Goal: Communication & Community: Share content

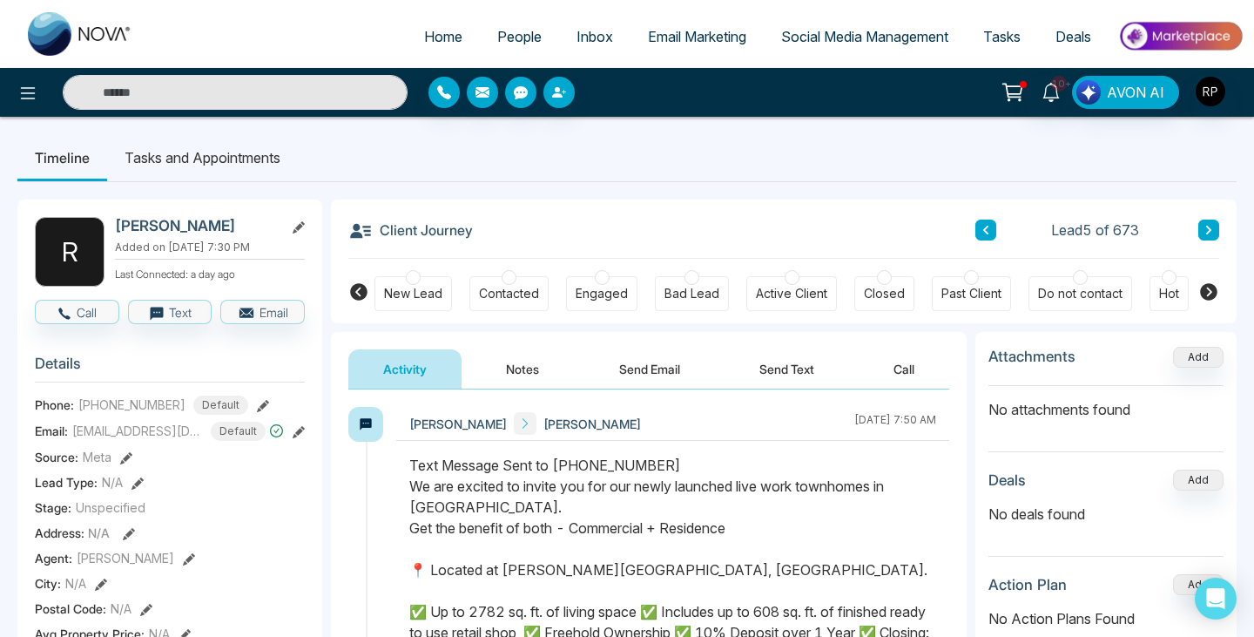
scroll to position [0, 470]
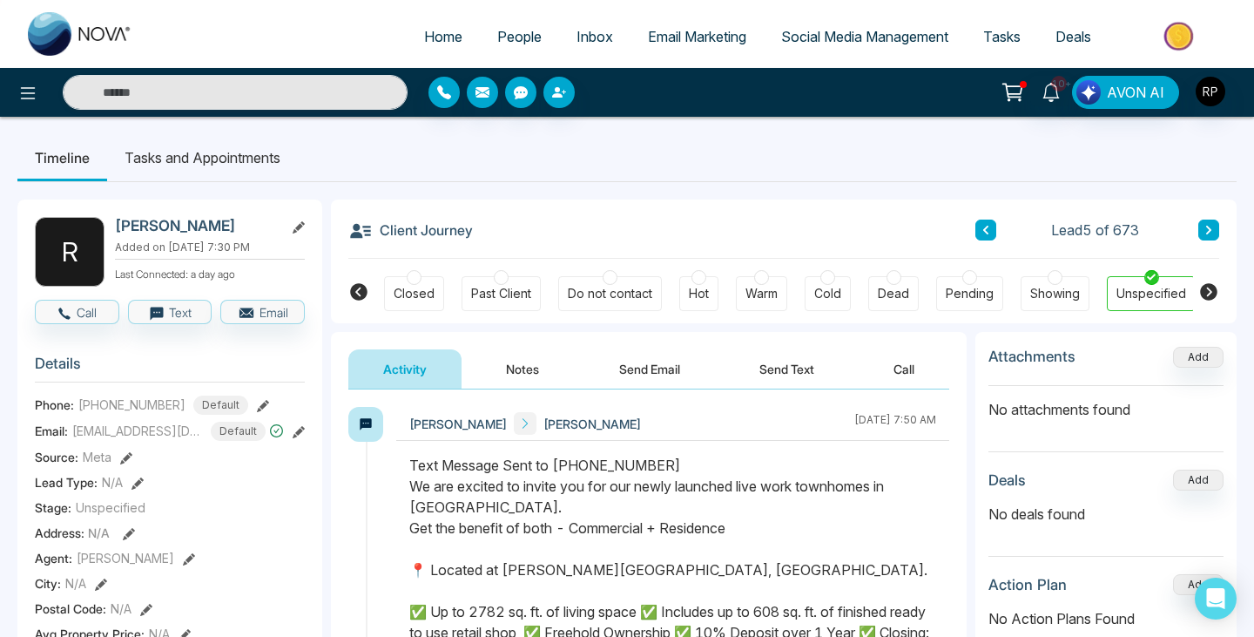
click at [516, 39] on span "People" at bounding box center [519, 36] width 44 height 17
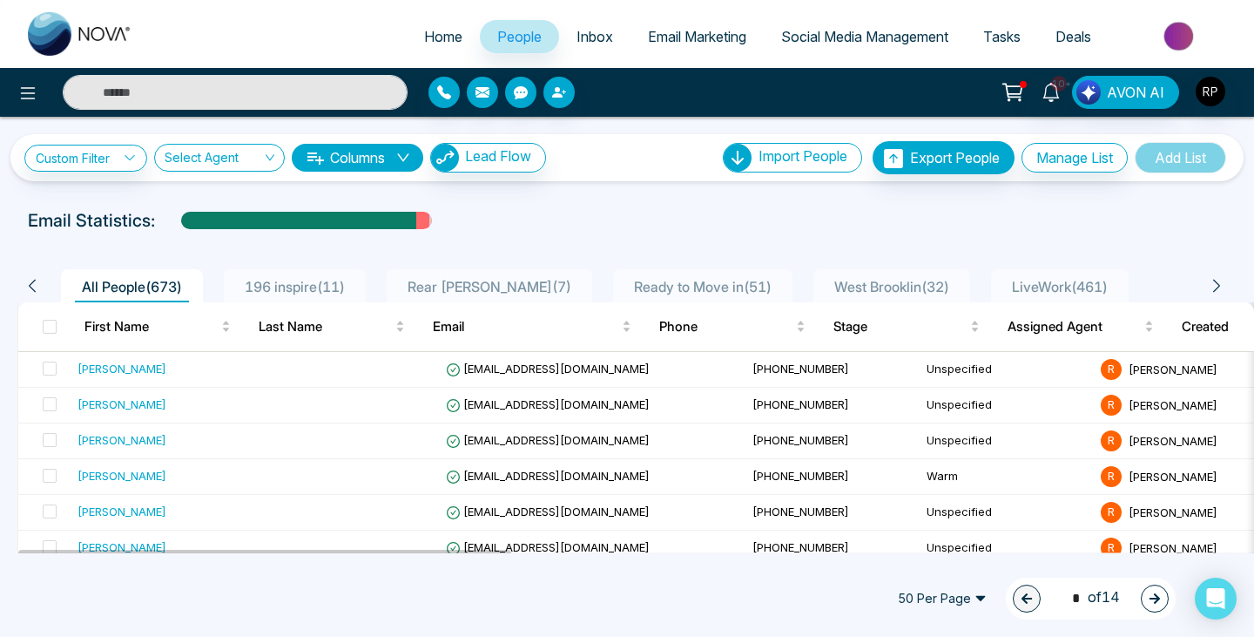
click at [258, 276] on div "196 inspire ( 11 )" at bounding box center [295, 286] width 114 height 21
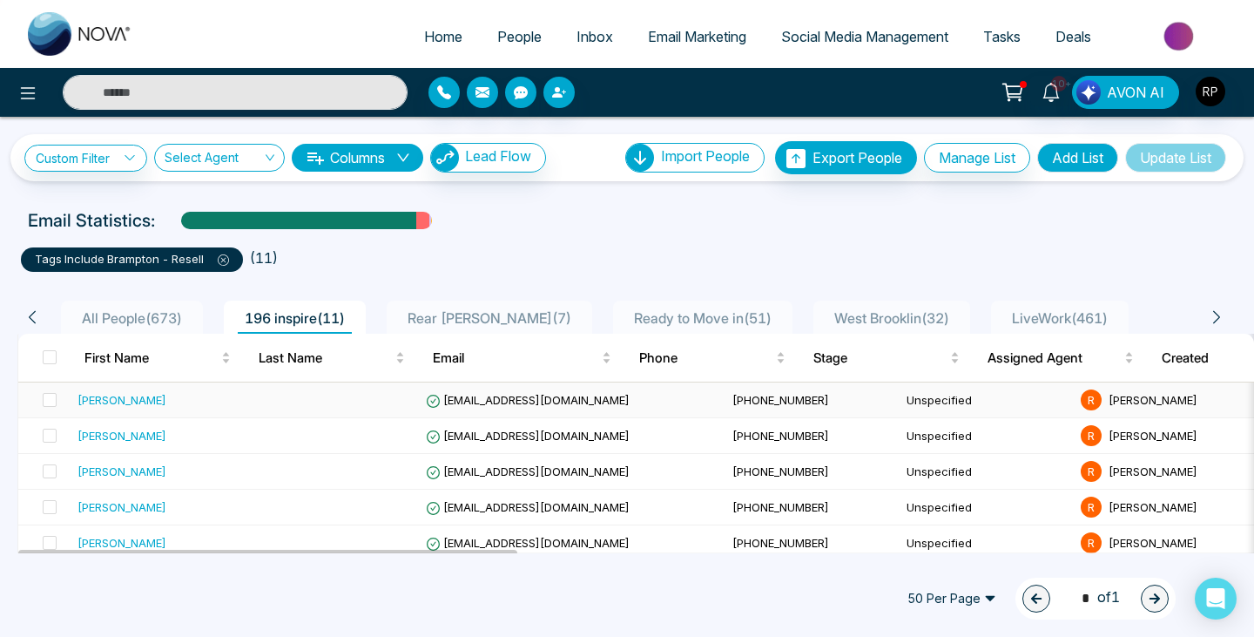
click at [145, 405] on div "[PERSON_NAME]" at bounding box center [122, 399] width 89 height 17
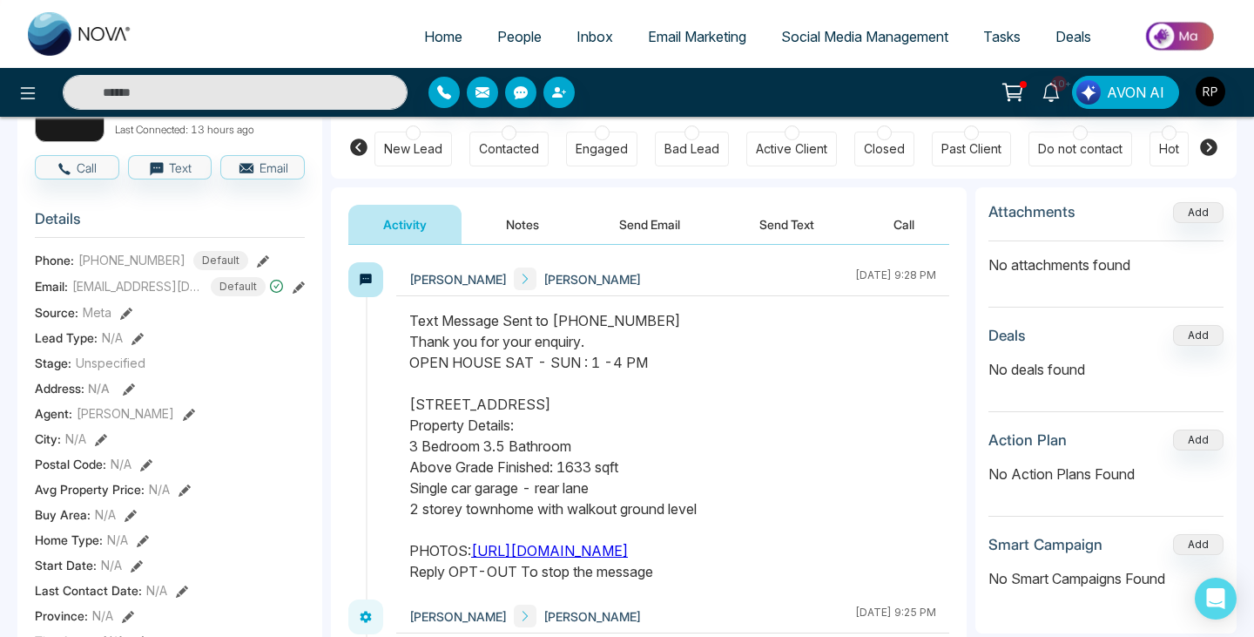
scroll to position [146, 0]
click at [480, 47] on link "People" at bounding box center [519, 36] width 79 height 33
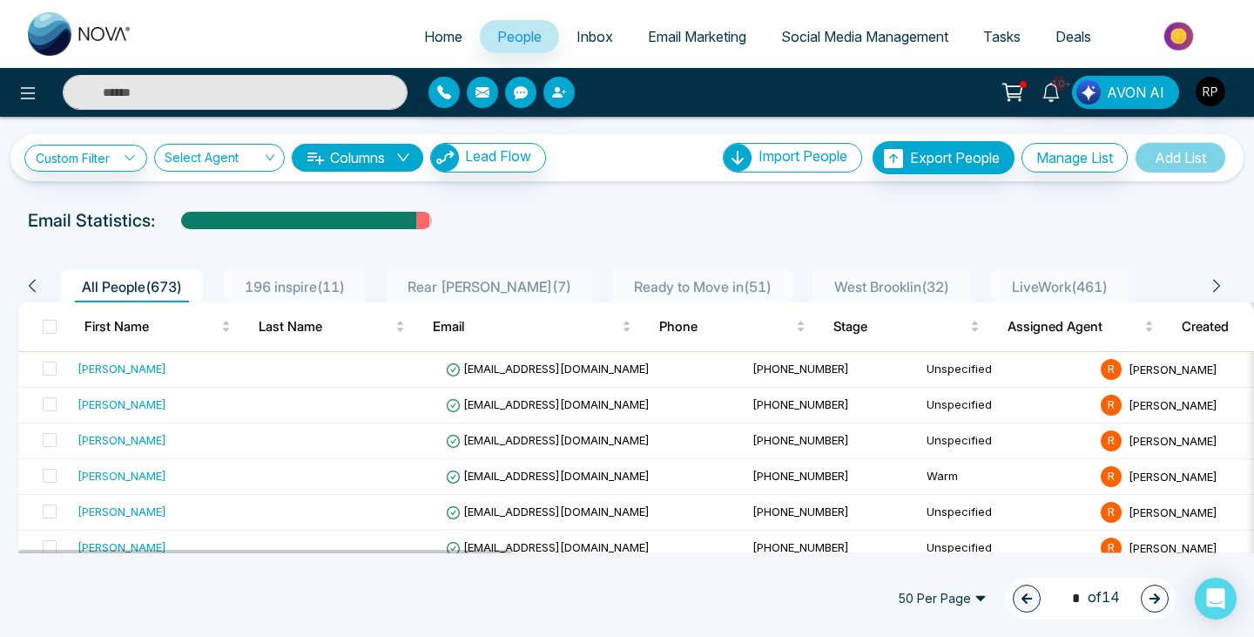
click at [260, 285] on span "196 inspire ( 11 )" at bounding box center [295, 286] width 114 height 17
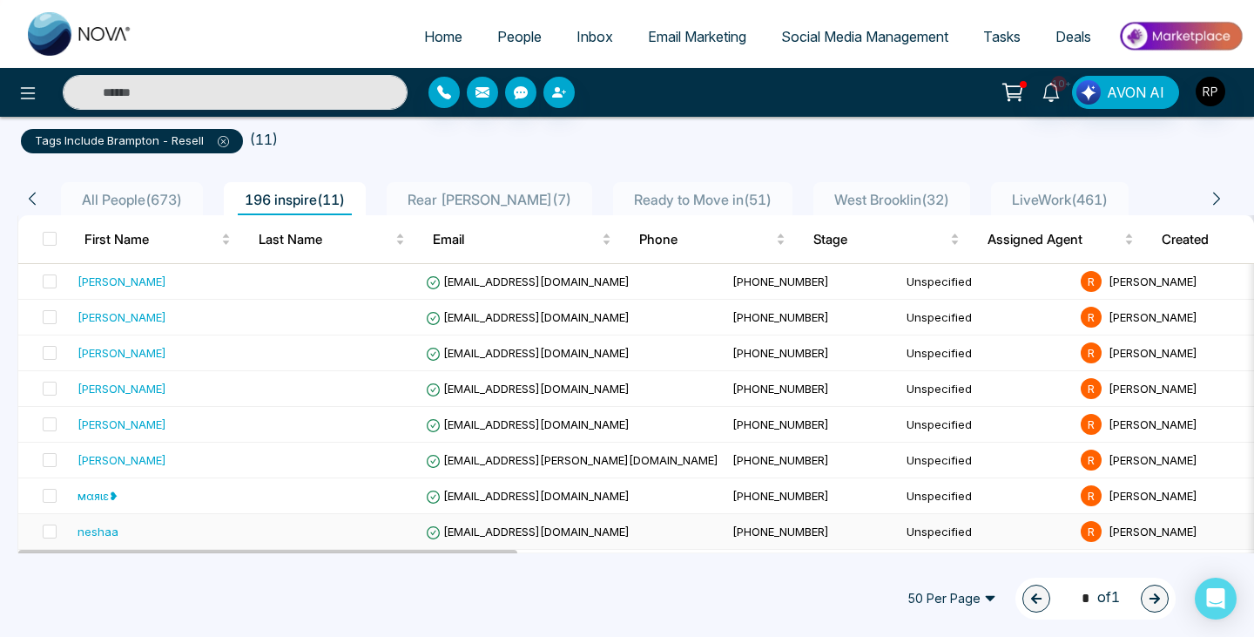
scroll to position [90, 0]
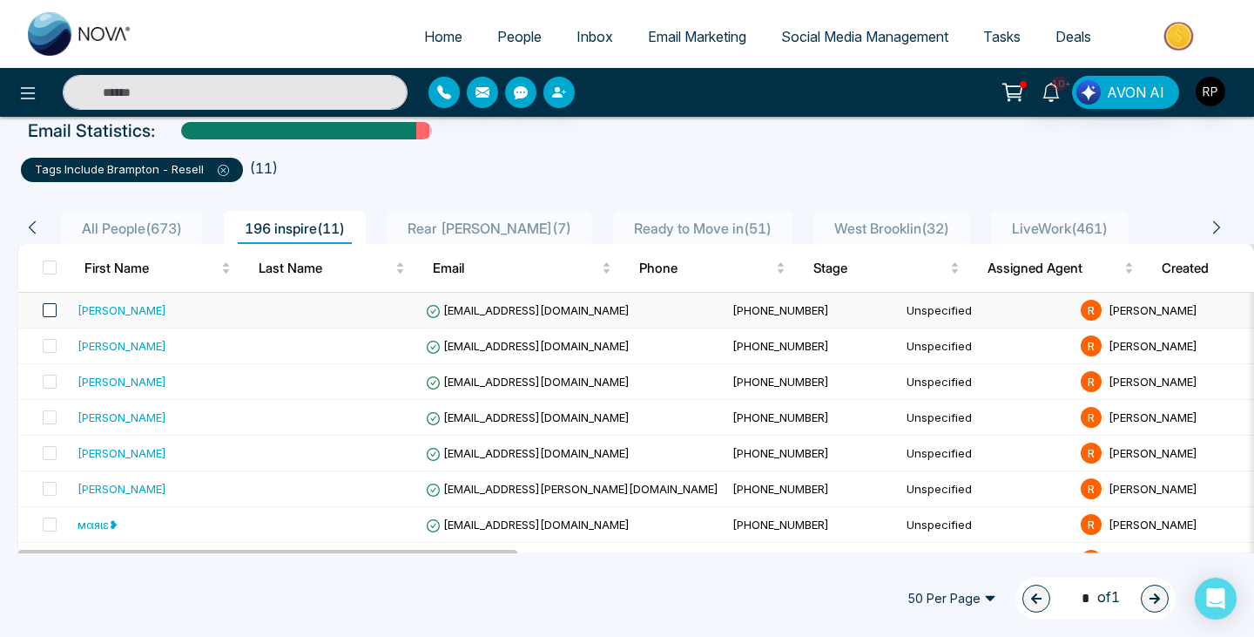
click at [53, 308] on span at bounding box center [50, 310] width 14 height 14
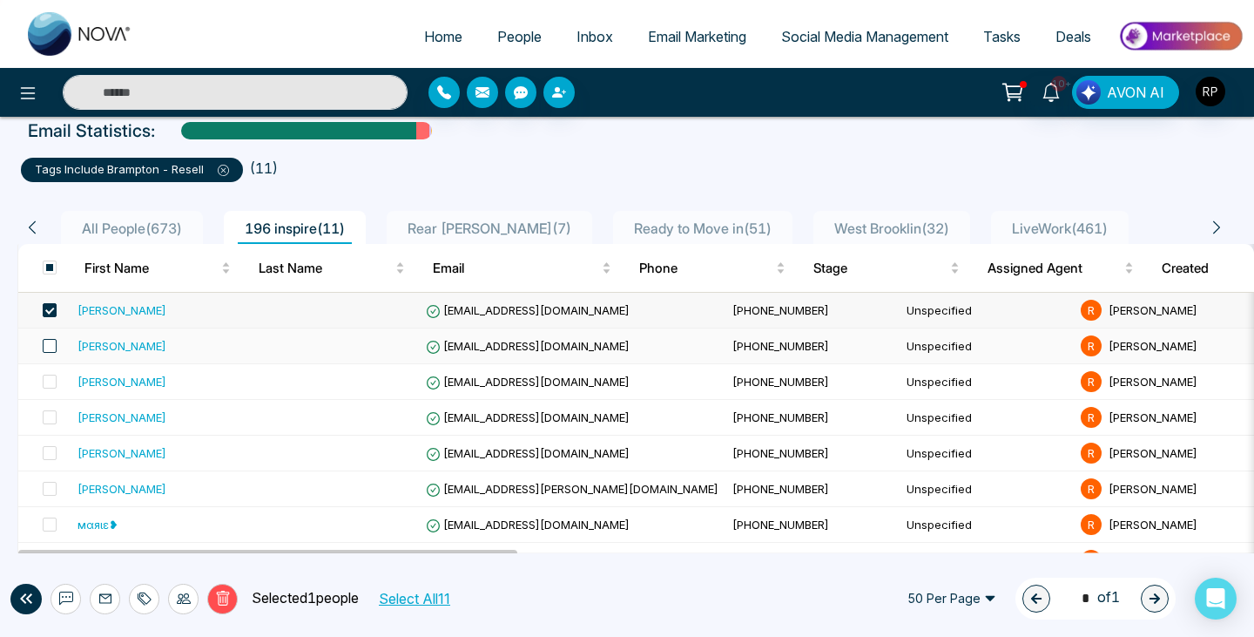
click at [44, 346] on span at bounding box center [50, 346] width 14 height 14
click at [46, 382] on span at bounding box center [50, 381] width 14 height 14
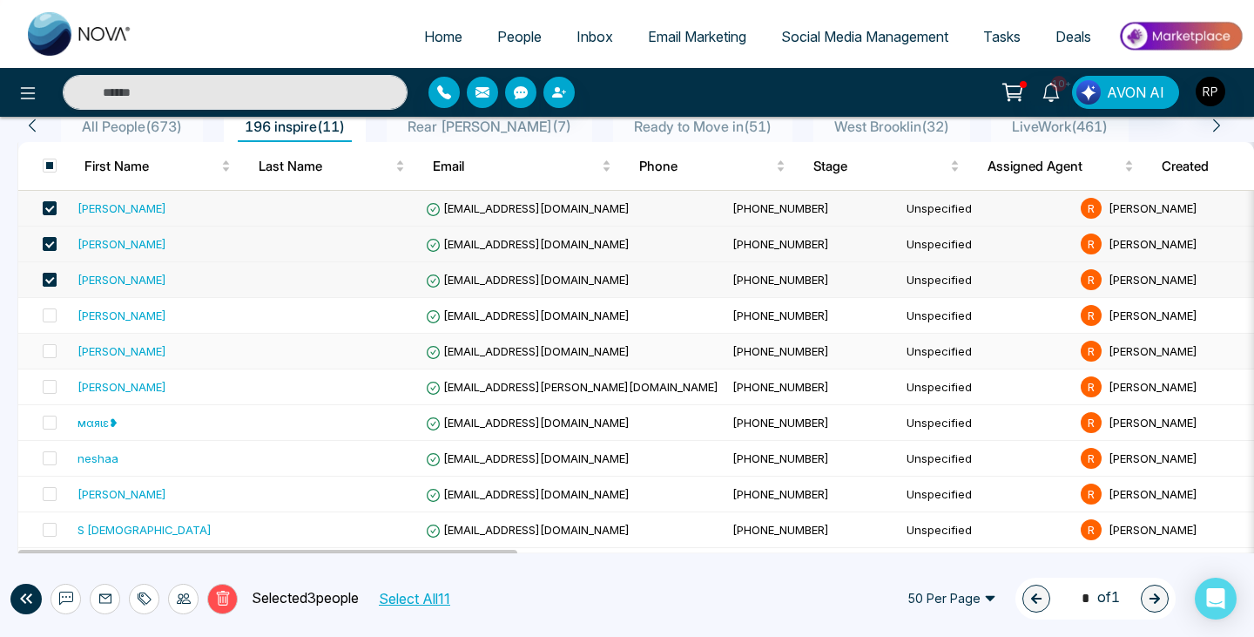
scroll to position [227, 0]
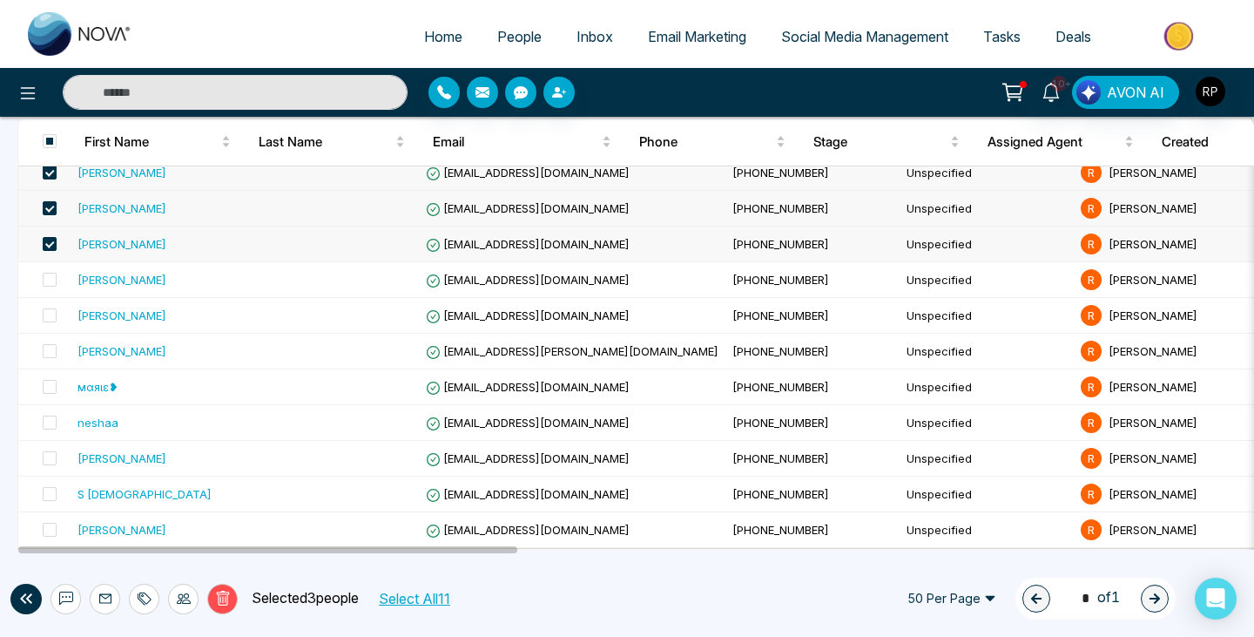
click at [428, 600] on button "Select All 11" at bounding box center [414, 598] width 84 height 23
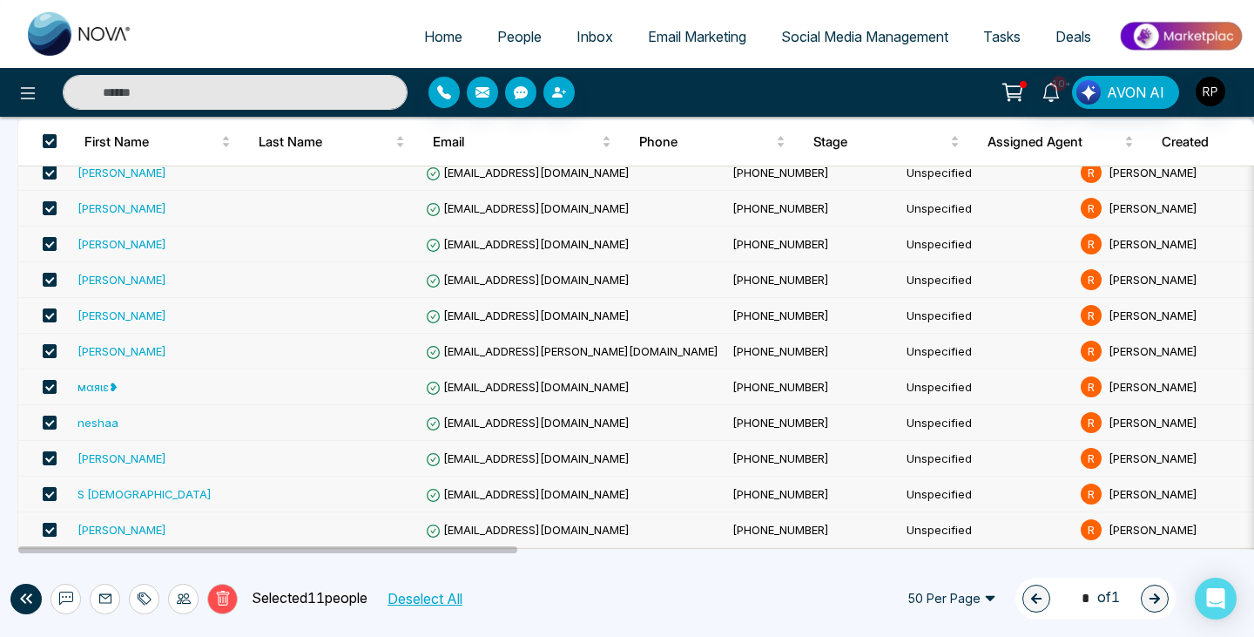
click at [46, 530] on span at bounding box center [50, 530] width 14 height 14
click at [67, 601] on icon at bounding box center [66, 597] width 14 height 13
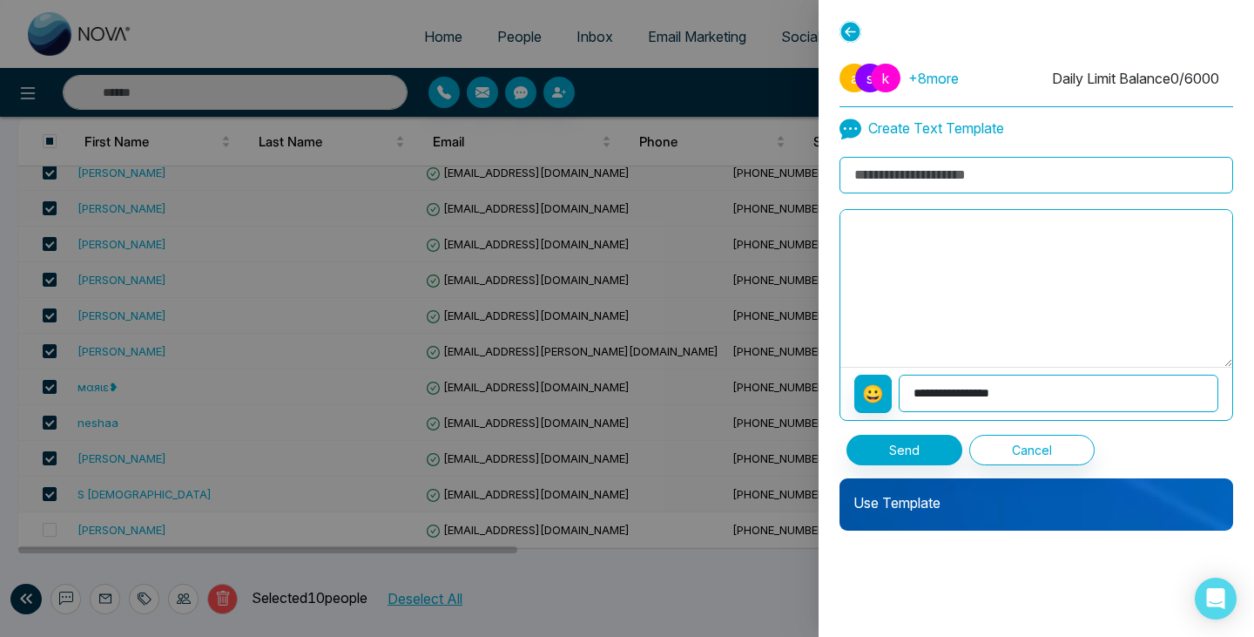
click at [997, 173] on input at bounding box center [1037, 175] width 394 height 37
type input "**********"
click at [1057, 237] on textarea at bounding box center [1036, 288] width 392 height 157
paste textarea "**********"
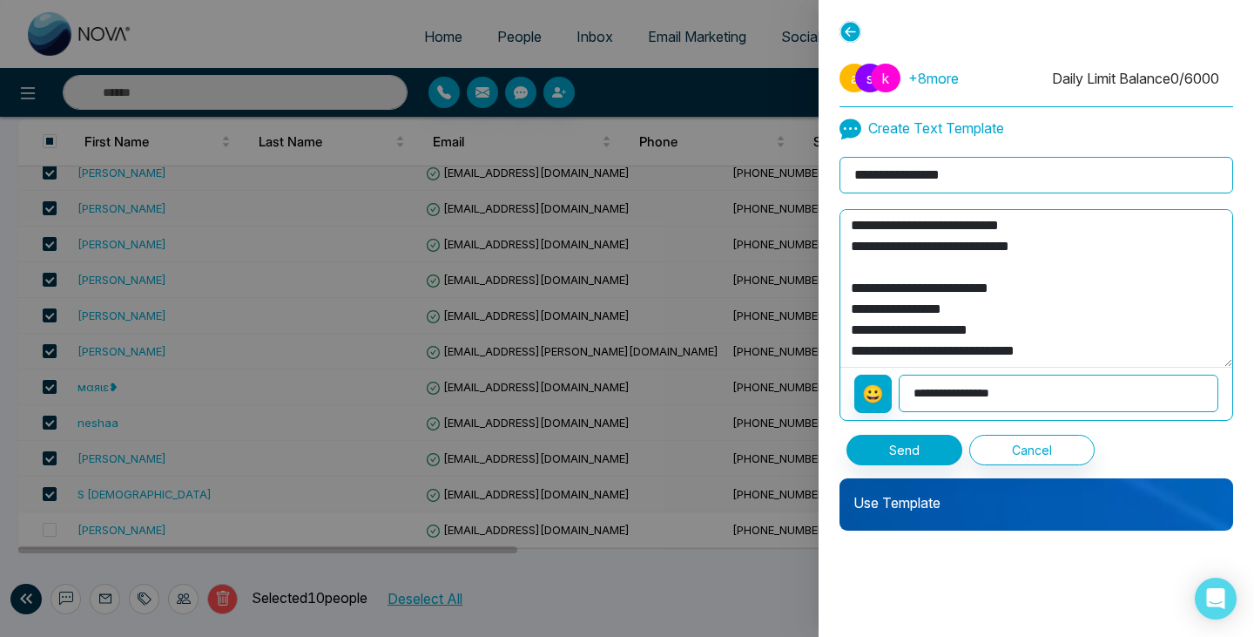
scroll to position [0, 0]
click at [1062, 225] on textarea "**********" at bounding box center [1036, 288] width 392 height 157
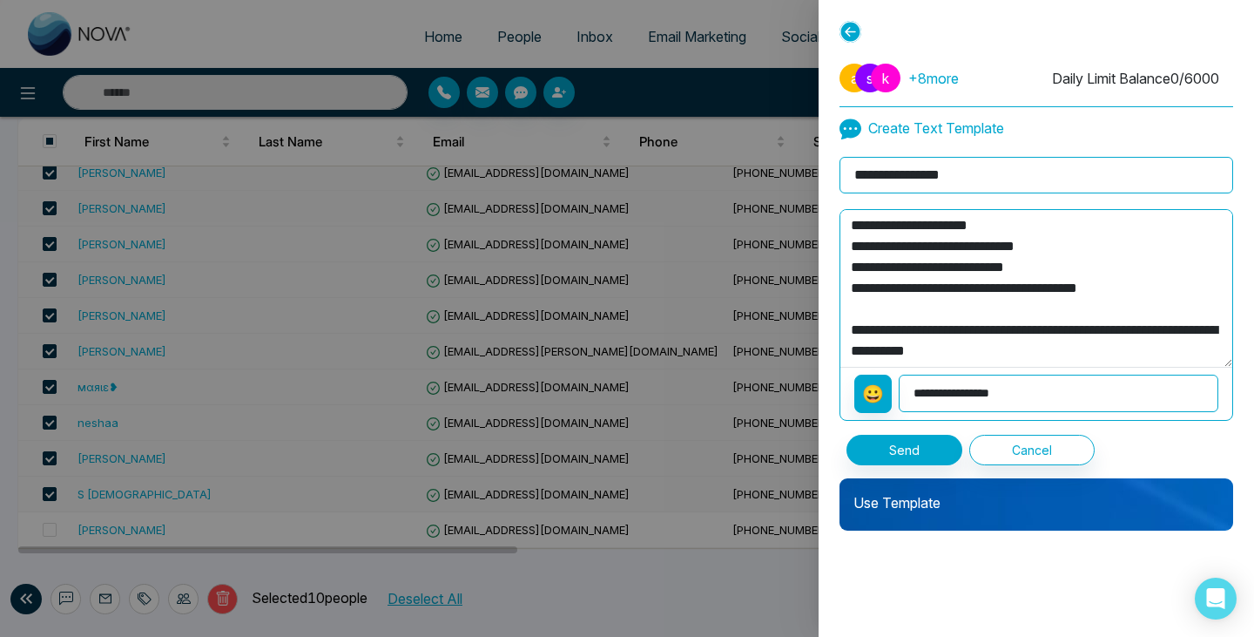
click at [1056, 349] on textarea "**********" at bounding box center [1036, 288] width 392 height 157
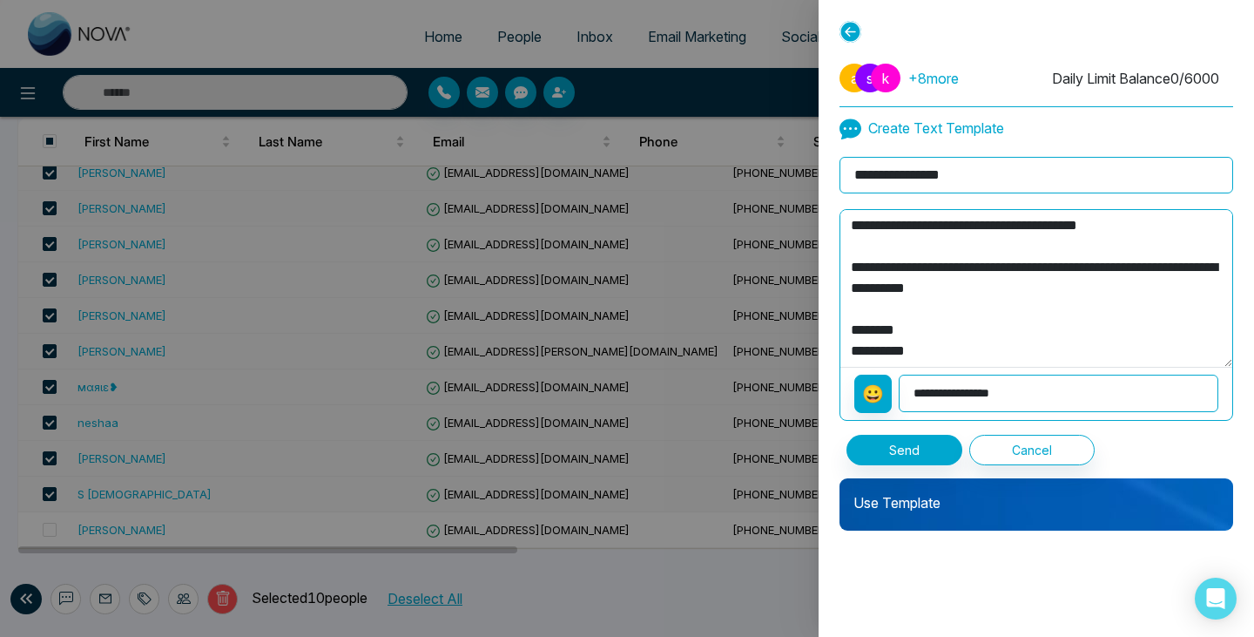
scroll to position [201, 0]
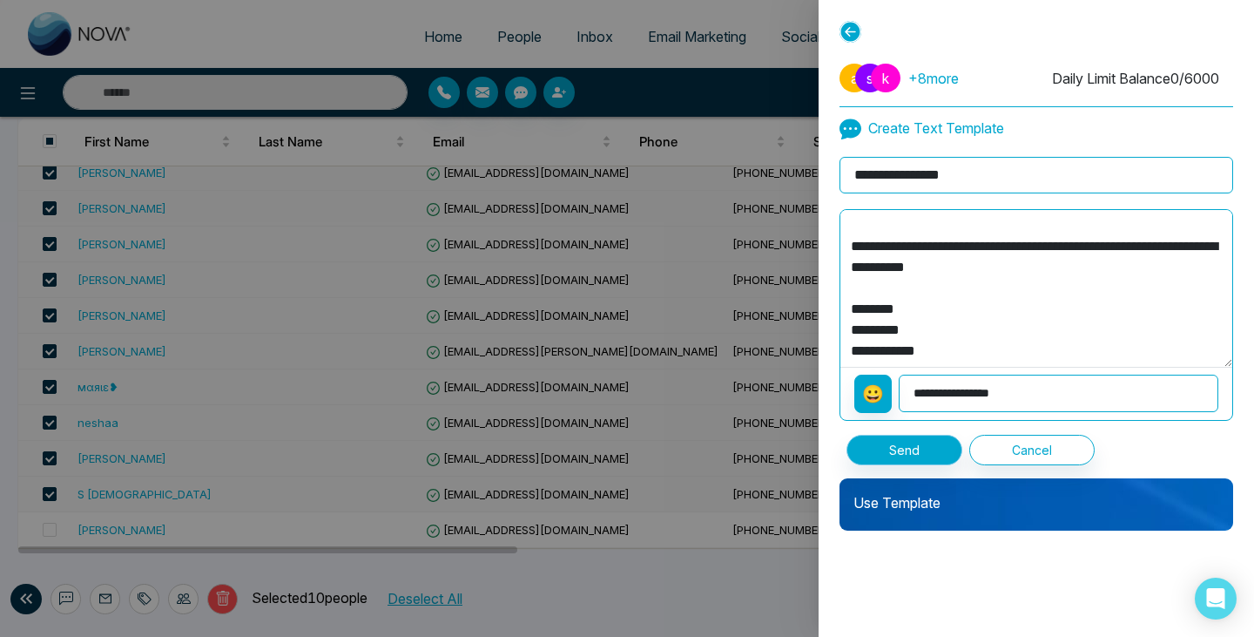
type textarea "**********"
click at [934, 451] on button "Send" at bounding box center [905, 450] width 116 height 30
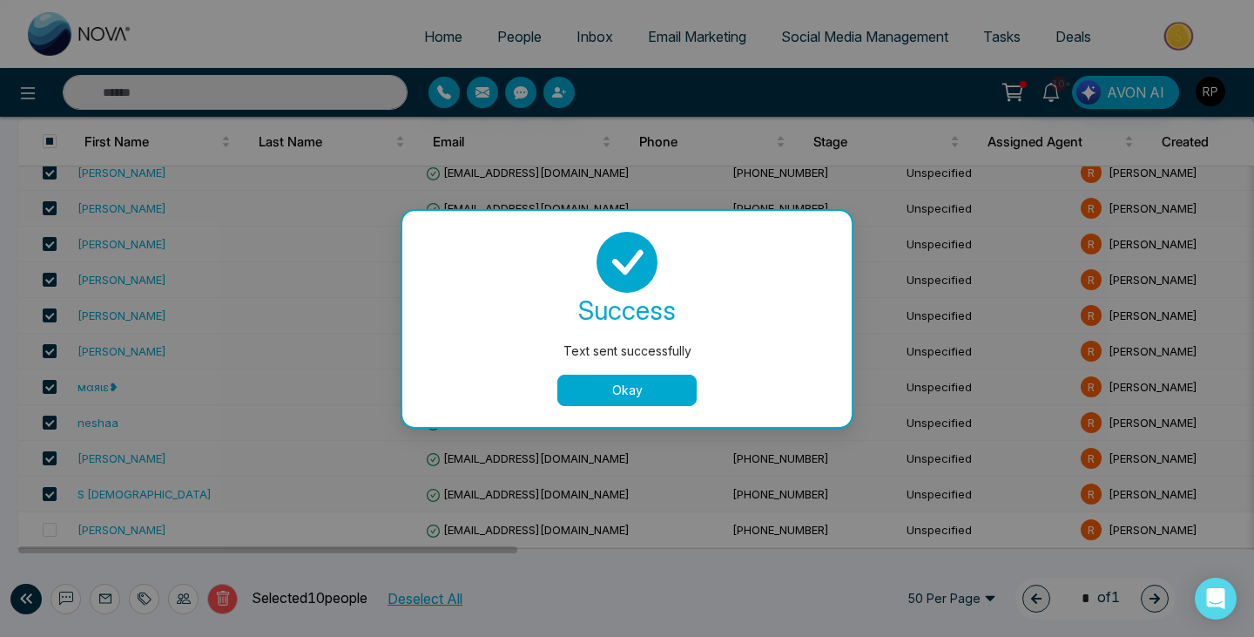
click at [570, 386] on button "Okay" at bounding box center [626, 389] width 139 height 31
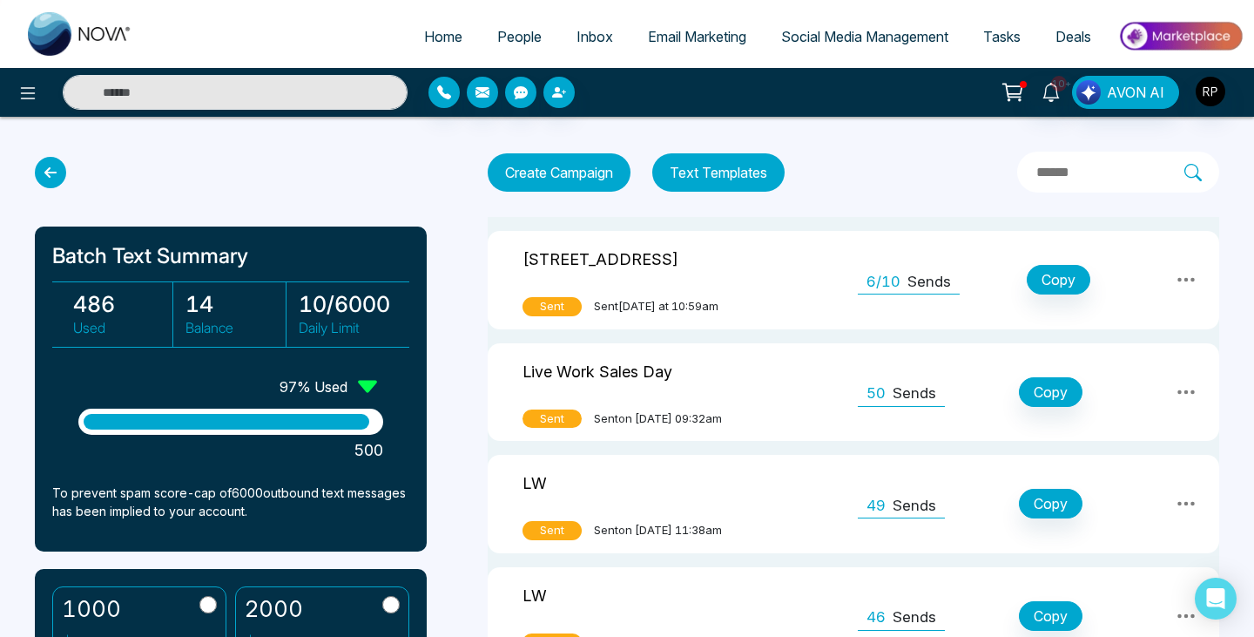
click at [497, 37] on span "People" at bounding box center [519, 36] width 44 height 17
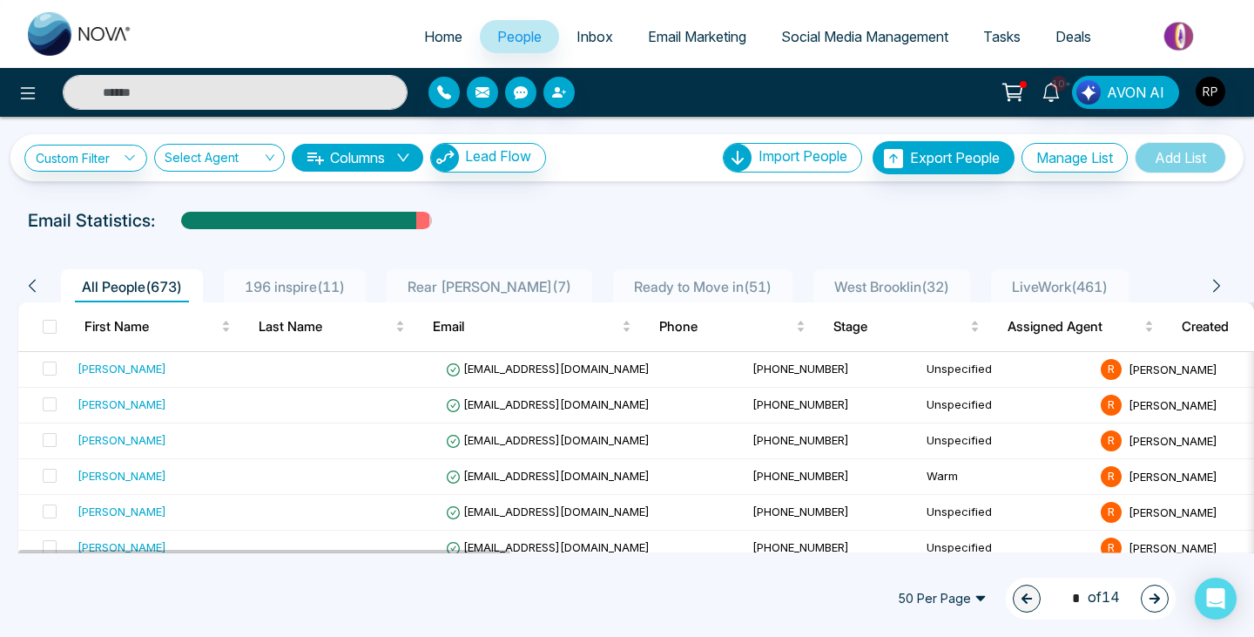
click at [1073, 273] on li "LiveWork ( 461 )" at bounding box center [1060, 285] width 138 height 33
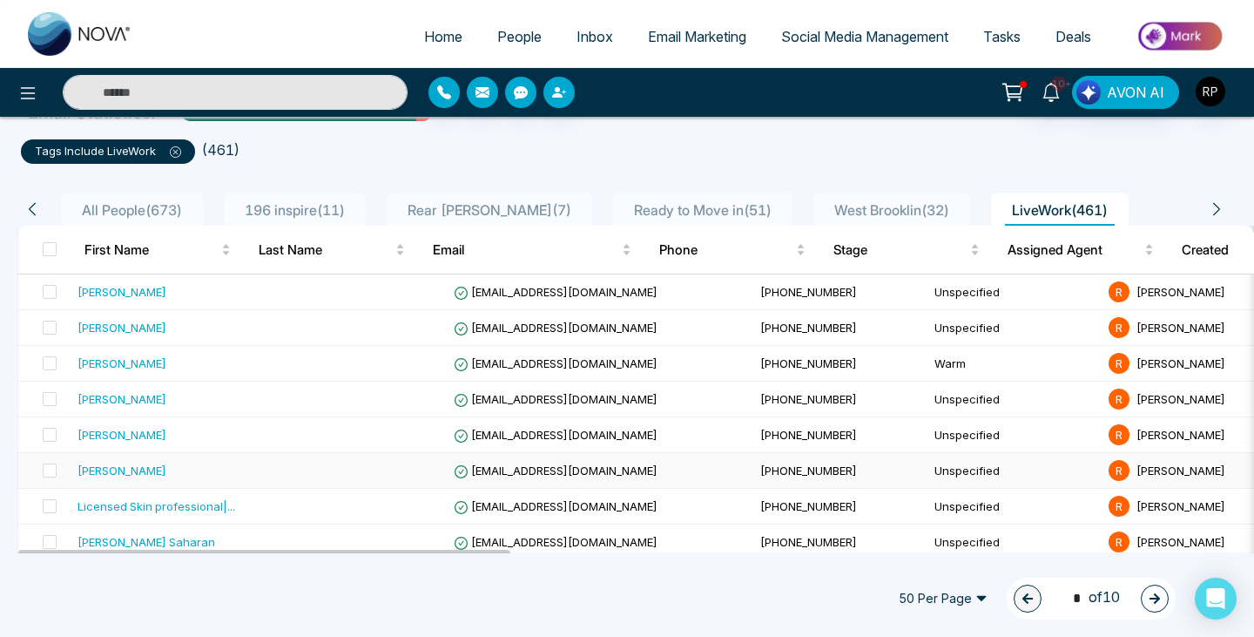
scroll to position [207, 0]
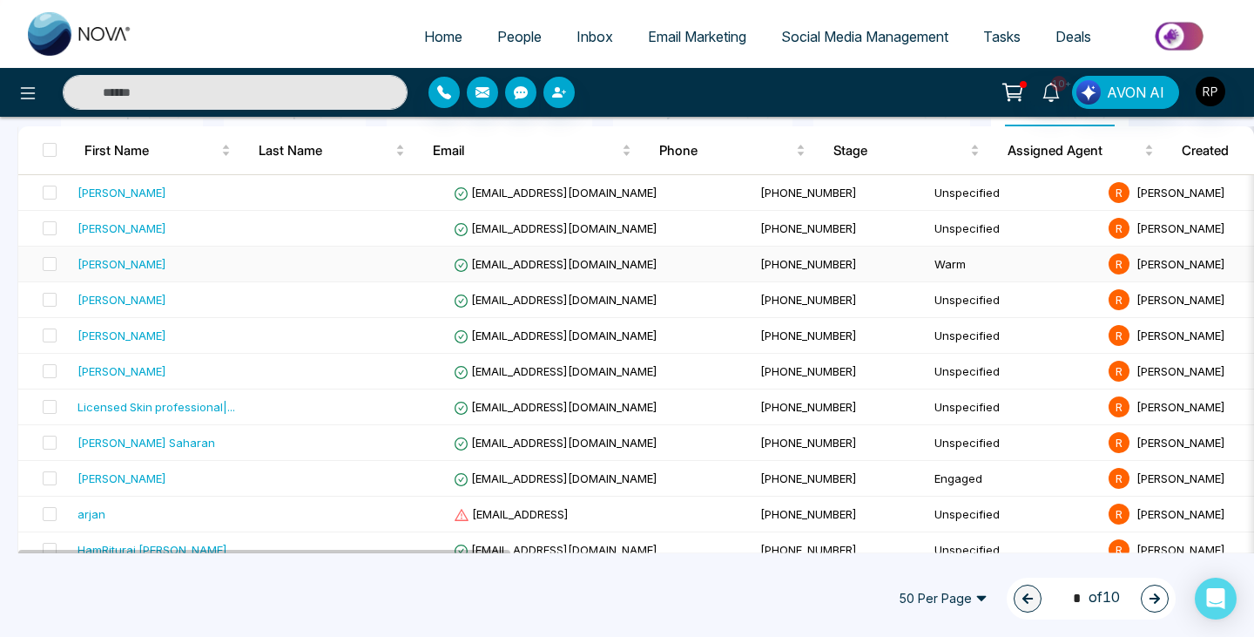
click at [169, 253] on td "[PERSON_NAME]" at bounding box center [172, 264] width 202 height 36
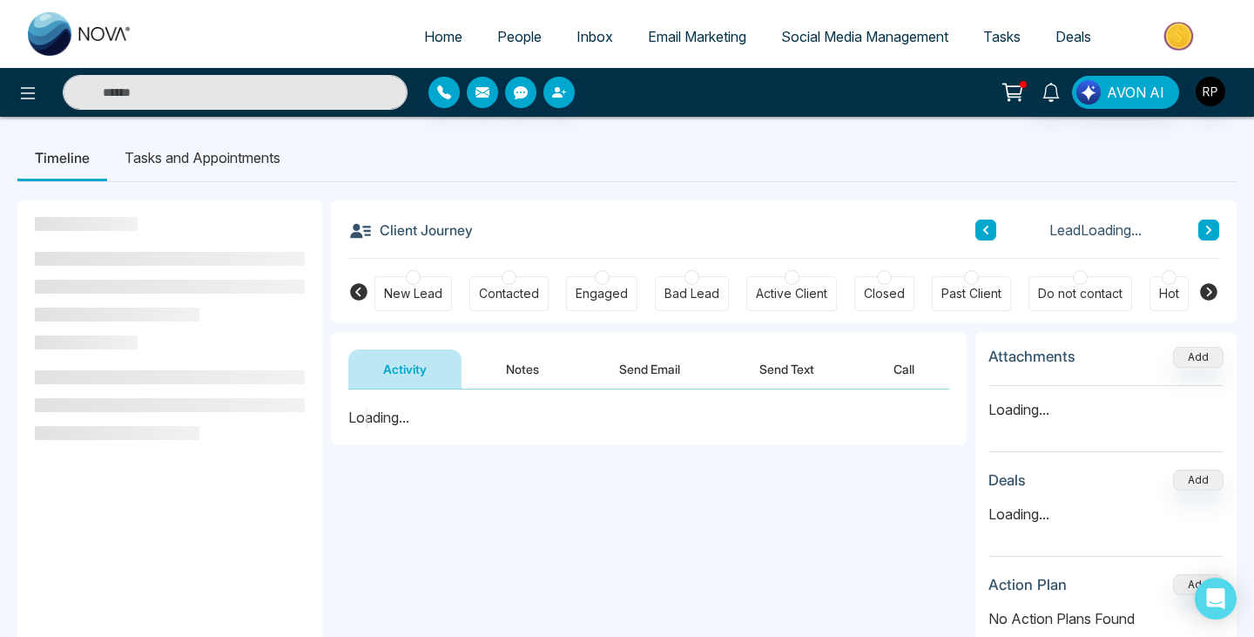
click at [521, 378] on button "Notes" at bounding box center [522, 368] width 103 height 39
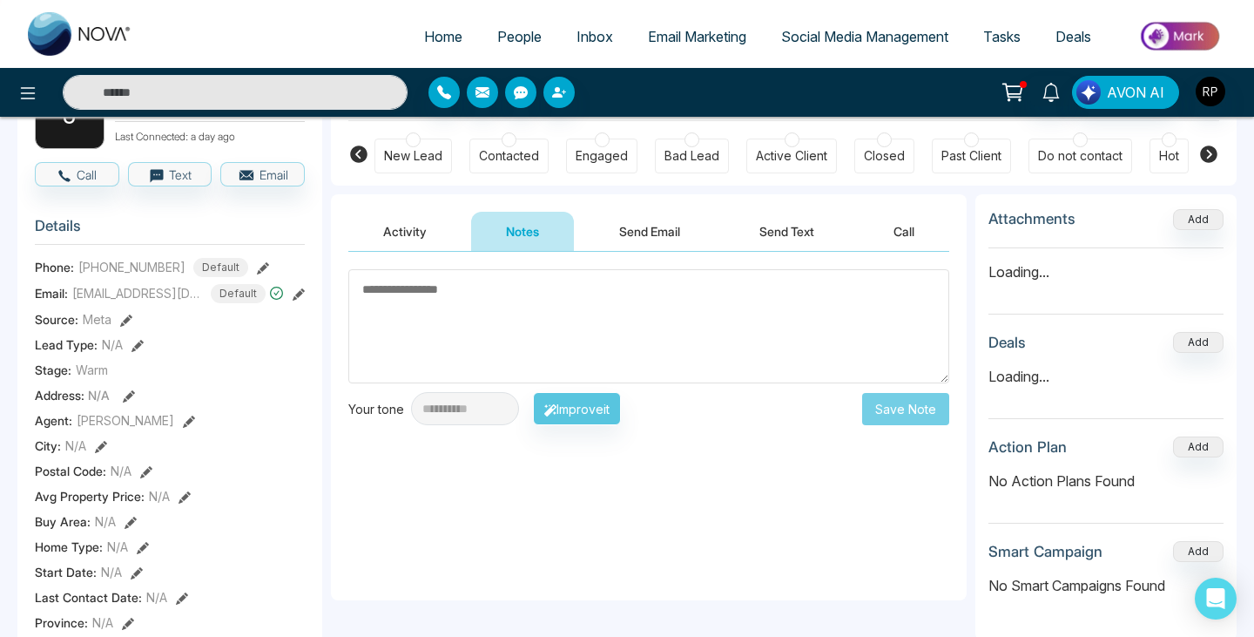
scroll to position [152, 0]
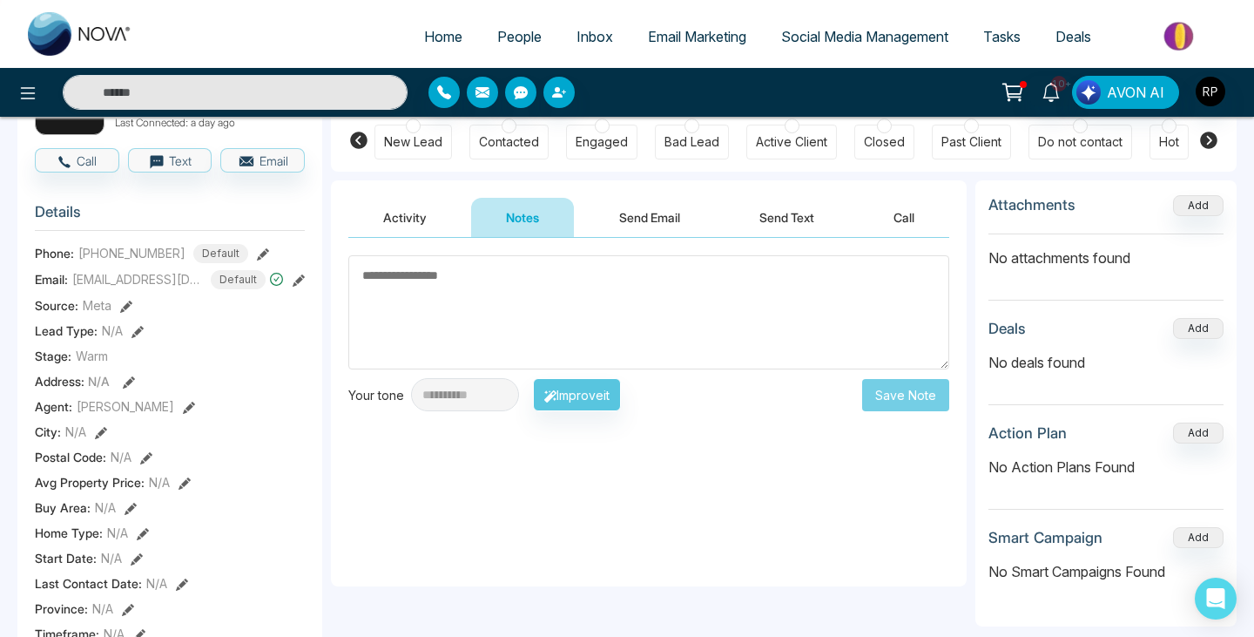
click at [383, 213] on button "Activity" at bounding box center [404, 217] width 113 height 39
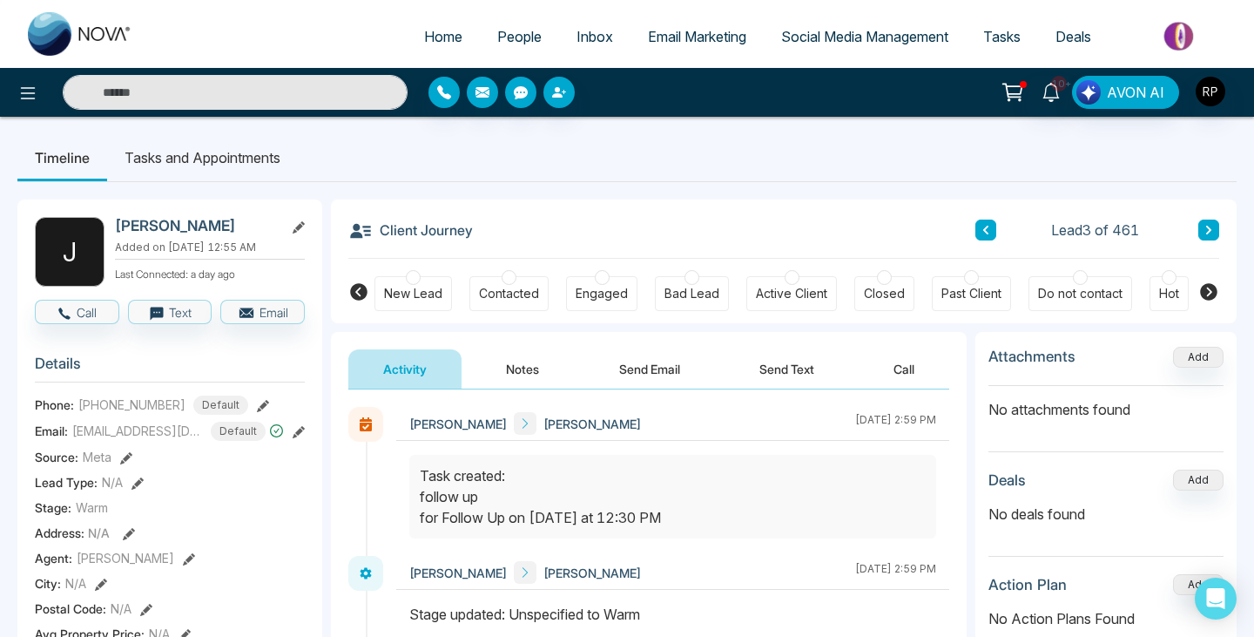
click at [503, 31] on span "People" at bounding box center [519, 36] width 44 height 17
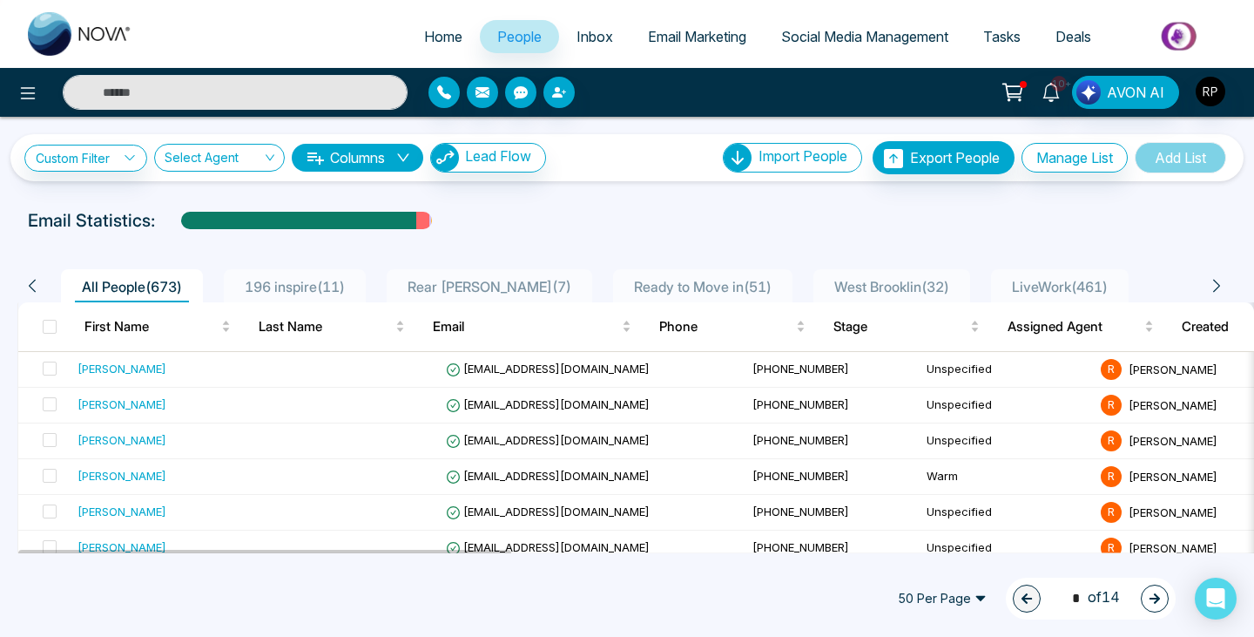
click at [1084, 287] on span "LiveWork ( 461 )" at bounding box center [1060, 286] width 110 height 17
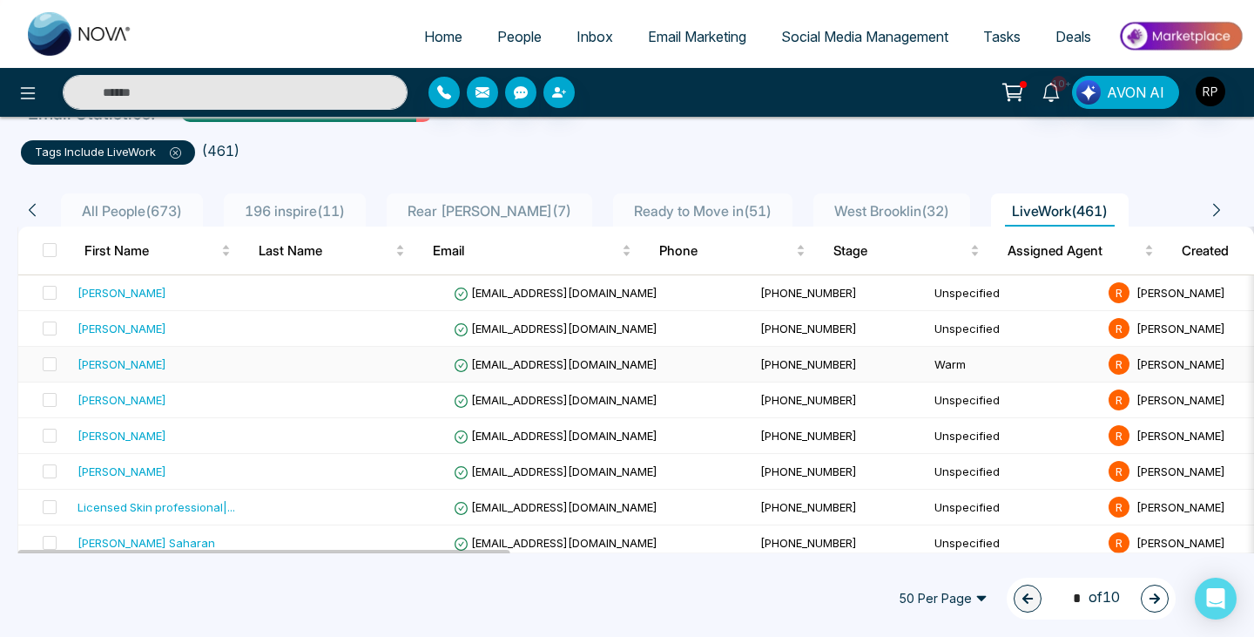
scroll to position [108, 0]
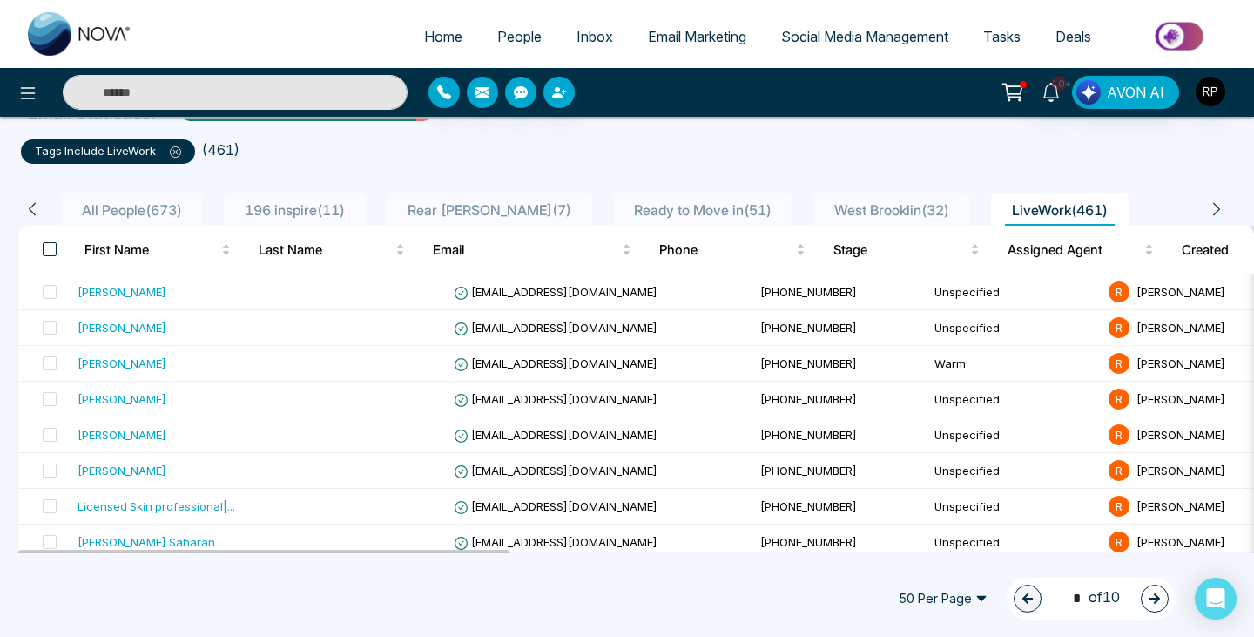
click at [45, 249] on span at bounding box center [50, 249] width 14 height 14
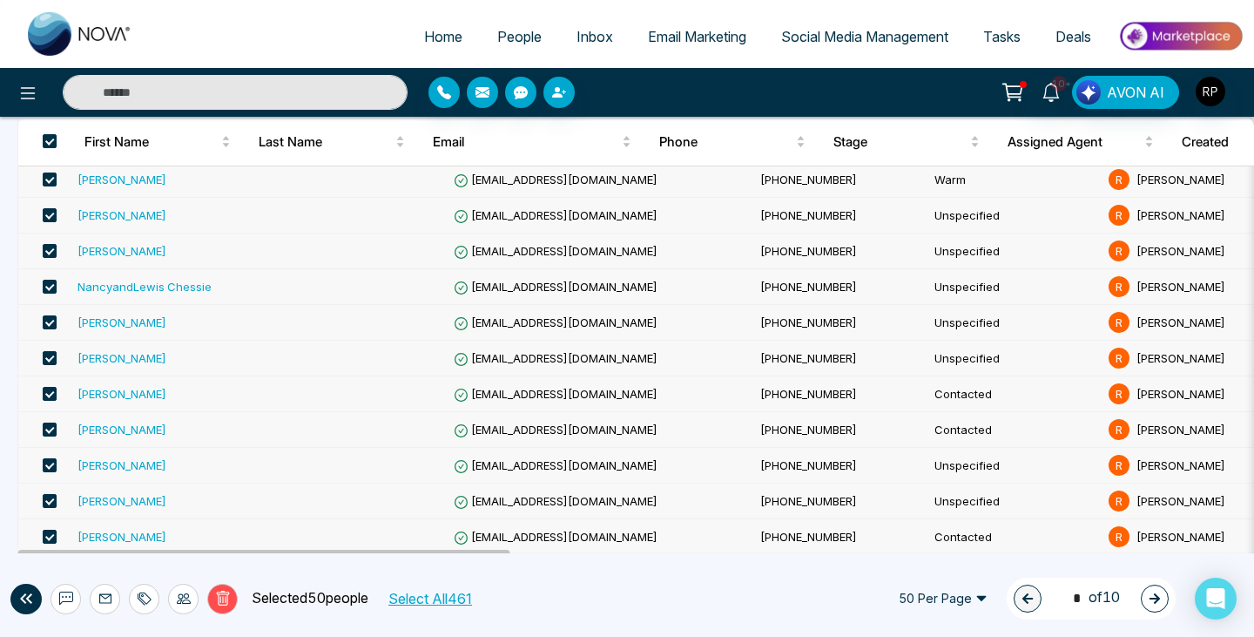
scroll to position [1620, 0]
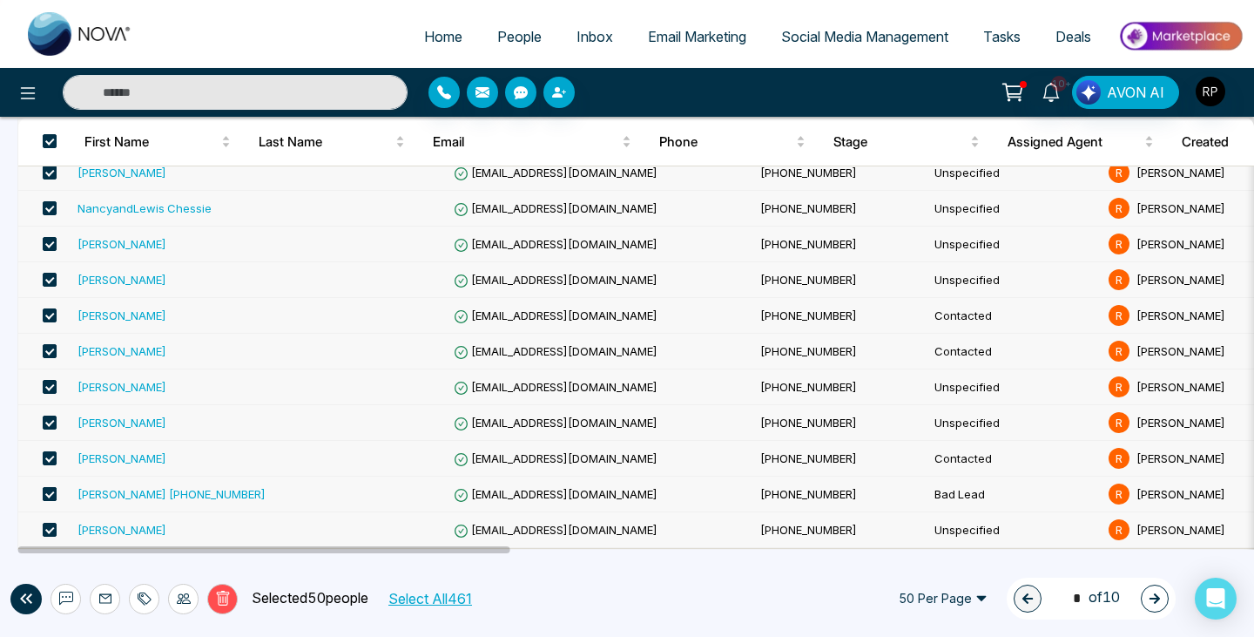
click at [45, 496] on span at bounding box center [50, 494] width 14 height 14
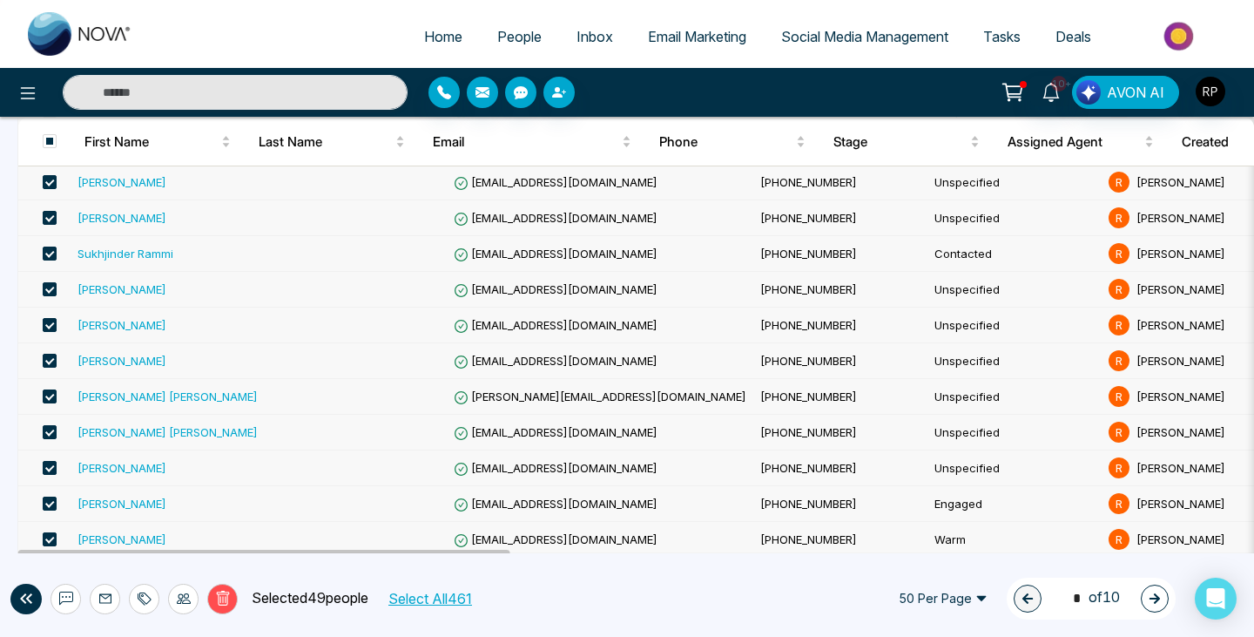
scroll to position [1195, 0]
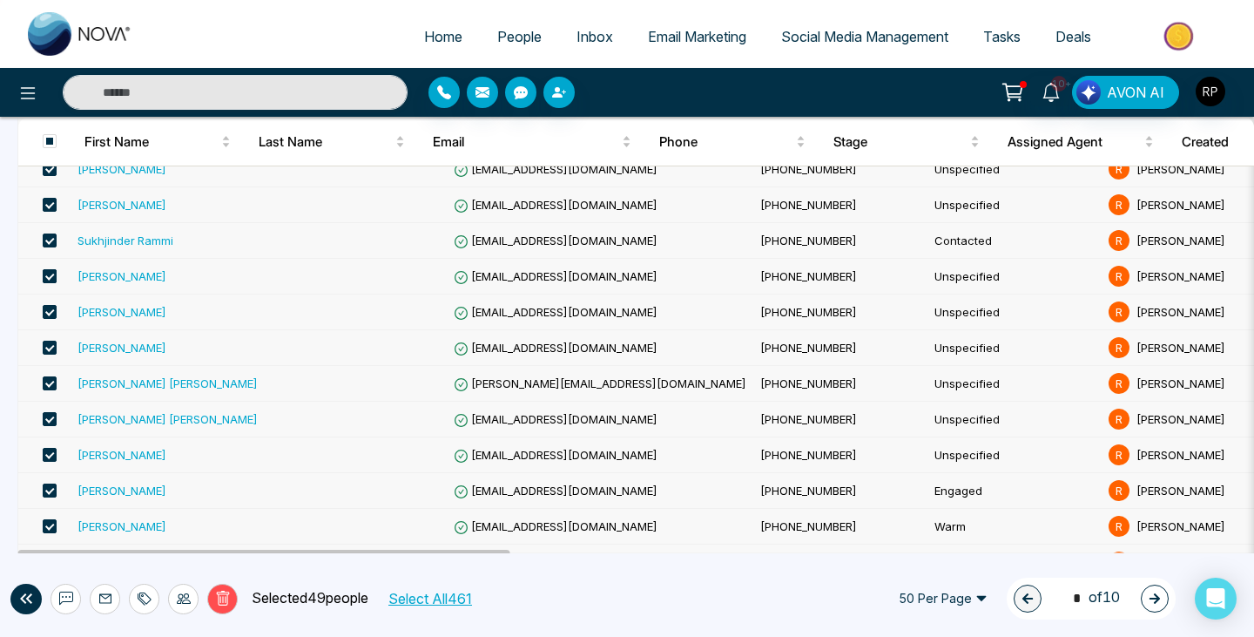
click at [51, 278] on span at bounding box center [50, 276] width 14 height 14
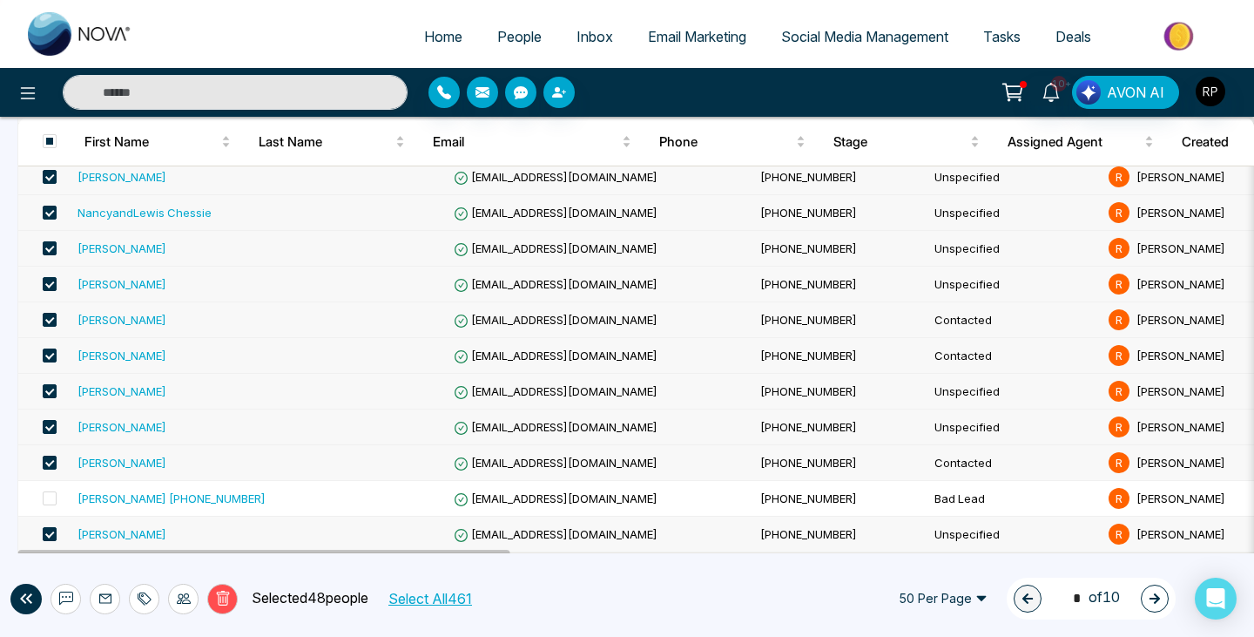
scroll to position [1620, 0]
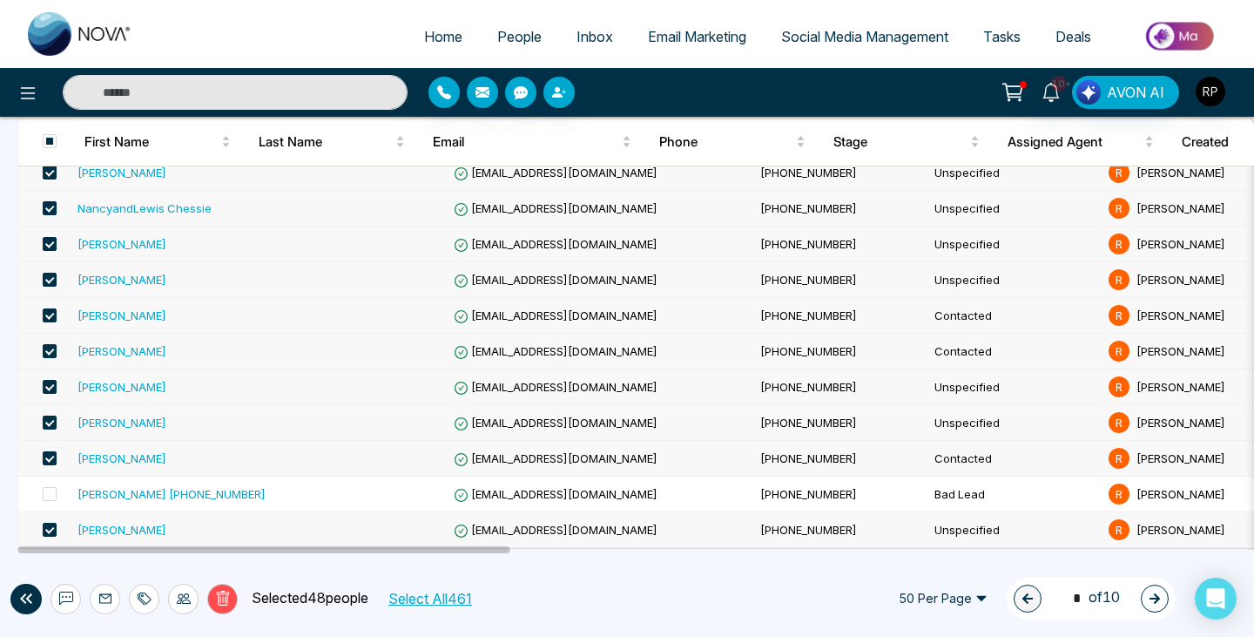
click at [65, 589] on button at bounding box center [66, 599] width 30 height 30
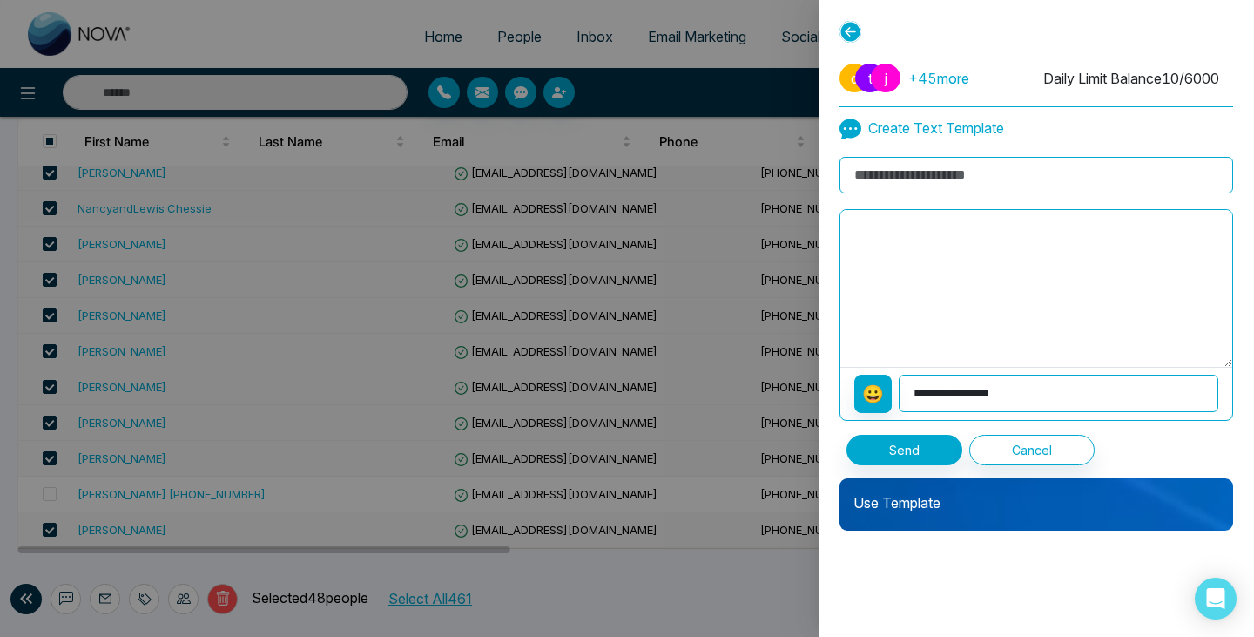
click at [929, 188] on input at bounding box center [1037, 175] width 394 height 37
type input "**********"
click at [944, 237] on textarea at bounding box center [1036, 288] width 392 height 157
paste textarea "**********"
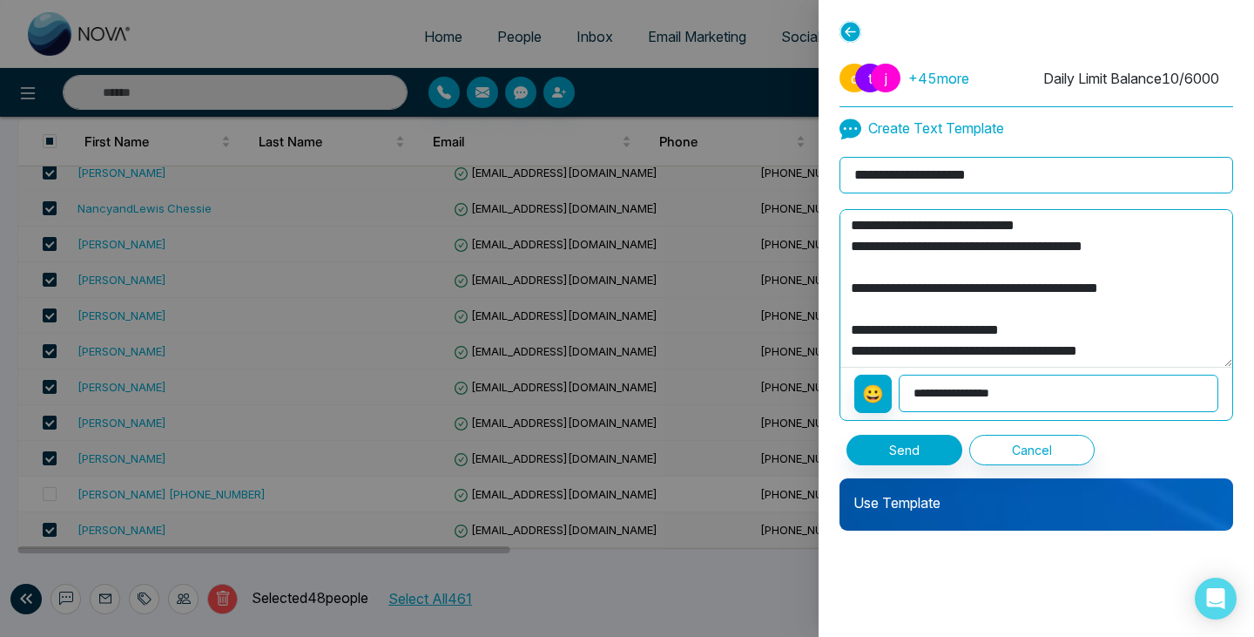
scroll to position [159, 0]
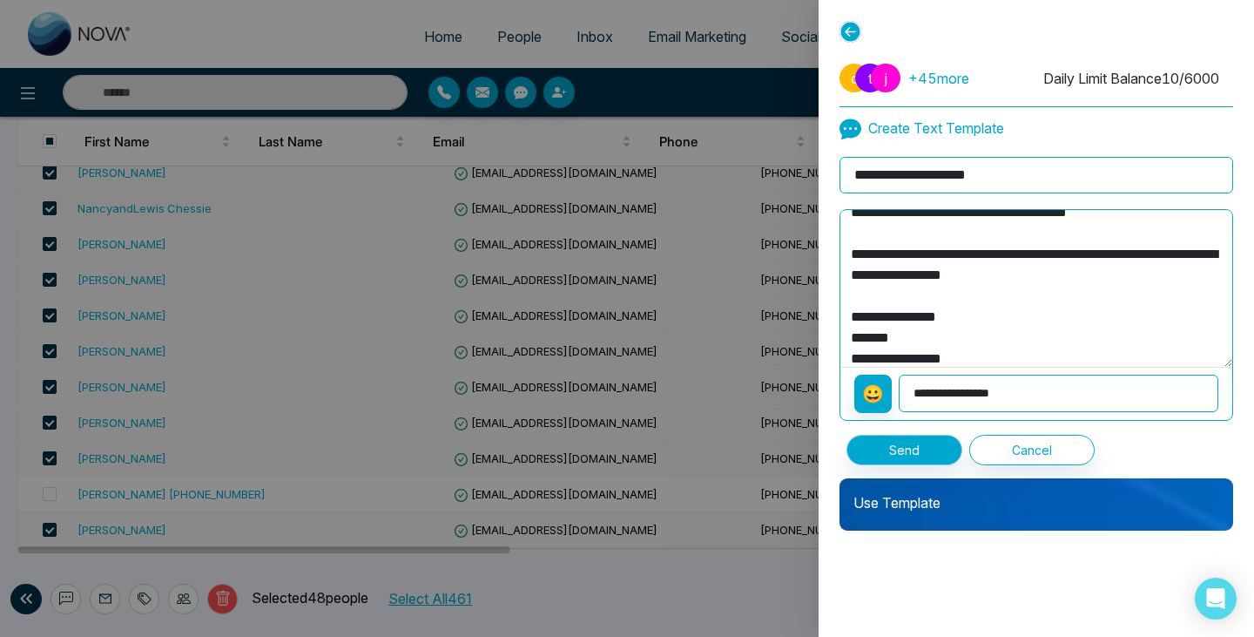
type textarea "**********"
click at [945, 446] on button "Send" at bounding box center [905, 450] width 116 height 30
click at [945, 446] on div "Processing..." at bounding box center [938, 450] width 182 height 30
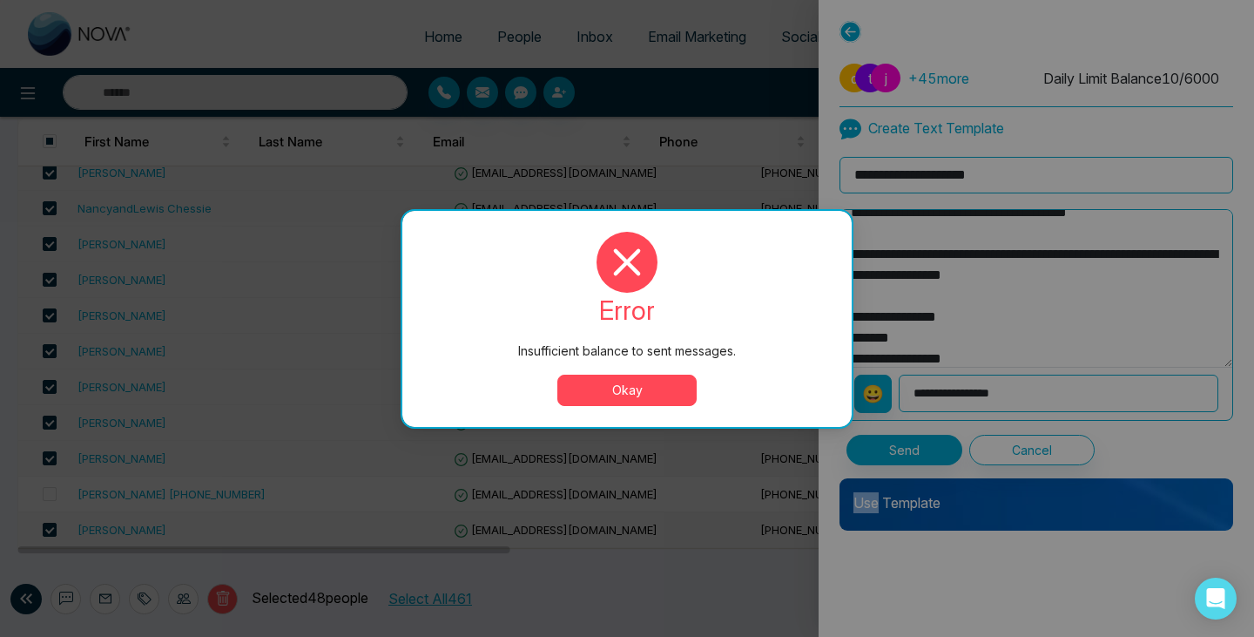
click at [681, 384] on button "Okay" at bounding box center [626, 389] width 139 height 31
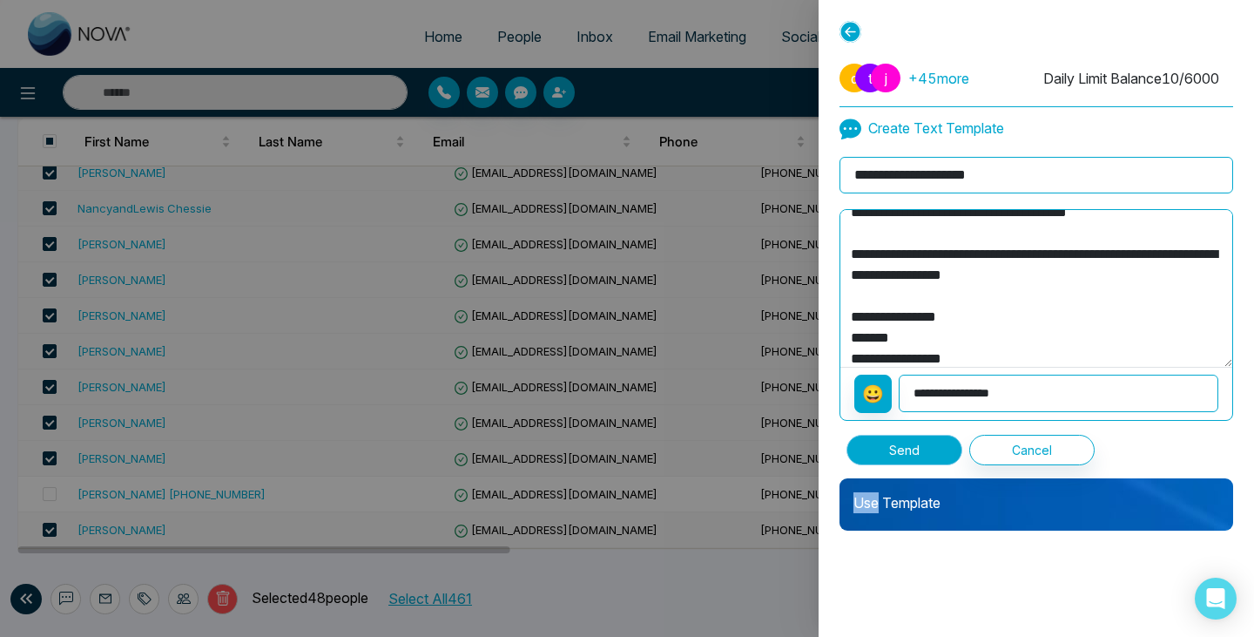
click at [910, 458] on button "Send" at bounding box center [905, 450] width 116 height 30
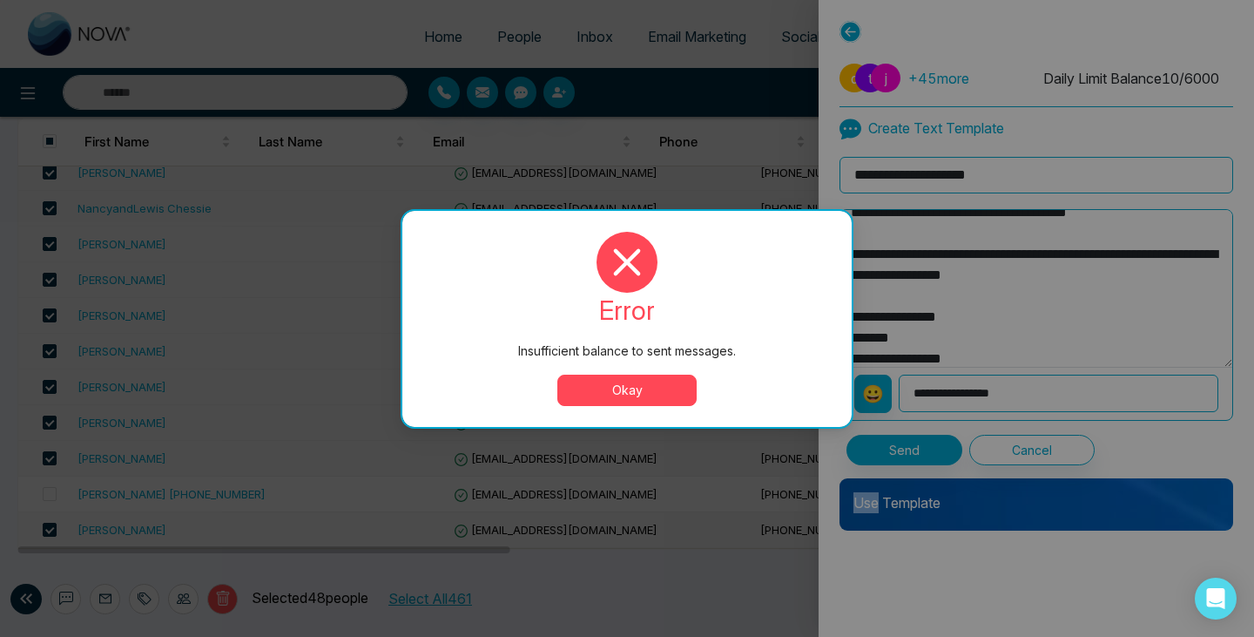
click at [672, 384] on button "Okay" at bounding box center [626, 389] width 139 height 31
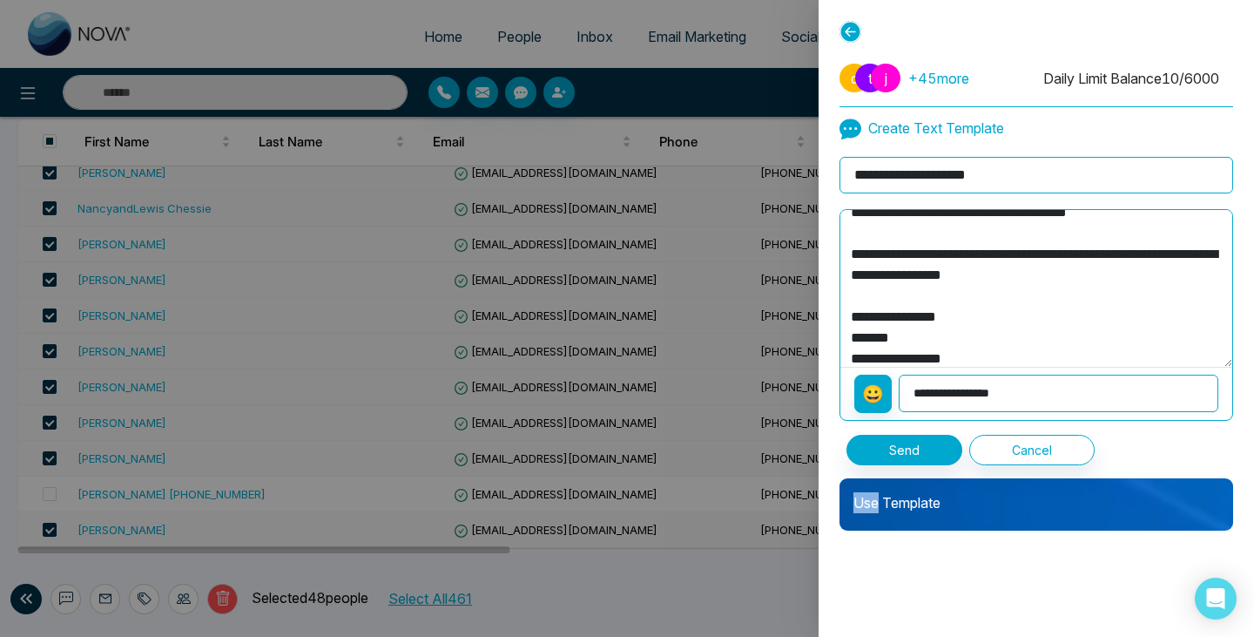
click at [860, 37] on div at bounding box center [1037, 35] width 394 height 29
click at [846, 29] on icon at bounding box center [851, 32] width 22 height 22
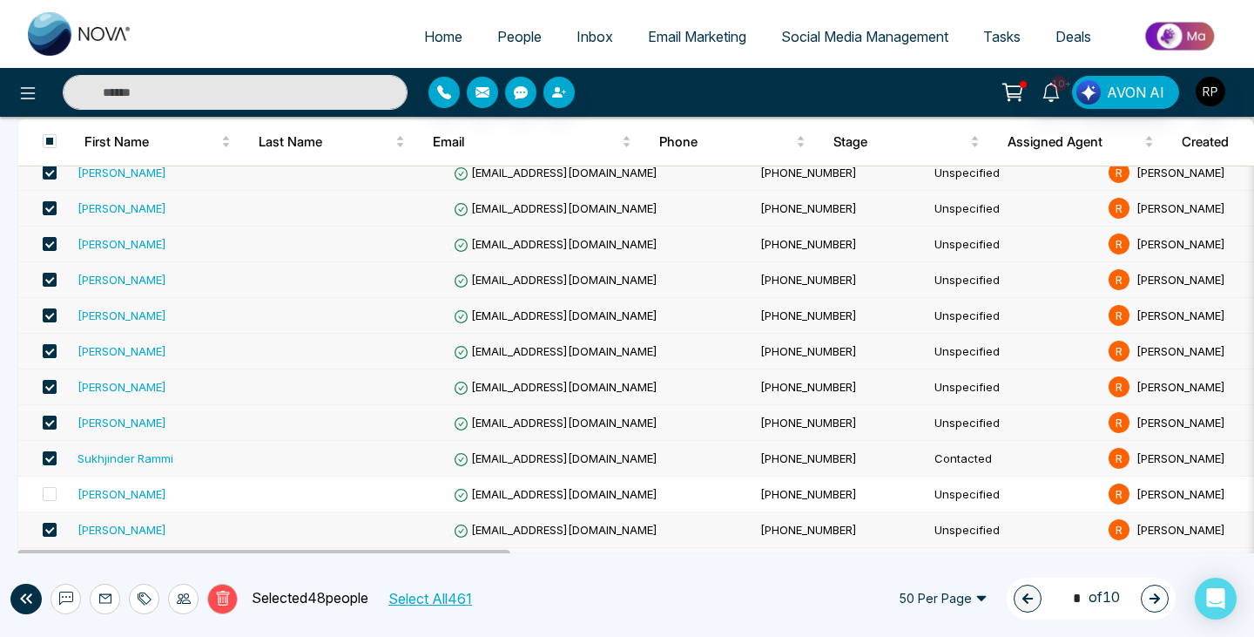
scroll to position [753, 0]
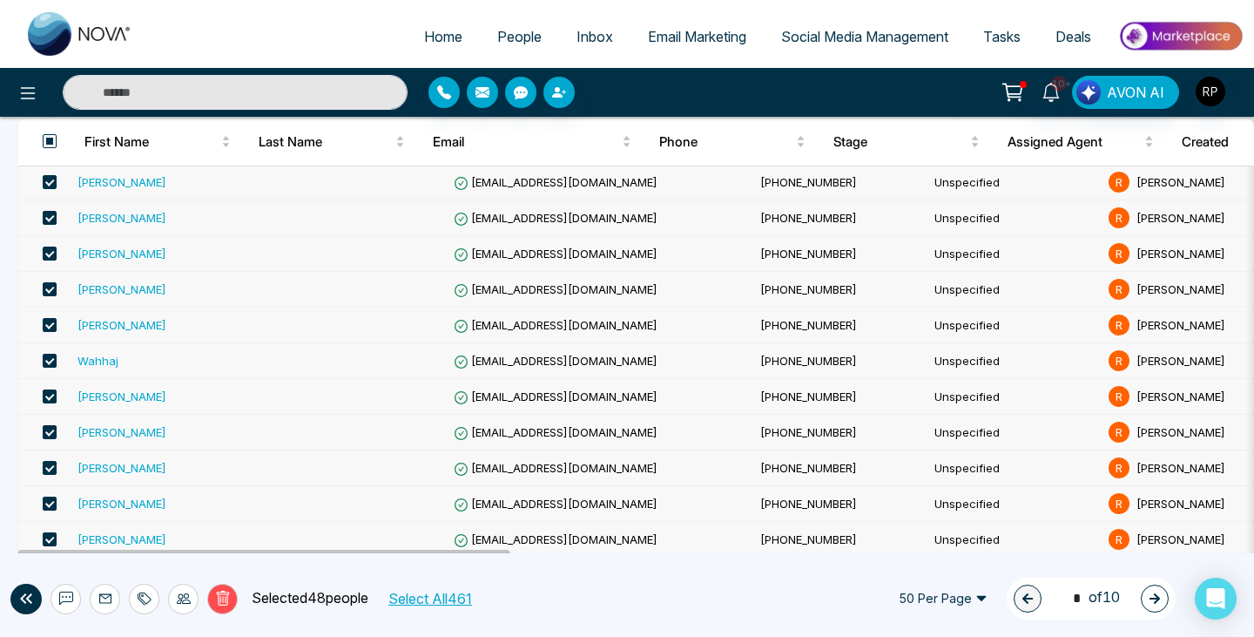
click at [49, 144] on span at bounding box center [50, 141] width 14 height 14
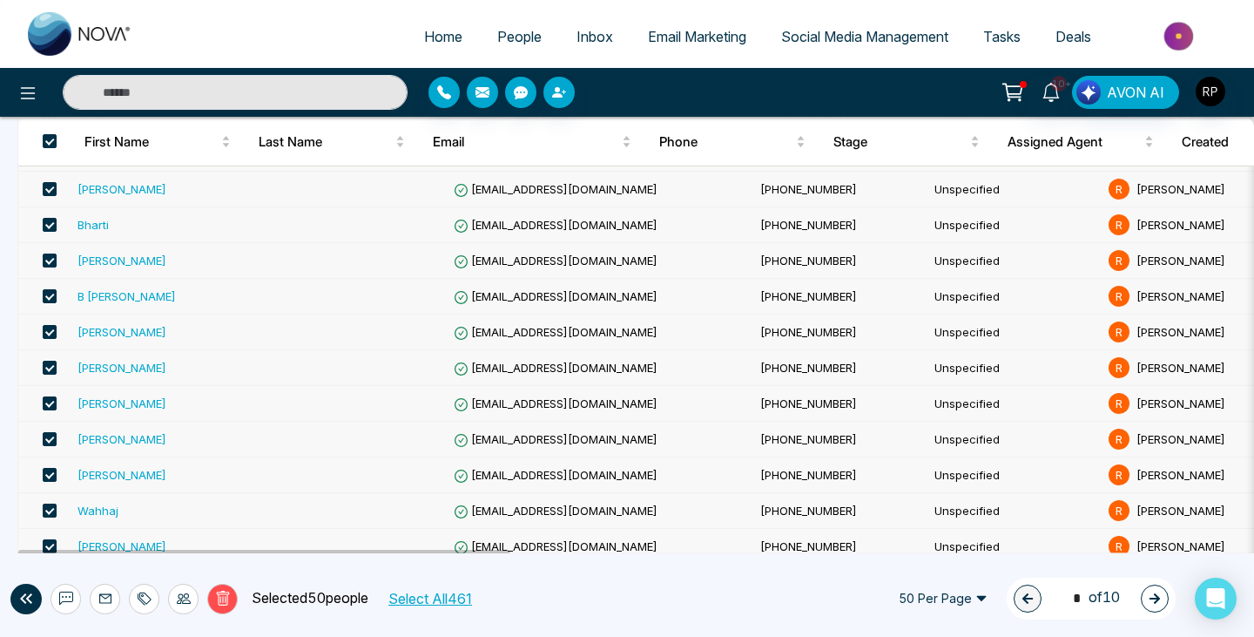
scroll to position [562, 0]
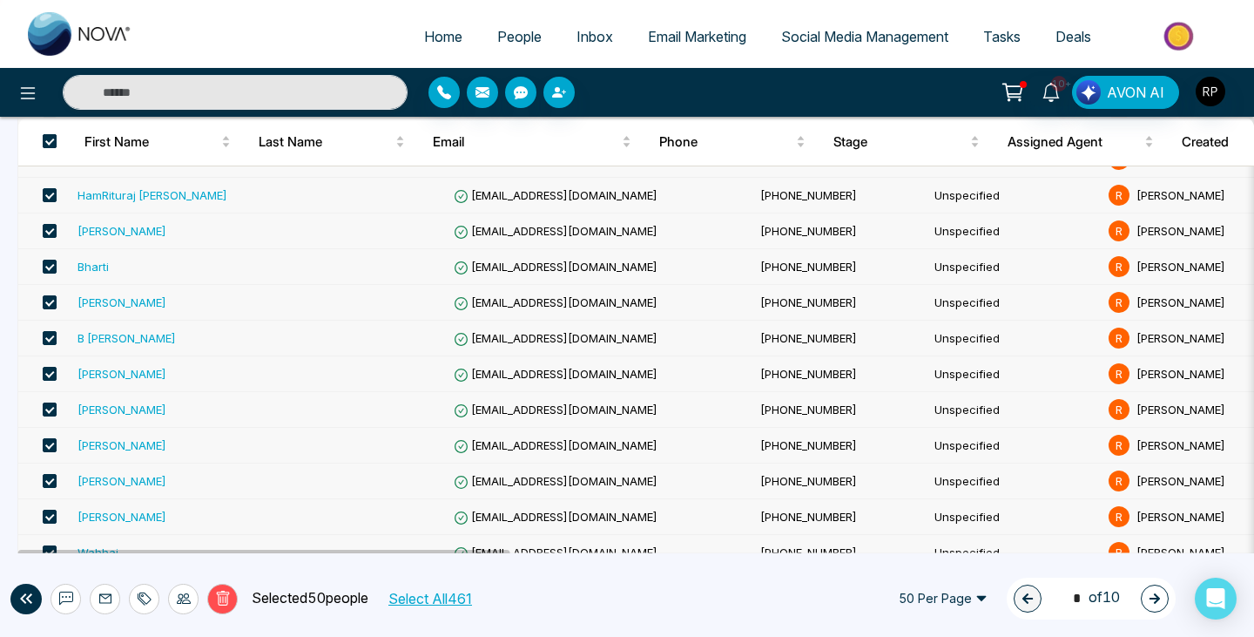
click at [51, 140] on span at bounding box center [50, 141] width 14 height 14
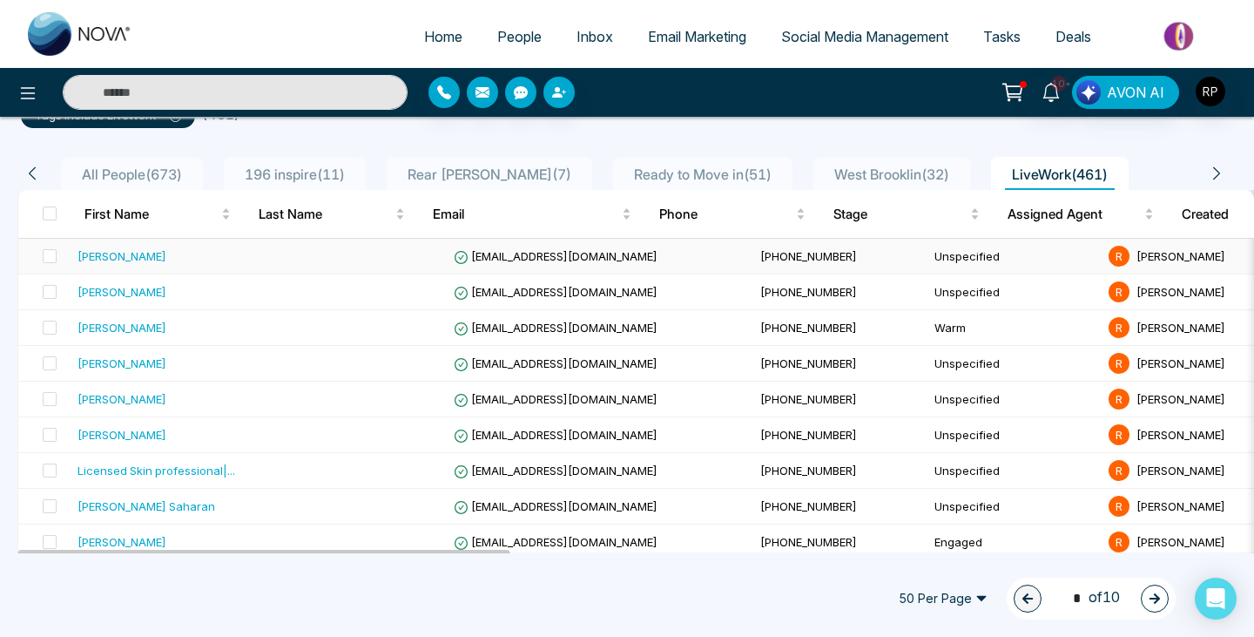
scroll to position [145, 0]
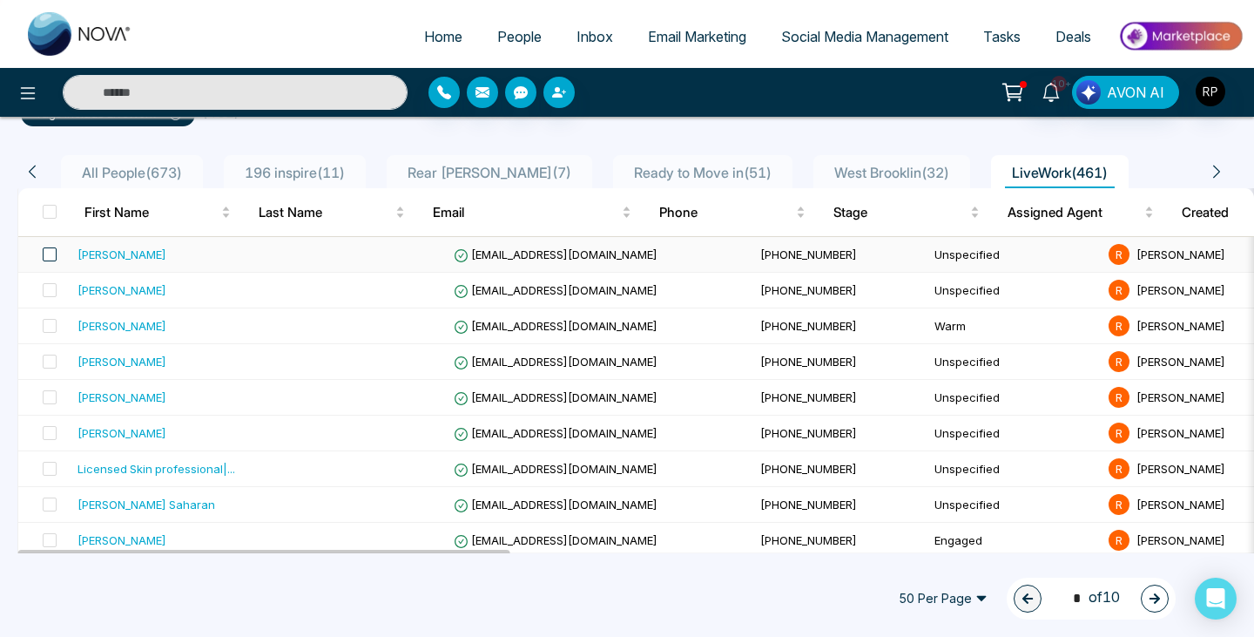
click at [47, 255] on span at bounding box center [50, 254] width 14 height 14
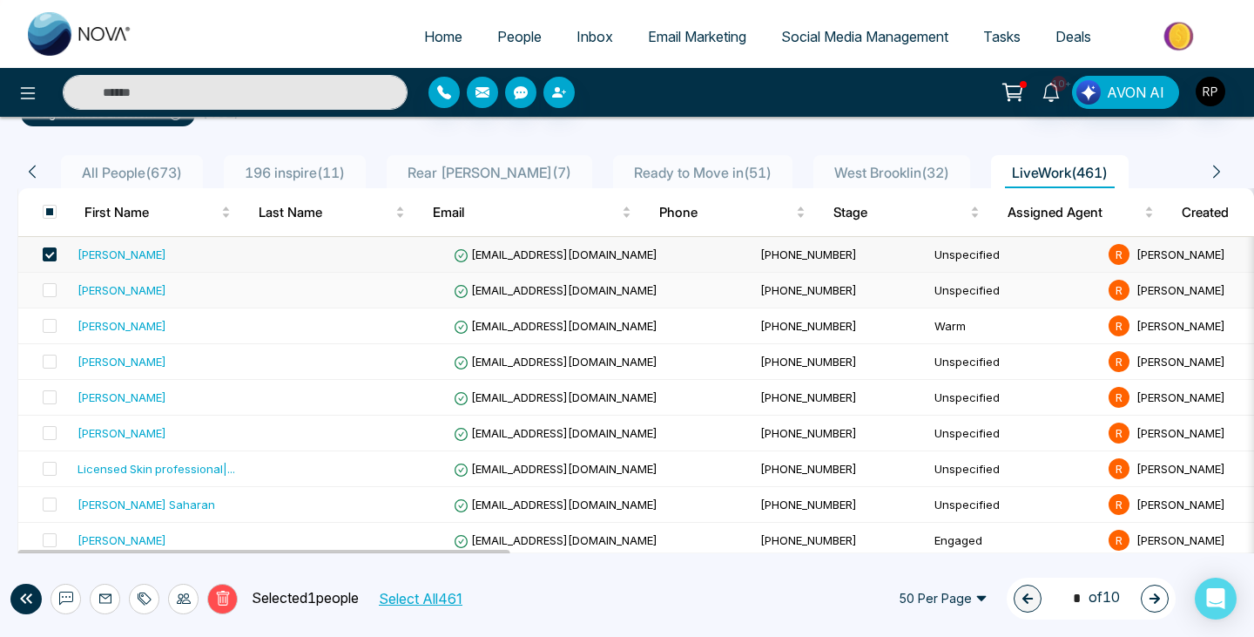
click at [48, 279] on td at bounding box center [44, 291] width 52 height 36
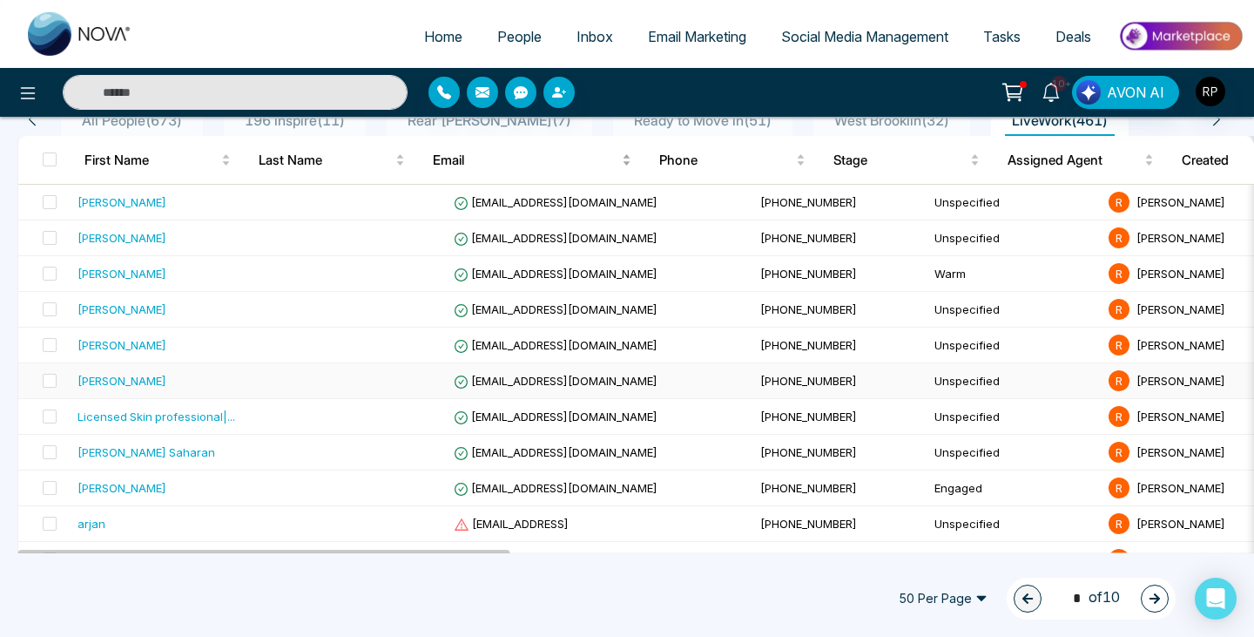
scroll to position [205, 0]
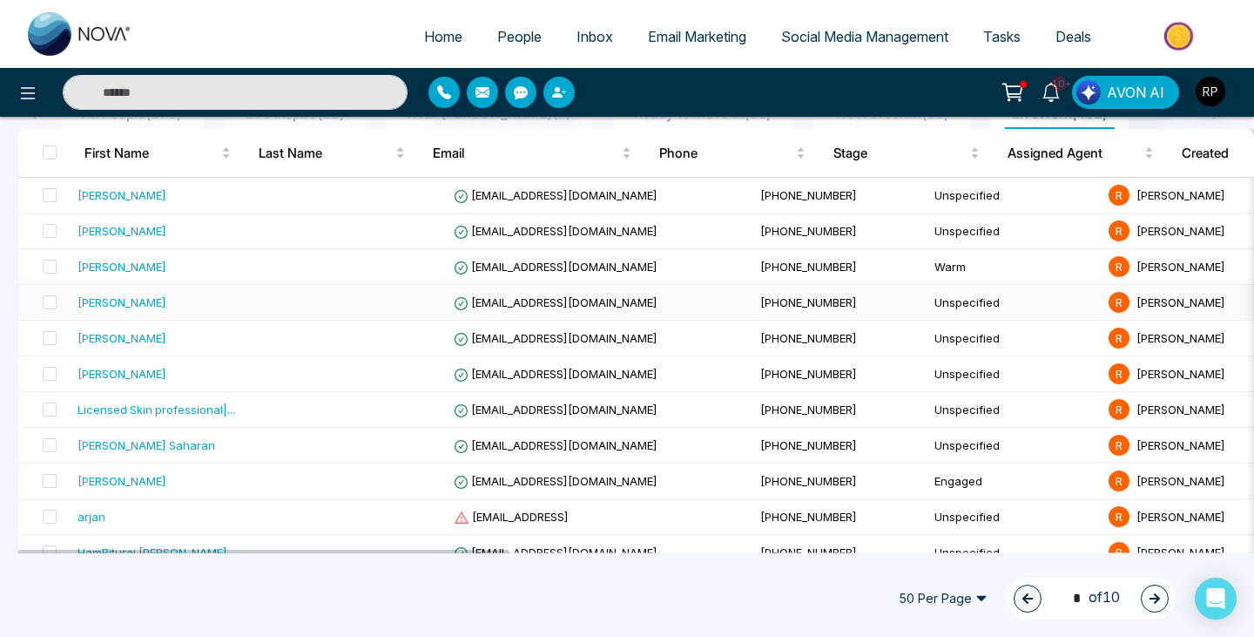
click at [148, 300] on div "[PERSON_NAME]" at bounding box center [122, 301] width 89 height 17
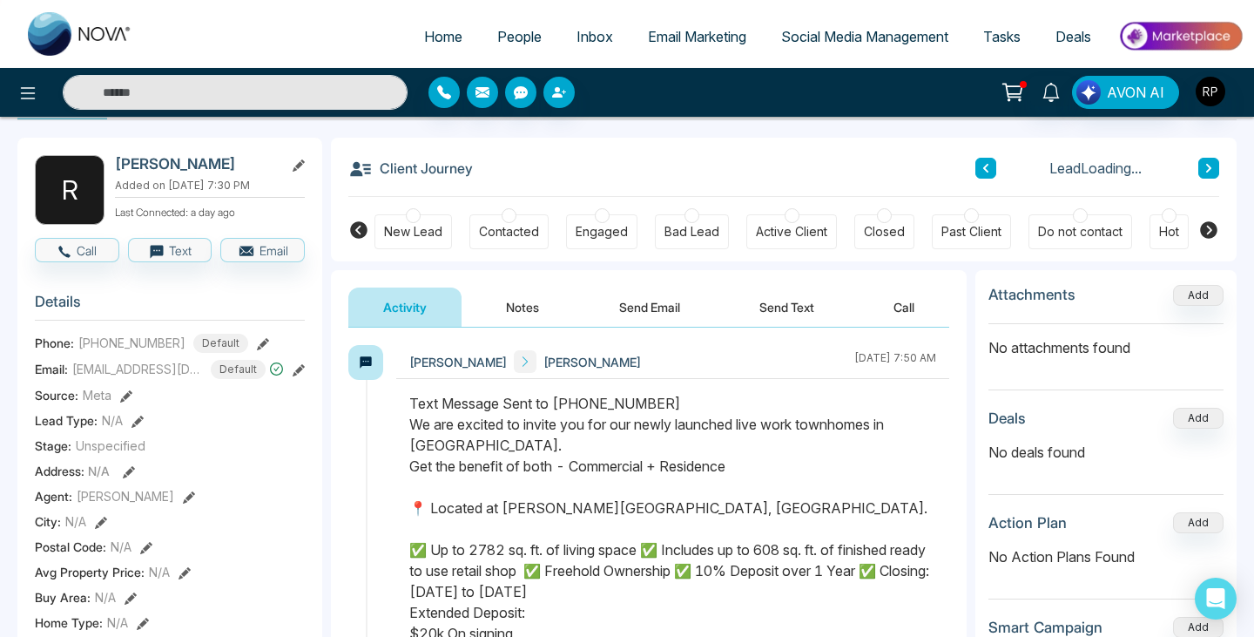
scroll to position [82, 0]
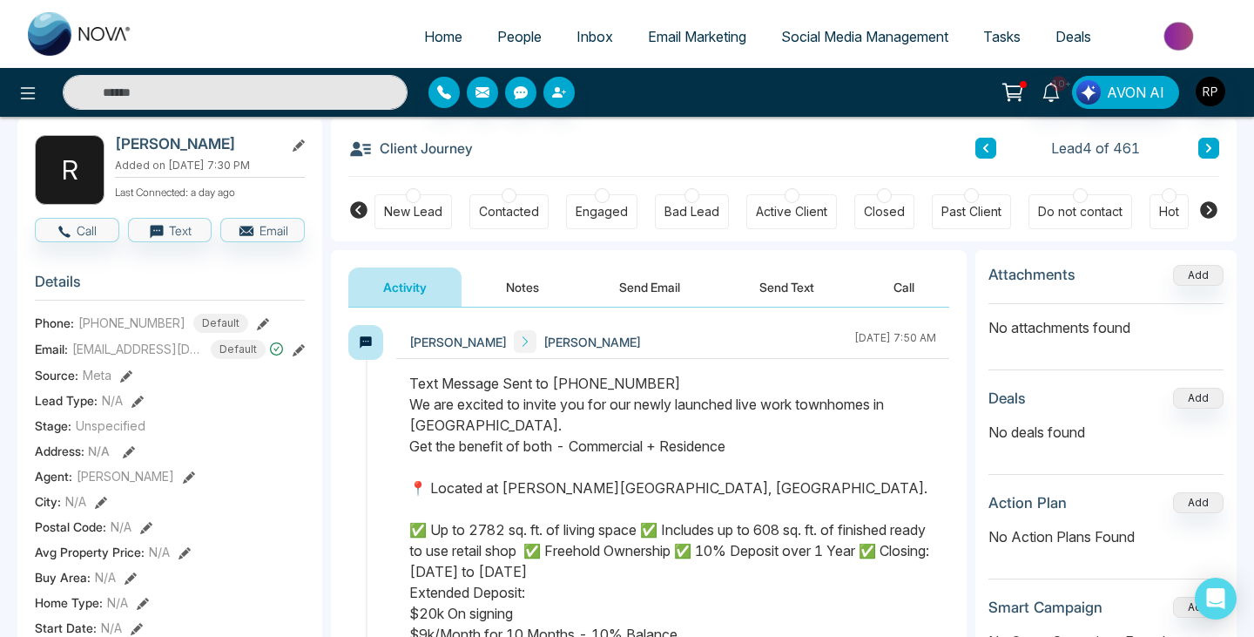
click at [257, 327] on button at bounding box center [263, 323] width 12 height 18
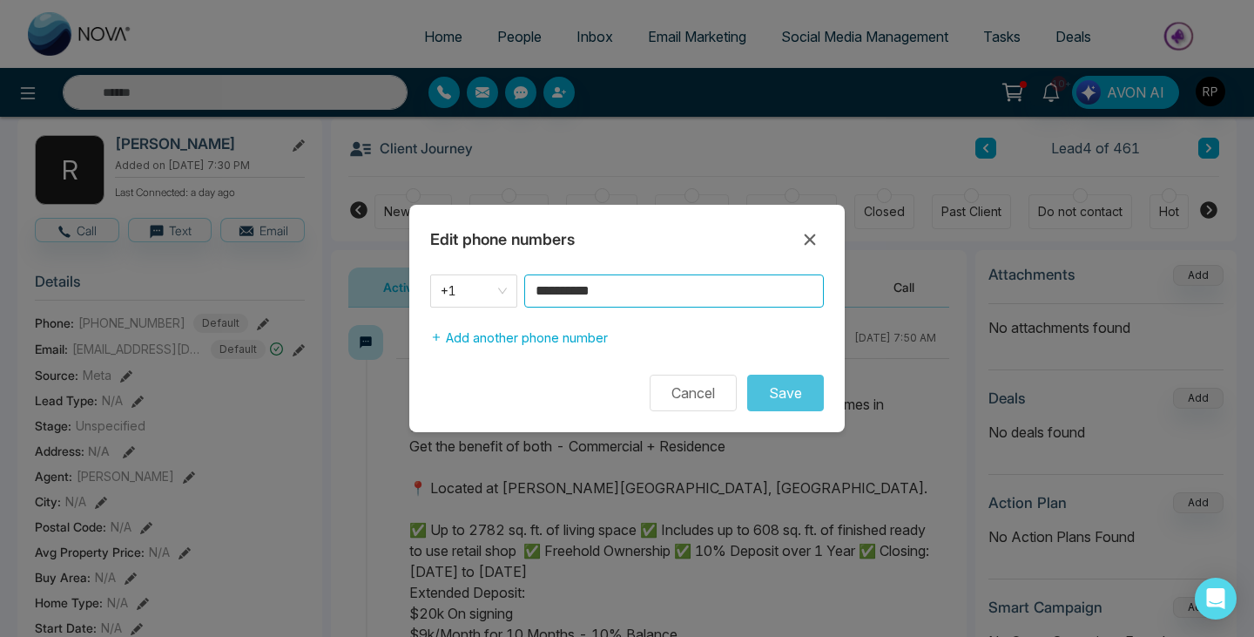
click at [640, 304] on input "**********" at bounding box center [674, 290] width 300 height 33
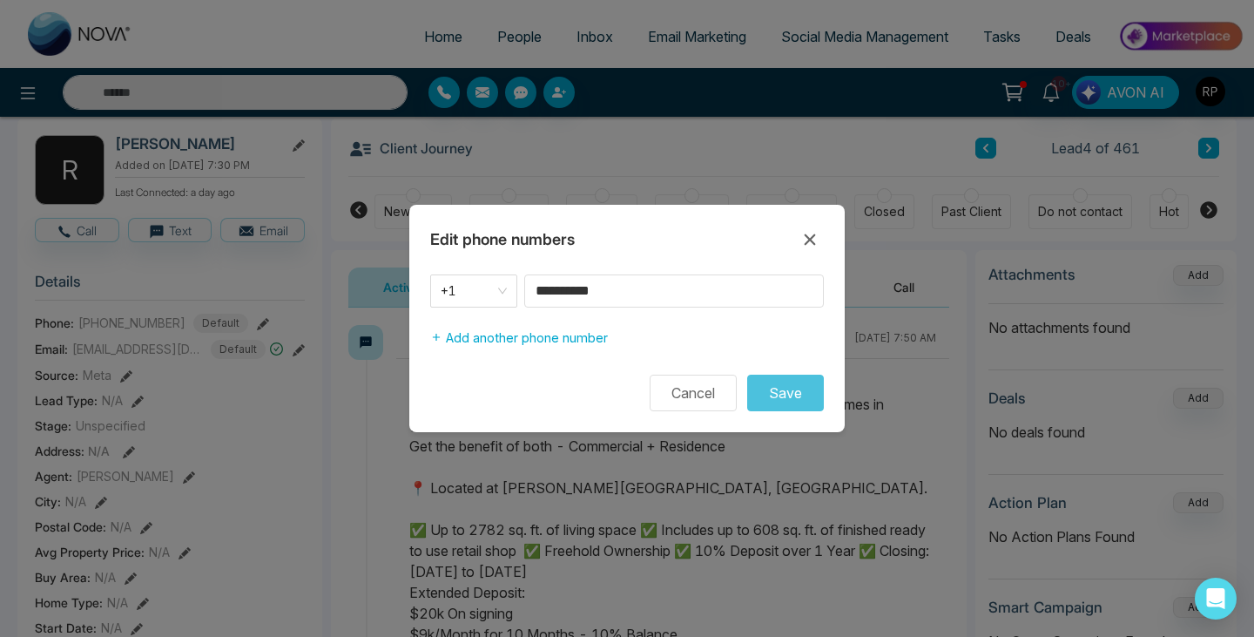
click at [255, 423] on div "**********" at bounding box center [627, 318] width 1254 height 637
click at [794, 245] on div "Edit phone numbers" at bounding box center [626, 240] width 435 height 28
click at [815, 239] on icon at bounding box center [809, 239] width 21 height 21
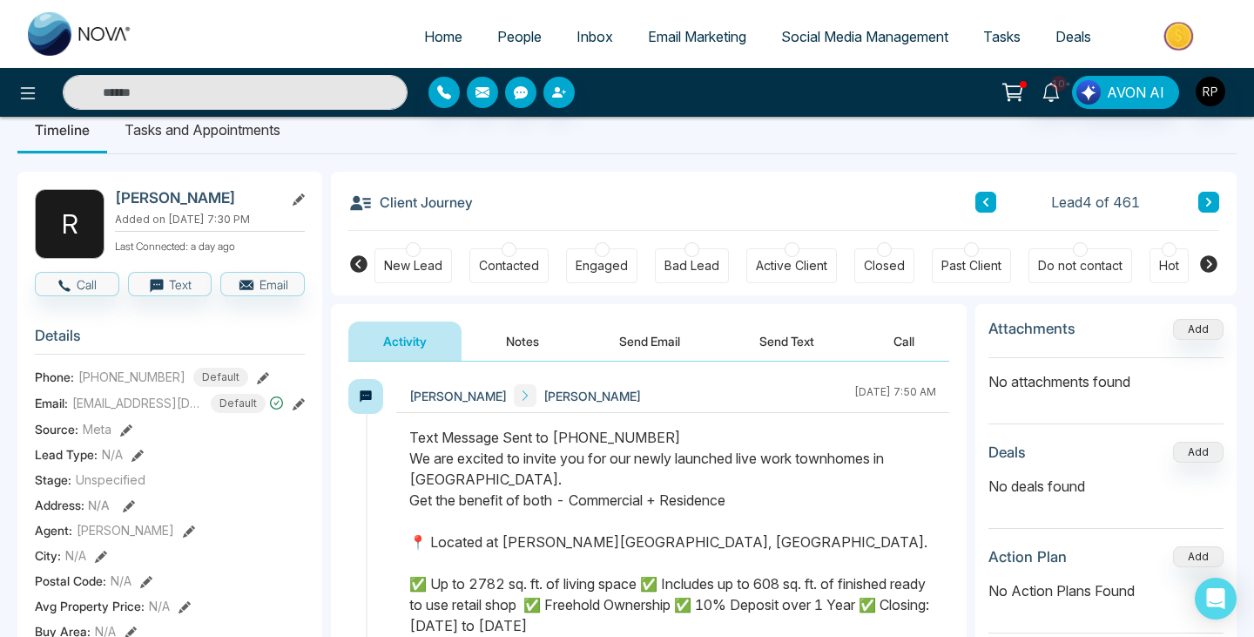
scroll to position [0, 0]
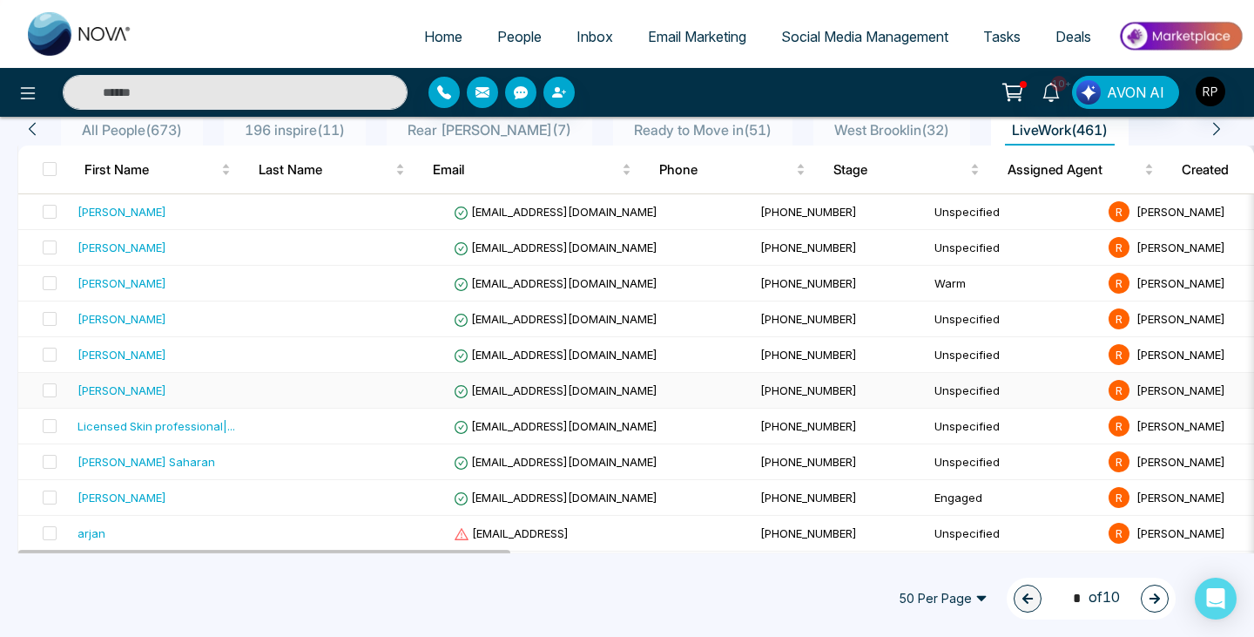
scroll to position [185, 0]
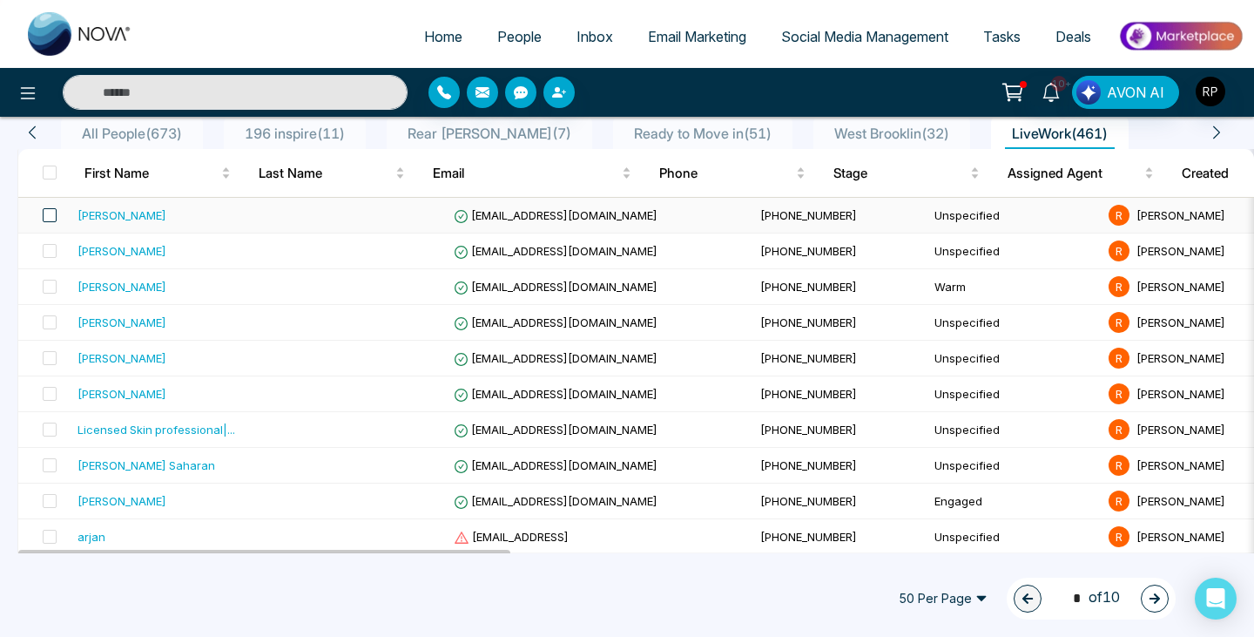
click at [51, 220] on span at bounding box center [50, 215] width 14 height 14
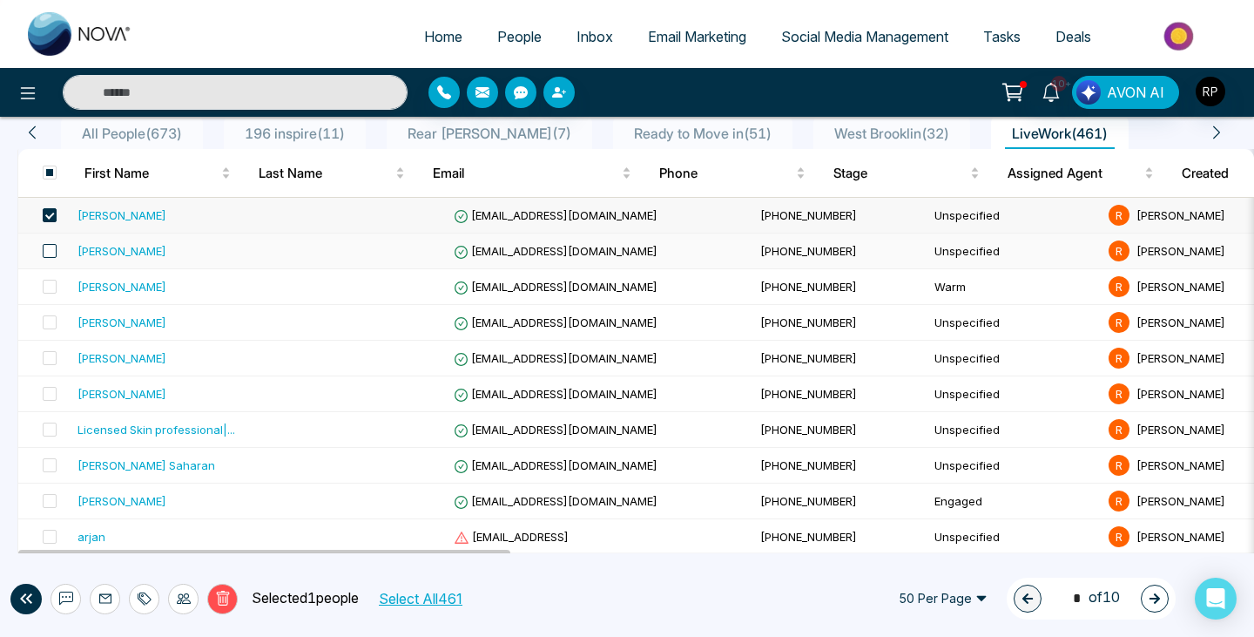
click at [54, 255] on span at bounding box center [50, 251] width 14 height 14
click at [53, 277] on label at bounding box center [44, 286] width 24 height 19
click at [54, 317] on span at bounding box center [50, 322] width 14 height 14
click at [50, 360] on span at bounding box center [50, 358] width 14 height 14
click at [46, 392] on span at bounding box center [50, 394] width 14 height 14
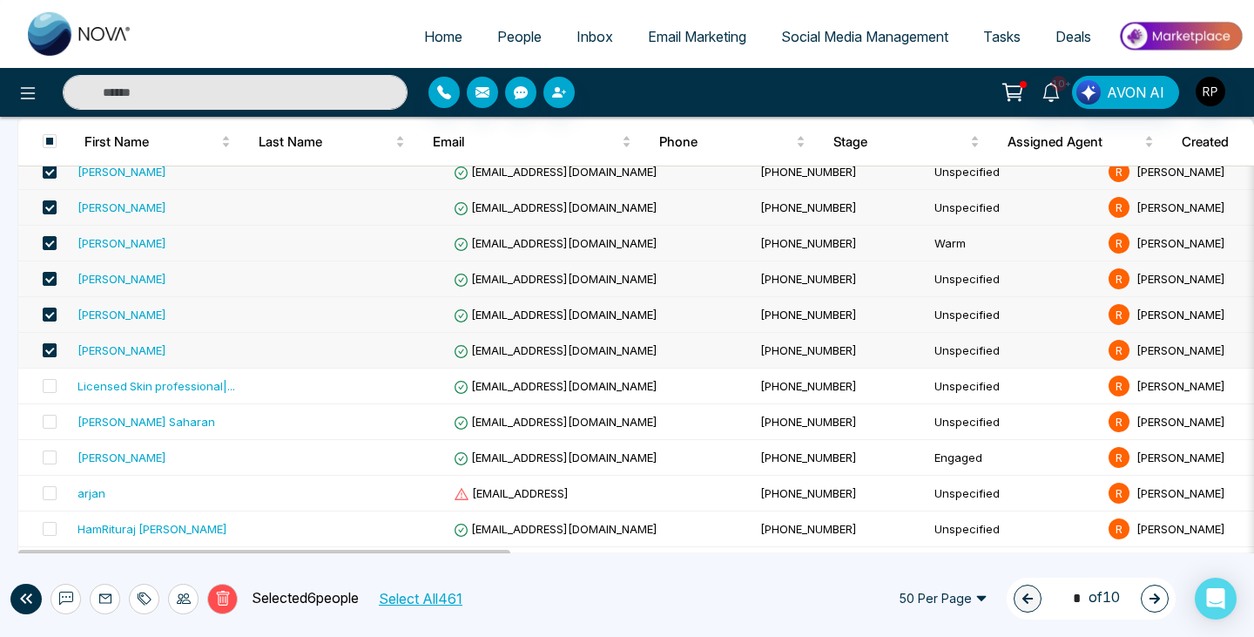
scroll to position [240, 0]
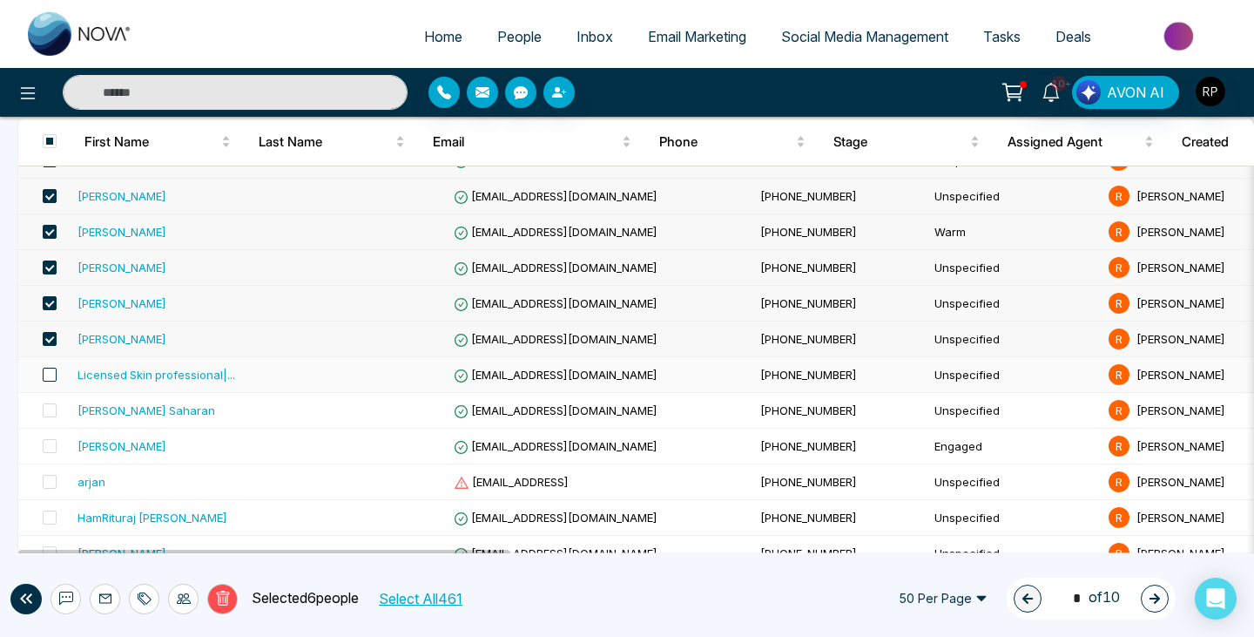
click at [51, 379] on span at bounding box center [50, 375] width 14 height 14
click at [54, 411] on span at bounding box center [50, 410] width 14 height 14
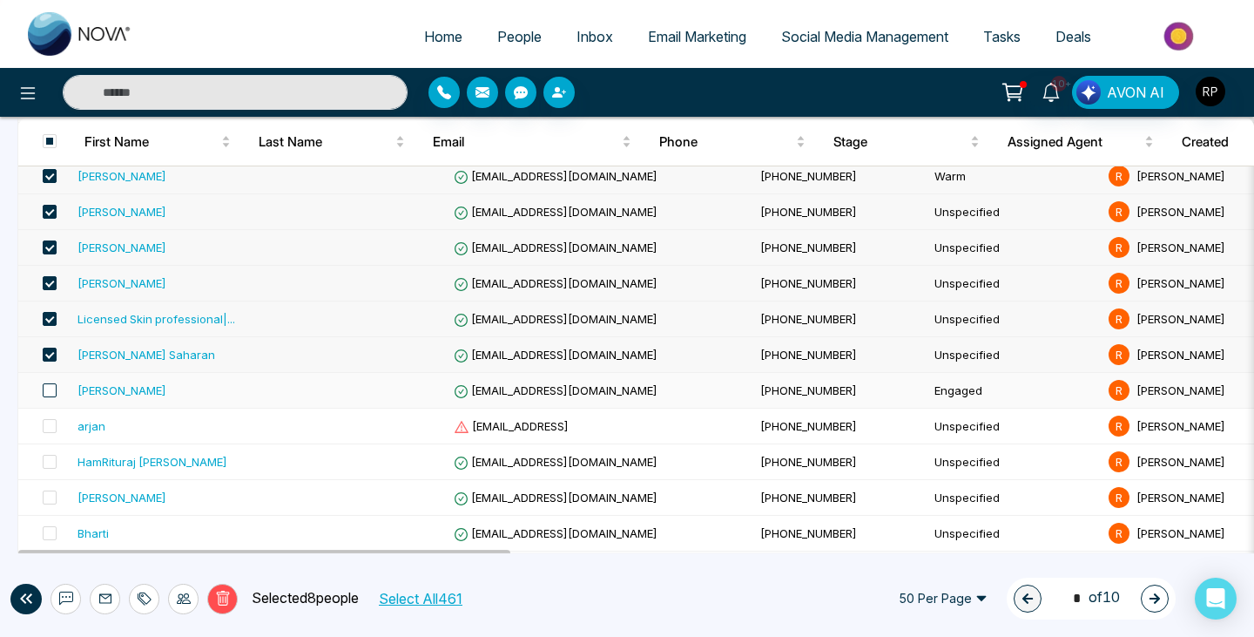
click at [50, 387] on span at bounding box center [50, 390] width 14 height 14
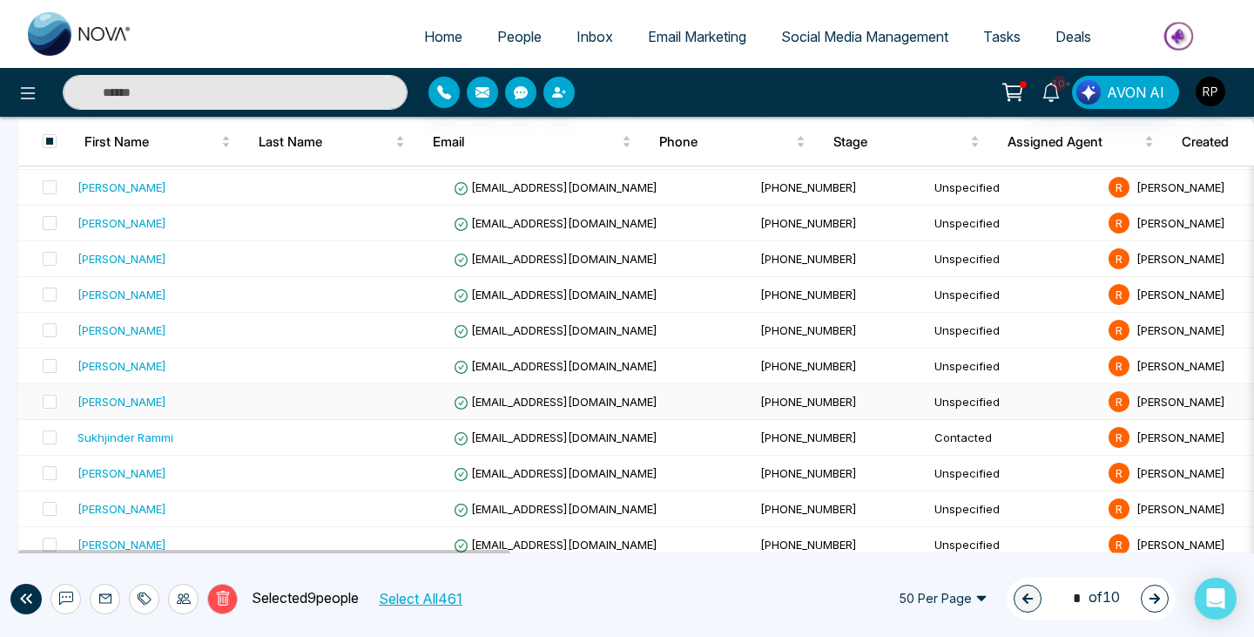
scroll to position [1027, 0]
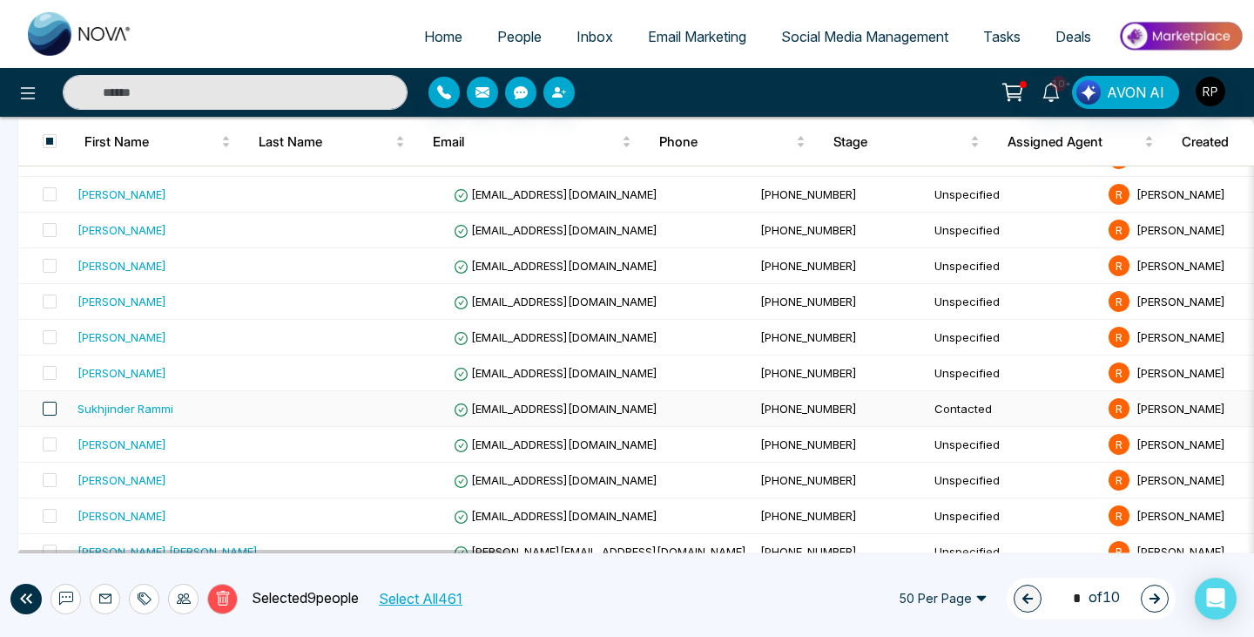
click at [46, 404] on span at bounding box center [50, 408] width 14 height 14
click at [48, 408] on span at bounding box center [50, 408] width 14 height 14
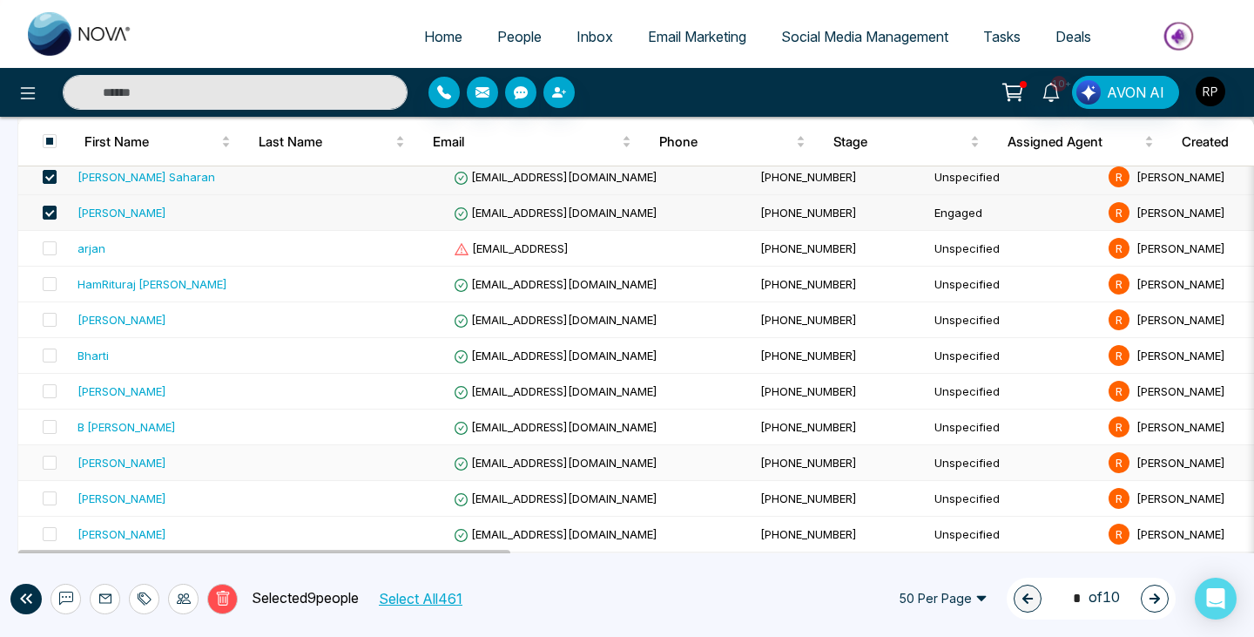
scroll to position [472, 0]
click at [52, 385] on span at bounding box center [50, 392] width 14 height 14
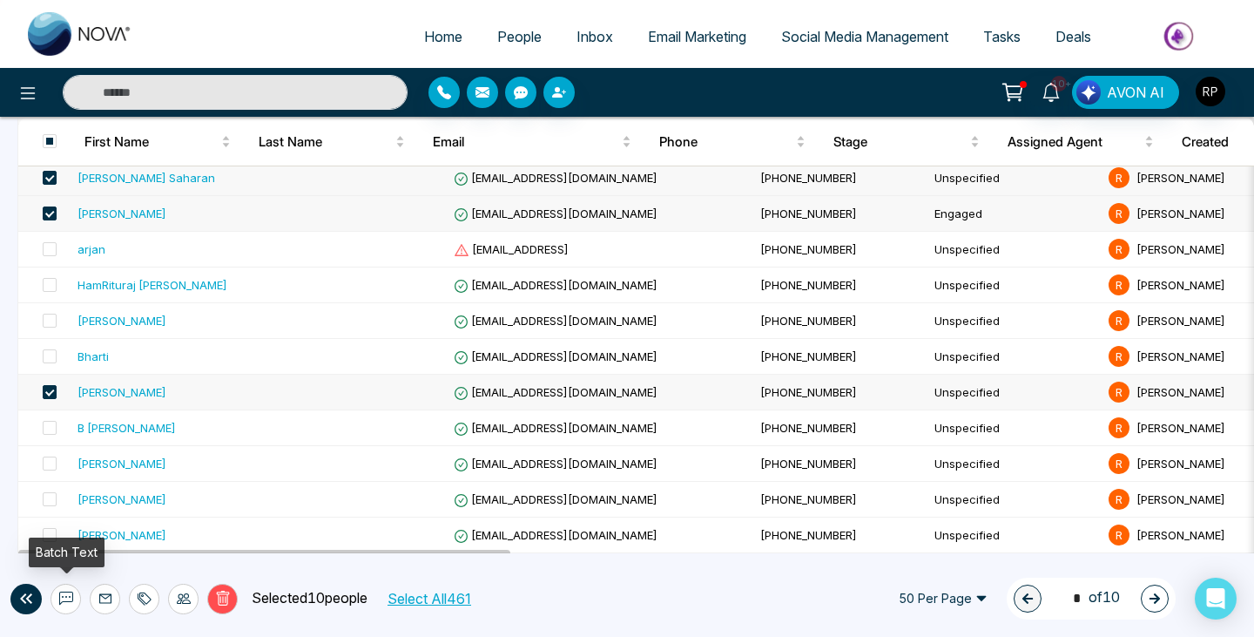
click at [63, 597] on icon at bounding box center [66, 598] width 14 height 14
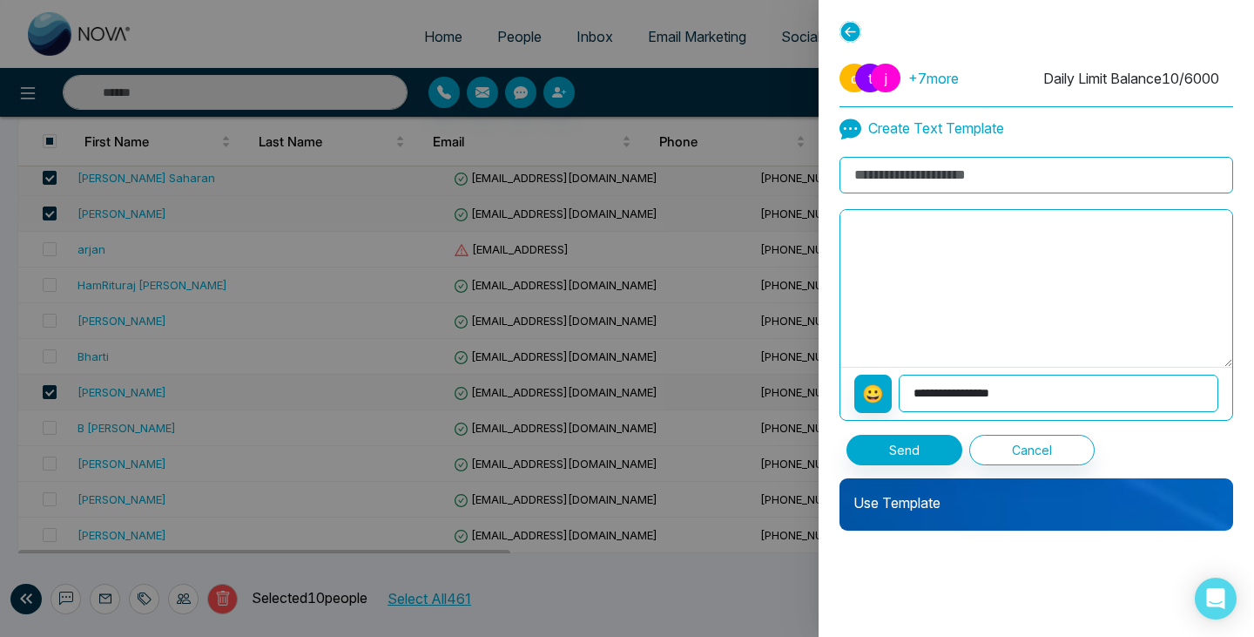
click at [906, 176] on input at bounding box center [1037, 175] width 394 height 37
type input "**********"
click at [950, 241] on textarea at bounding box center [1036, 288] width 392 height 157
paste textarea "**********"
type textarea "**********"
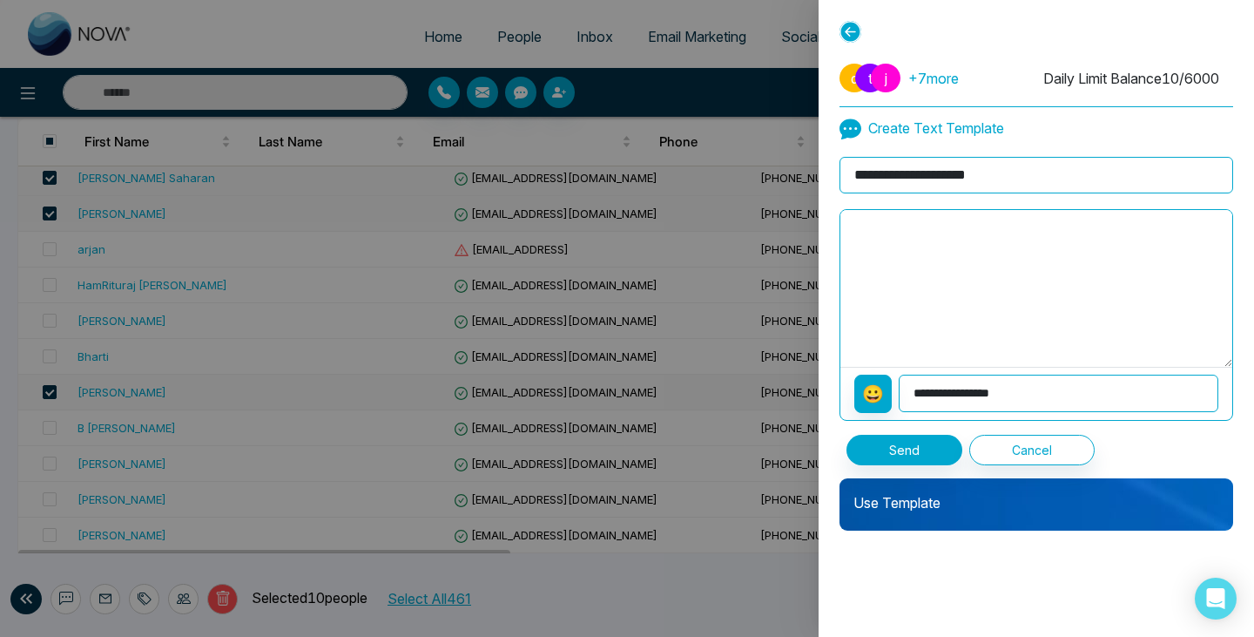
paste textarea "**********"
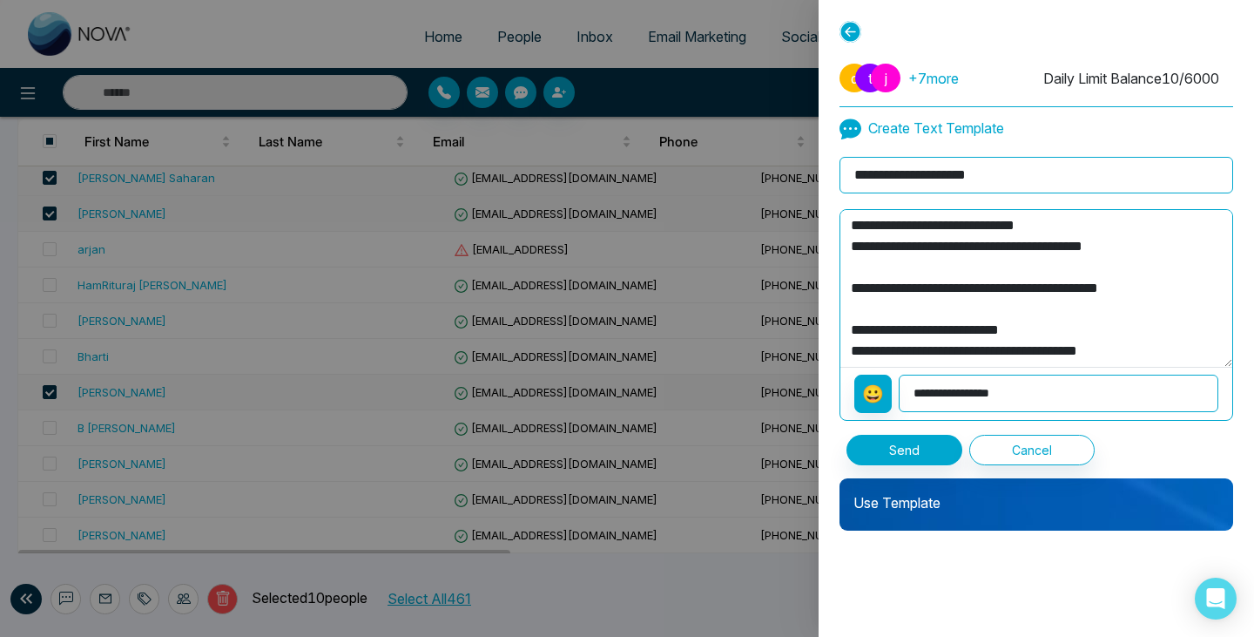
scroll to position [159, 0]
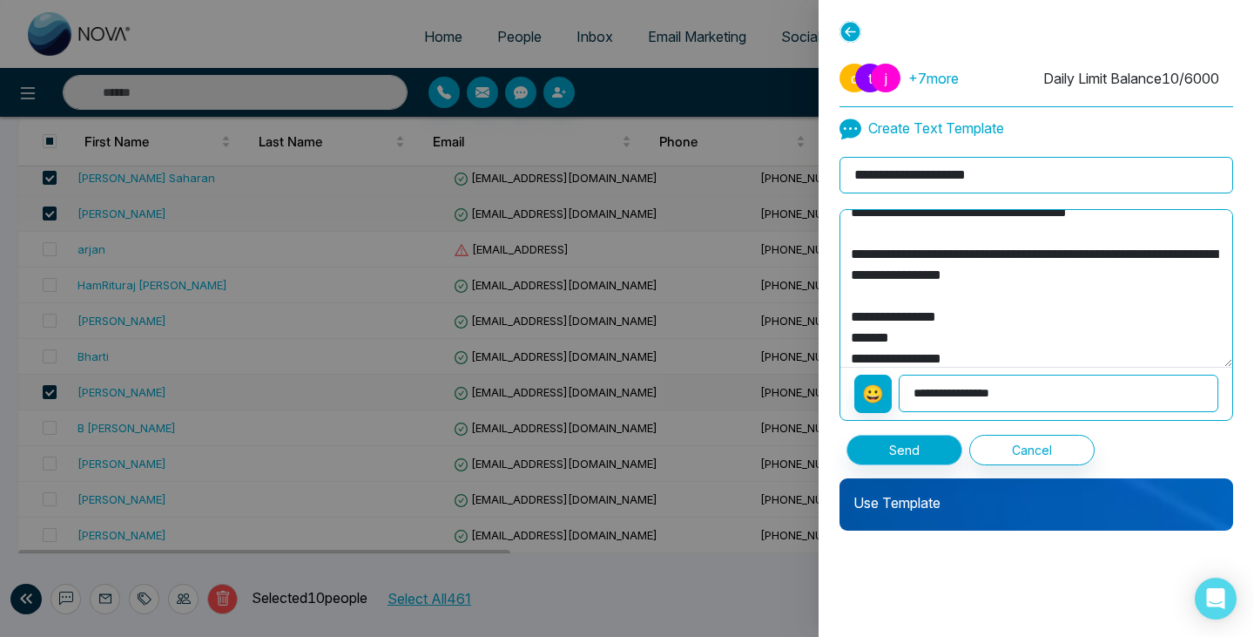
type textarea "**********"
click at [924, 459] on button "Send" at bounding box center [905, 450] width 116 height 30
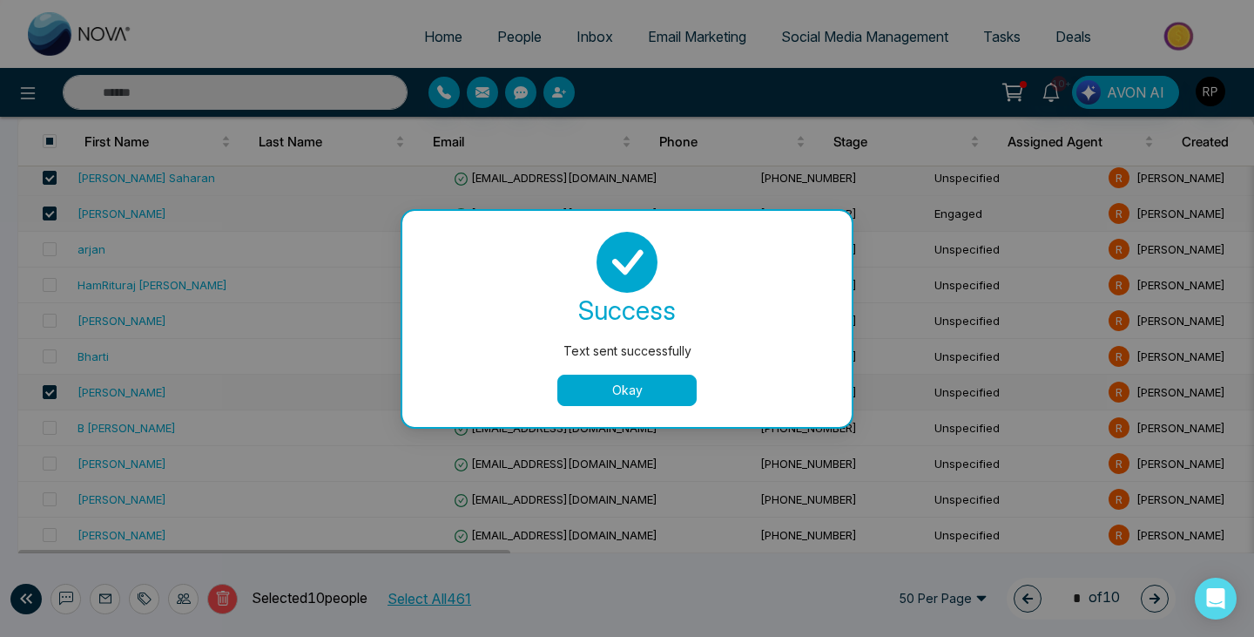
click at [664, 392] on button "Okay" at bounding box center [626, 389] width 139 height 31
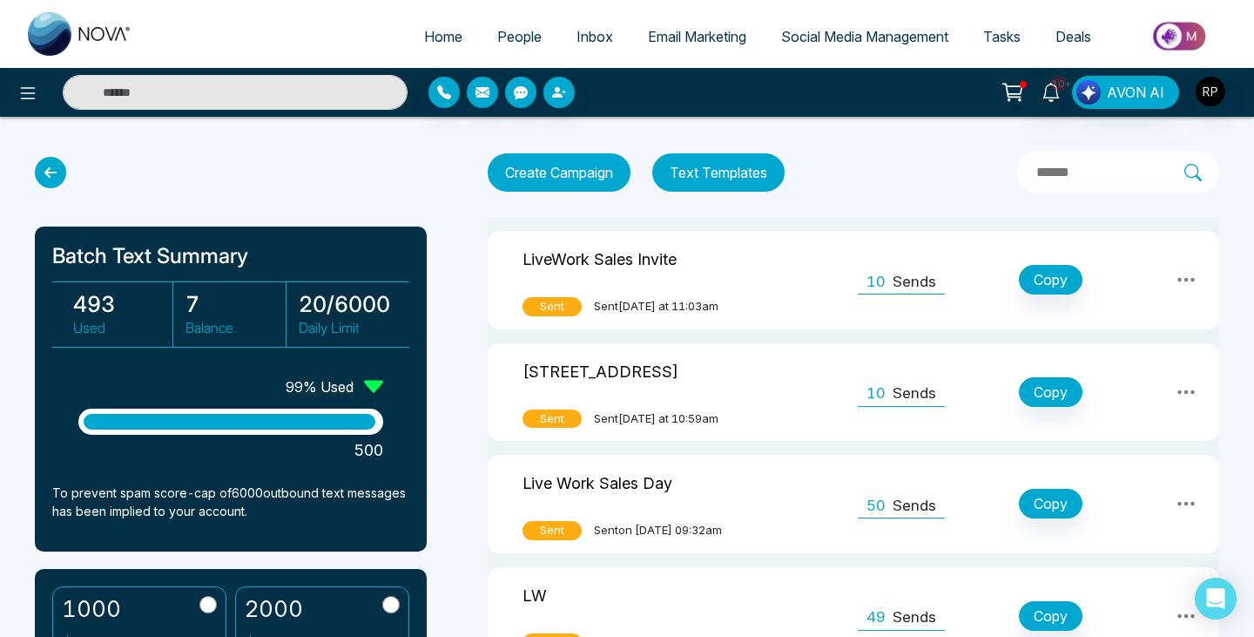
click at [511, 44] on span "People" at bounding box center [519, 36] width 44 height 17
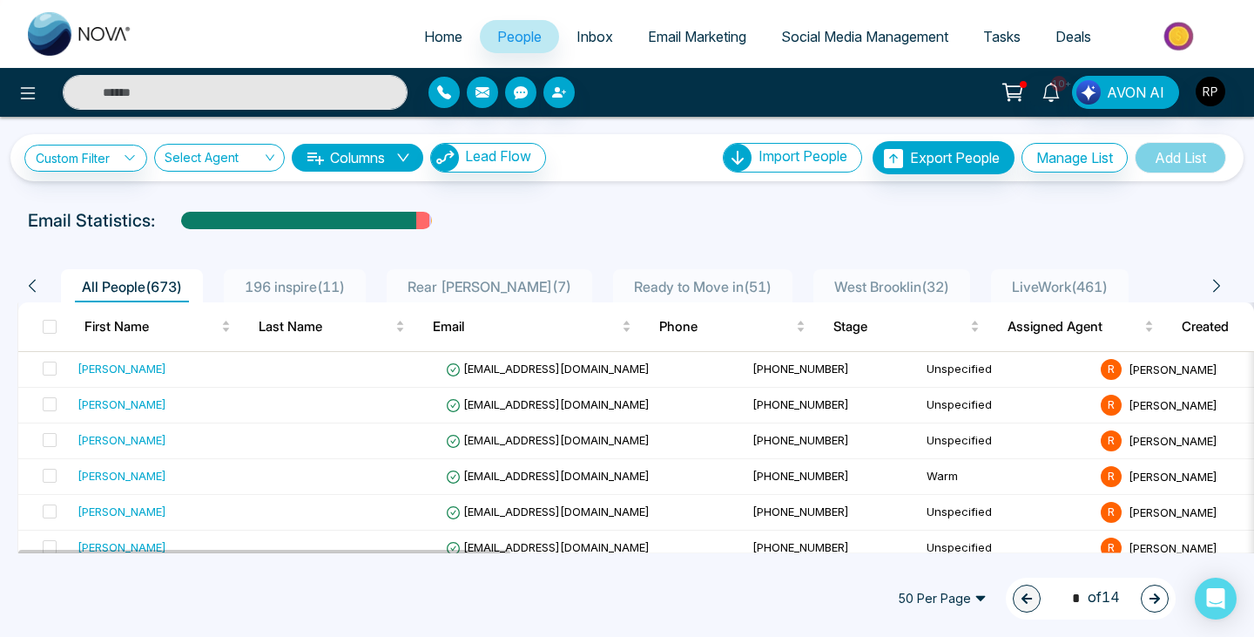
click at [1011, 278] on span "LiveWork ( 461 )" at bounding box center [1060, 286] width 110 height 17
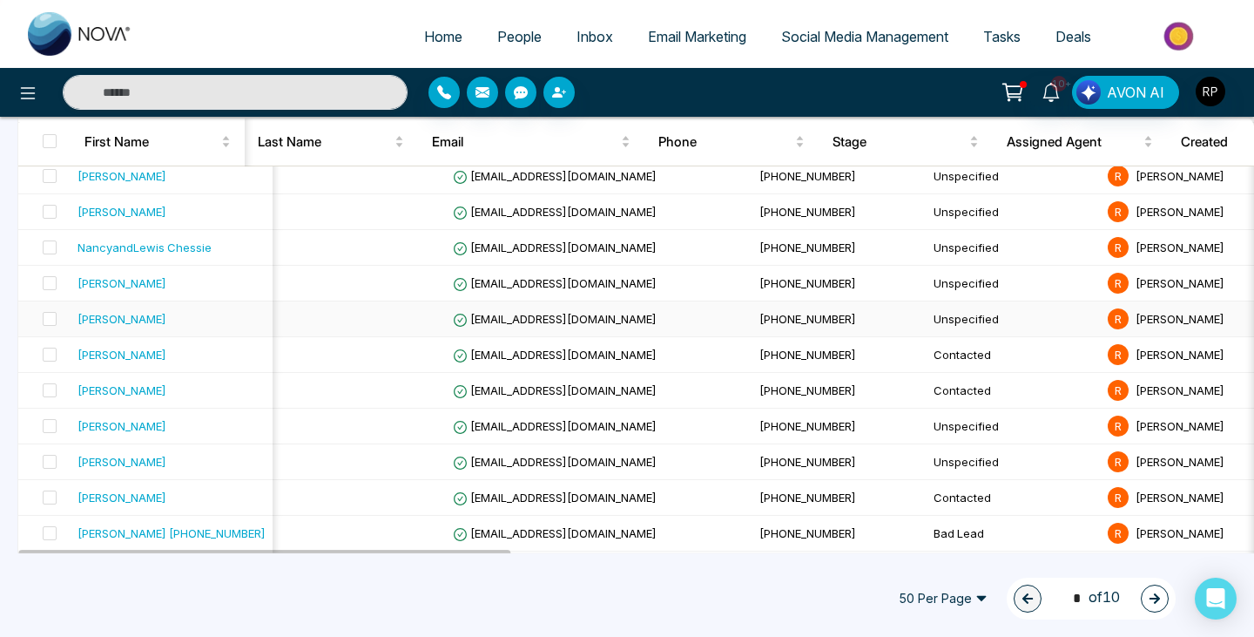
scroll to position [1620, 0]
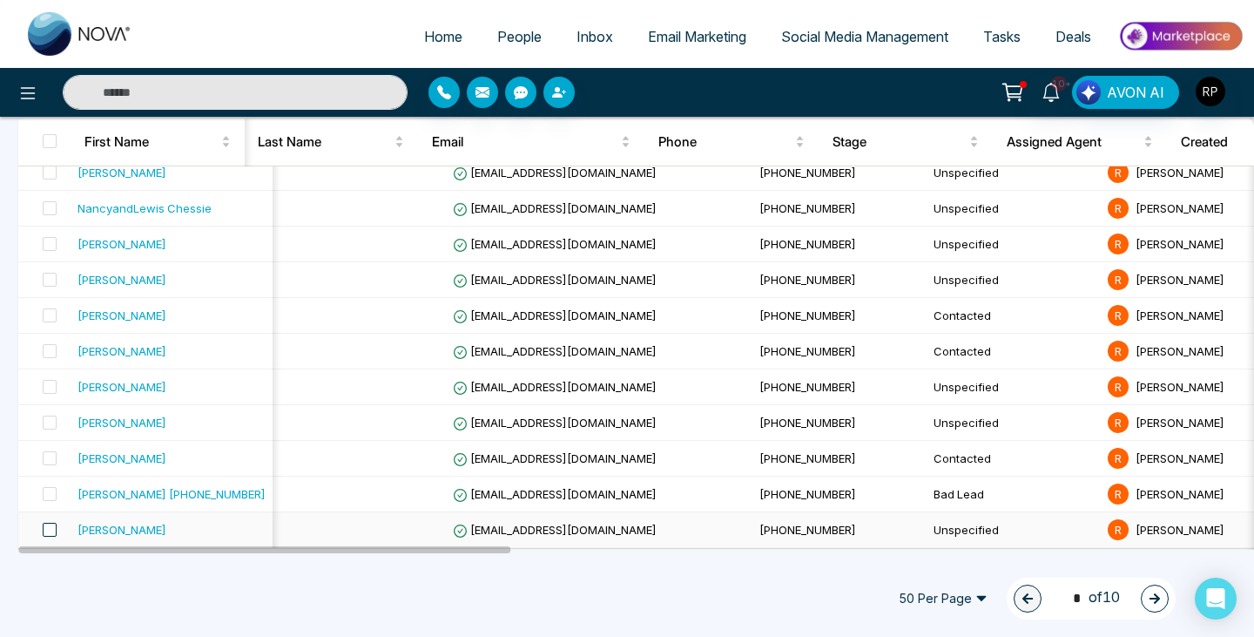
click at [52, 527] on span at bounding box center [50, 530] width 14 height 14
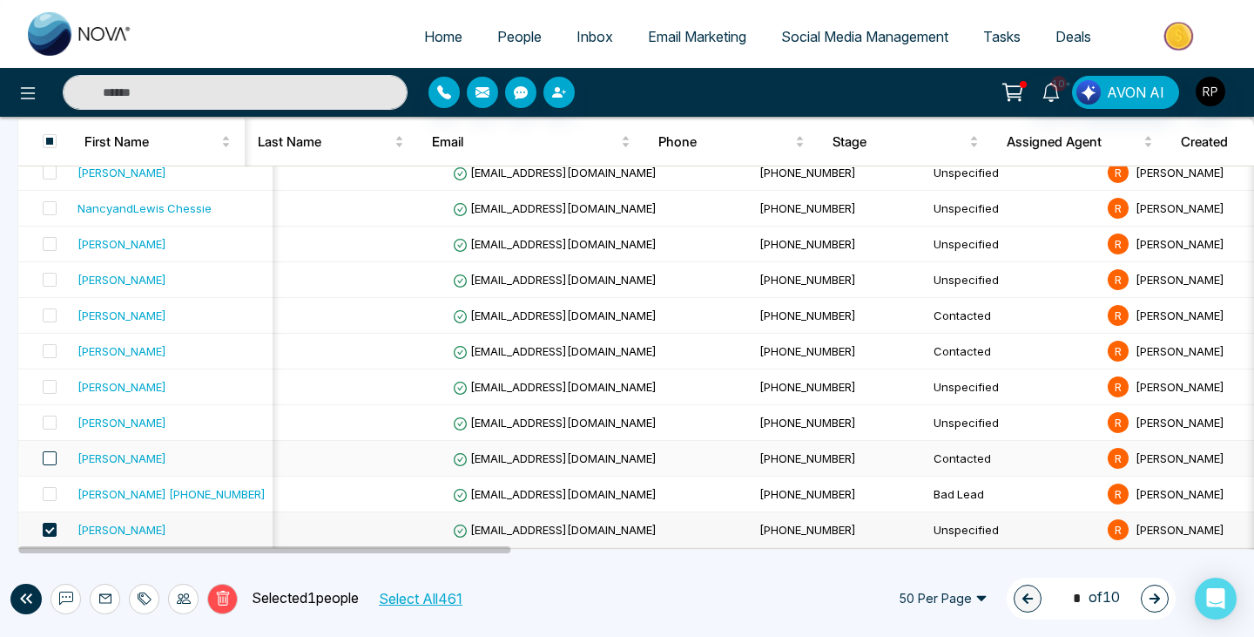
click at [49, 455] on span at bounding box center [50, 458] width 14 height 14
click at [48, 428] on span at bounding box center [50, 422] width 14 height 14
click at [45, 388] on span at bounding box center [50, 387] width 14 height 14
click at [54, 346] on span at bounding box center [50, 351] width 14 height 14
click at [51, 321] on span at bounding box center [50, 315] width 14 height 14
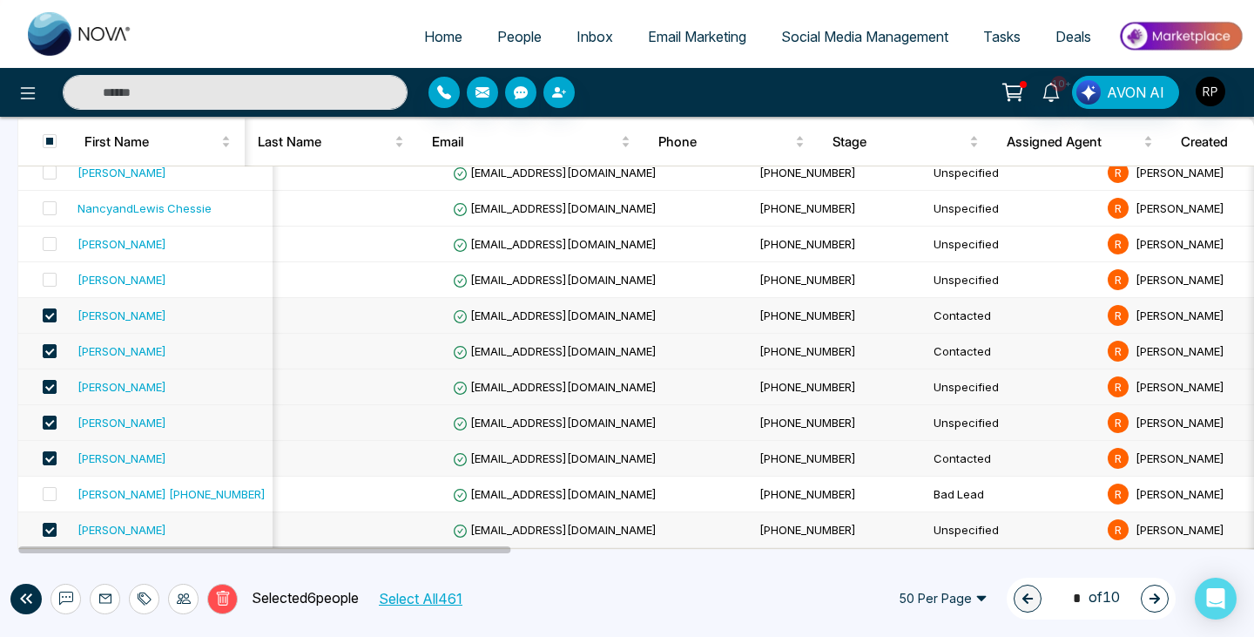
click at [67, 585] on button at bounding box center [66, 599] width 30 height 30
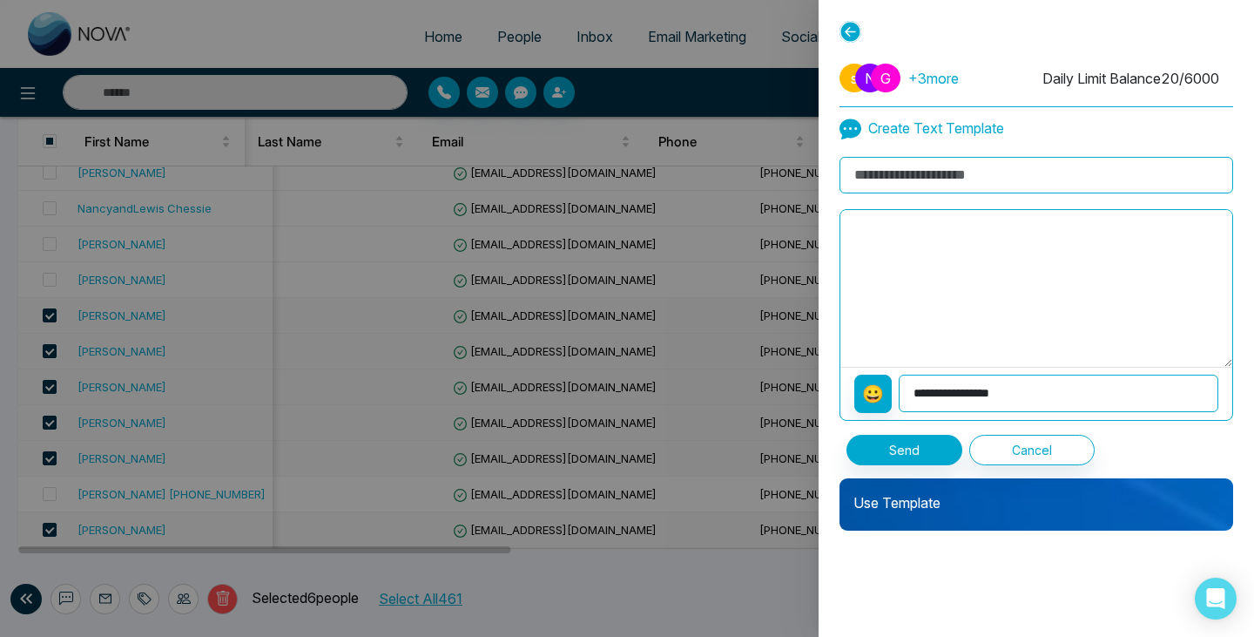
click at [847, 25] on icon at bounding box center [851, 32] width 22 height 22
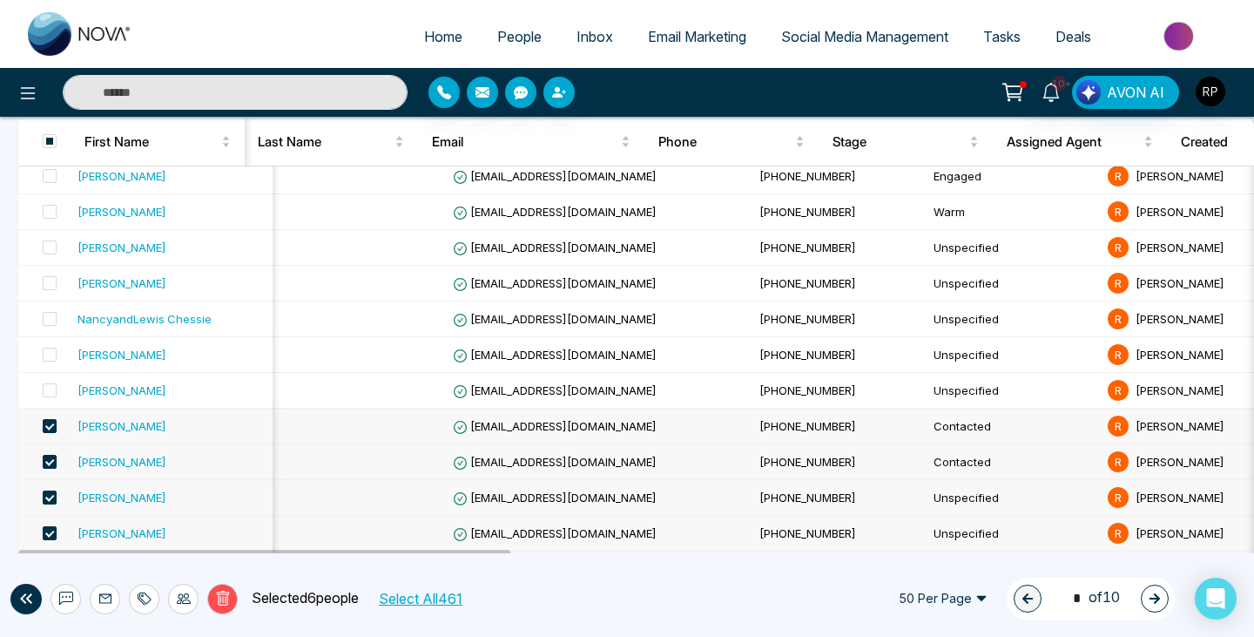
scroll to position [1495, 0]
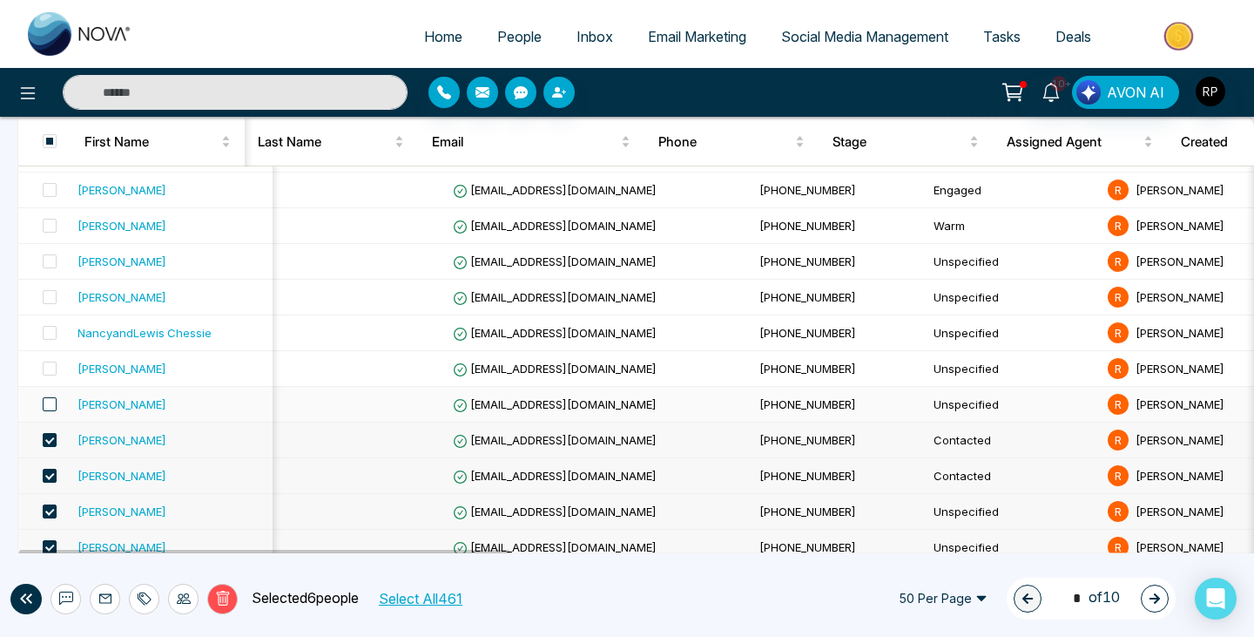
click at [49, 401] on span at bounding box center [50, 404] width 14 height 14
click at [48, 377] on label at bounding box center [44, 368] width 24 height 19
click at [46, 334] on span at bounding box center [50, 333] width 14 height 14
click at [47, 299] on span at bounding box center [50, 297] width 14 height 14
click at [53, 265] on span at bounding box center [50, 261] width 14 height 14
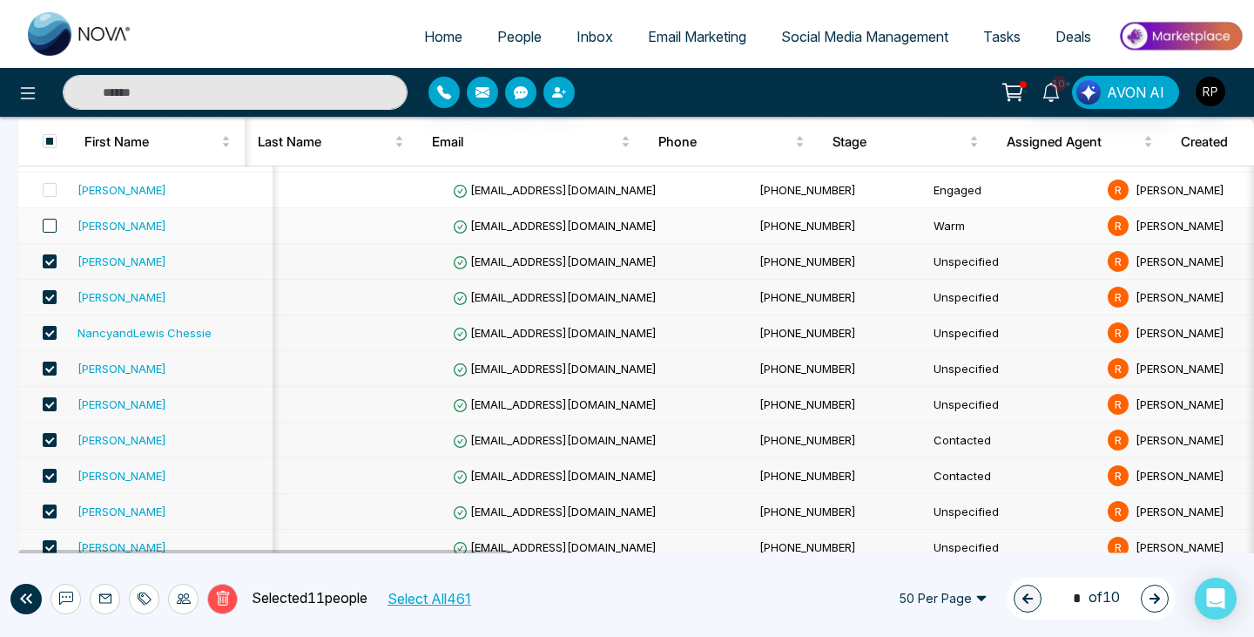
click at [48, 232] on span at bounding box center [50, 226] width 14 height 14
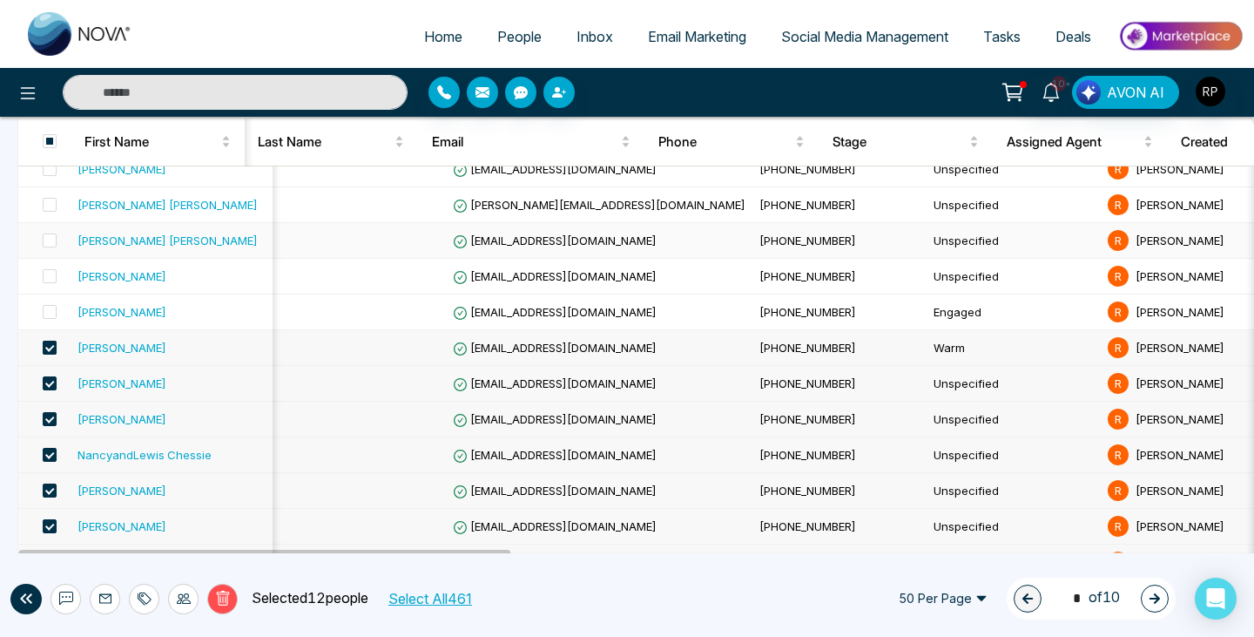
scroll to position [1342, 0]
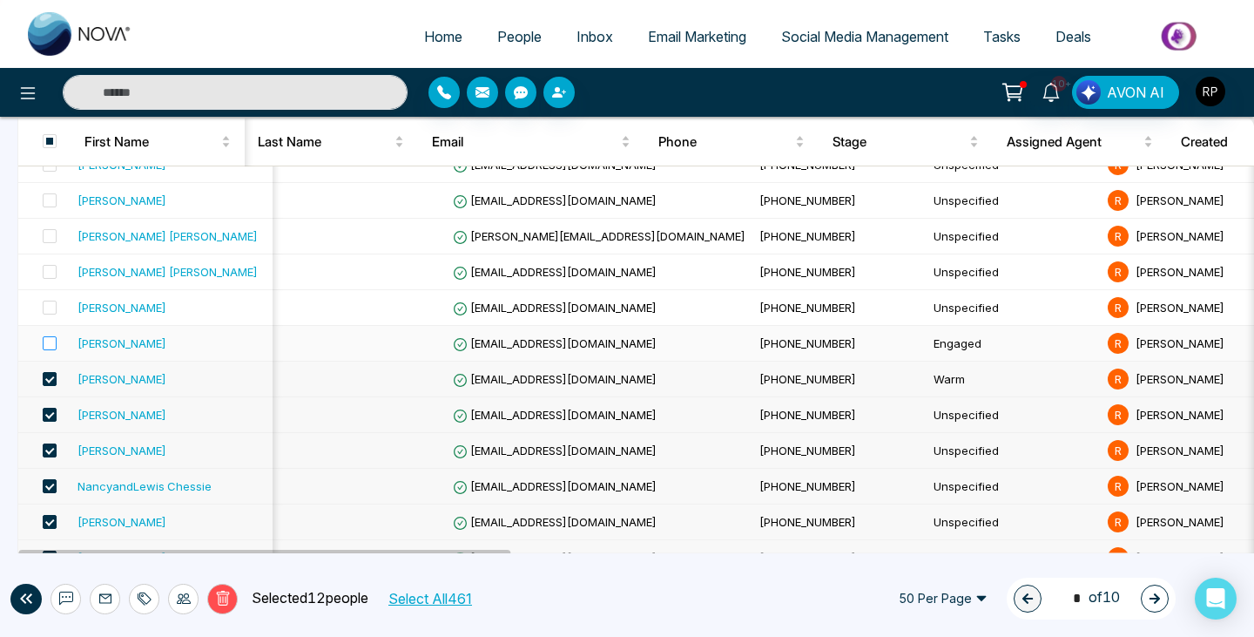
click at [51, 349] on label at bounding box center [44, 343] width 24 height 19
click at [51, 318] on td at bounding box center [44, 308] width 52 height 36
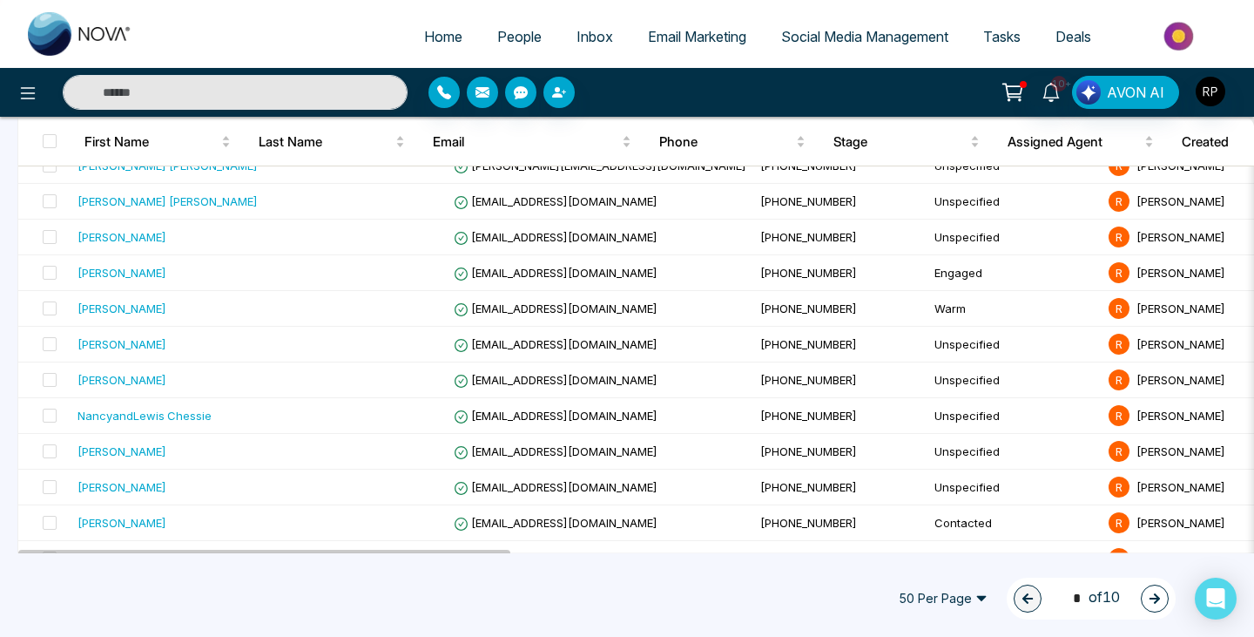
scroll to position [1620, 0]
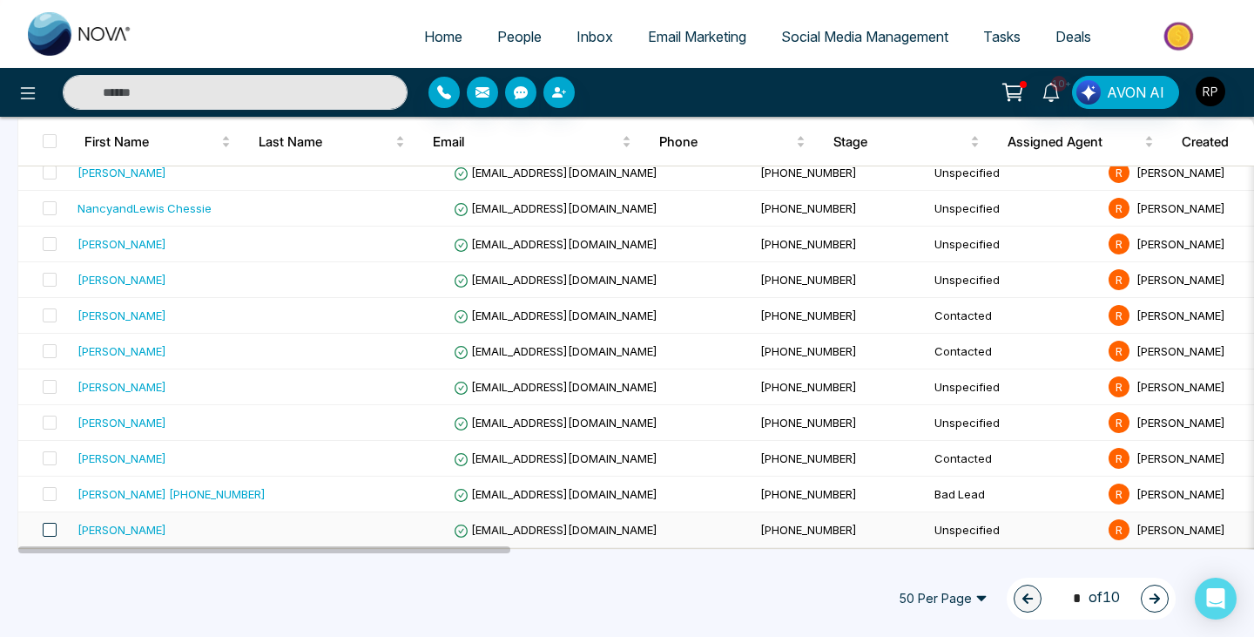
click at [45, 531] on span at bounding box center [50, 530] width 14 height 14
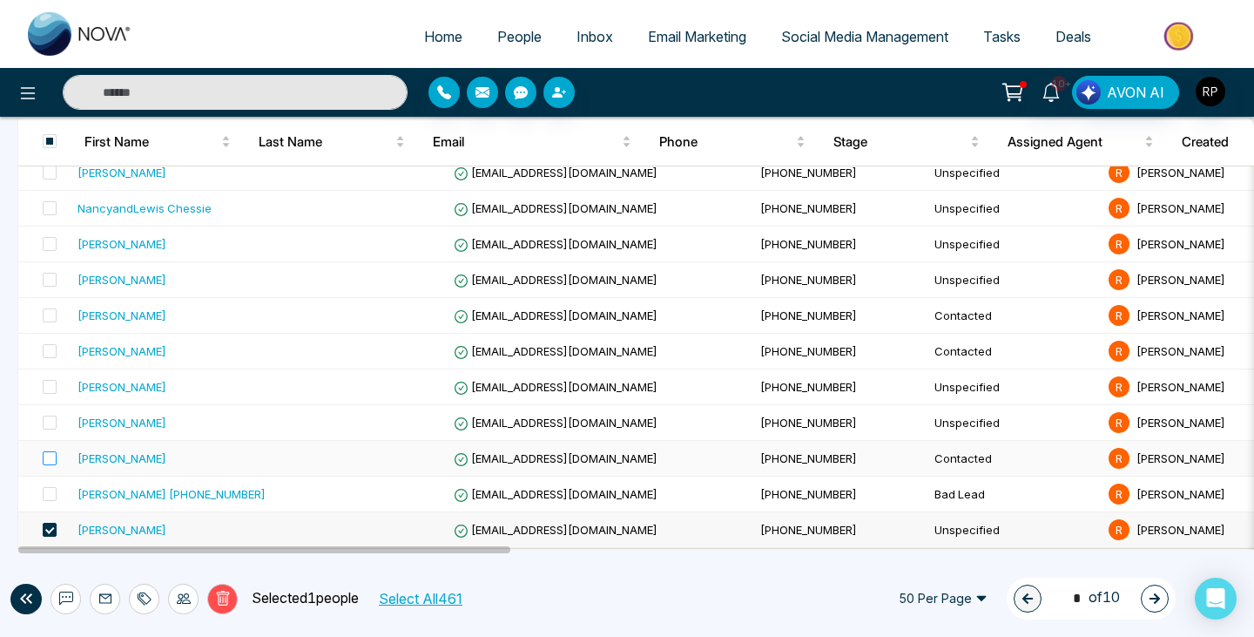
click at [47, 467] on label at bounding box center [44, 458] width 24 height 19
click at [45, 430] on label at bounding box center [44, 422] width 24 height 19
click at [49, 393] on span at bounding box center [50, 387] width 14 height 14
click at [48, 353] on span at bounding box center [50, 351] width 14 height 14
click at [51, 319] on span at bounding box center [50, 315] width 14 height 14
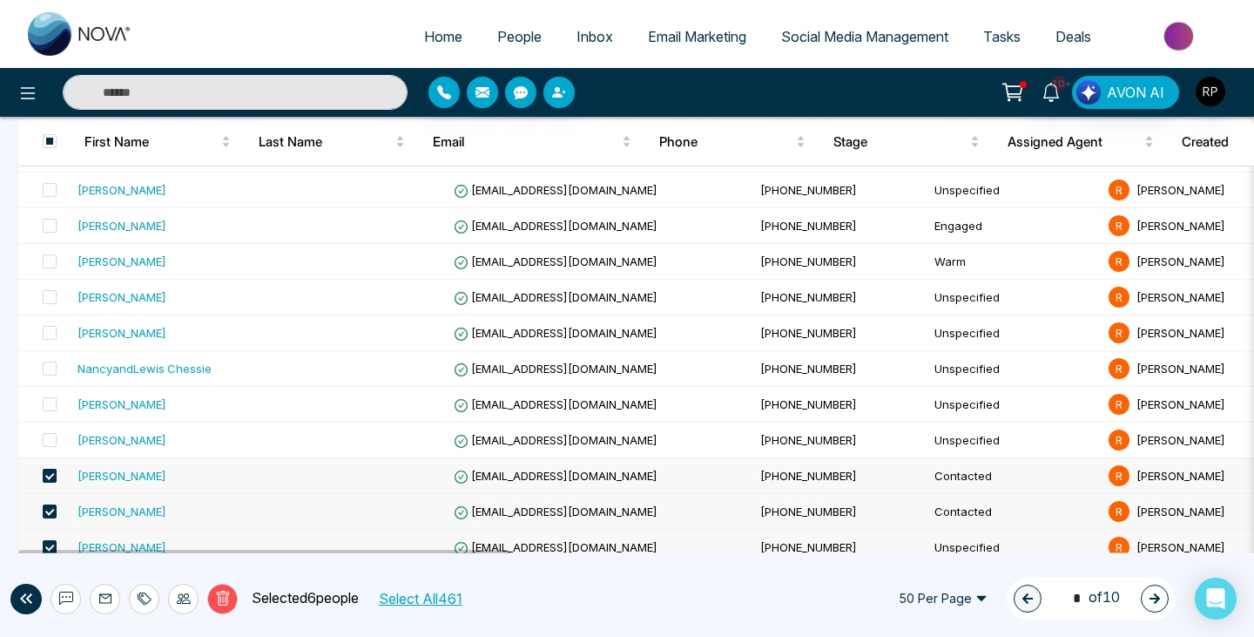
scroll to position [1449, 0]
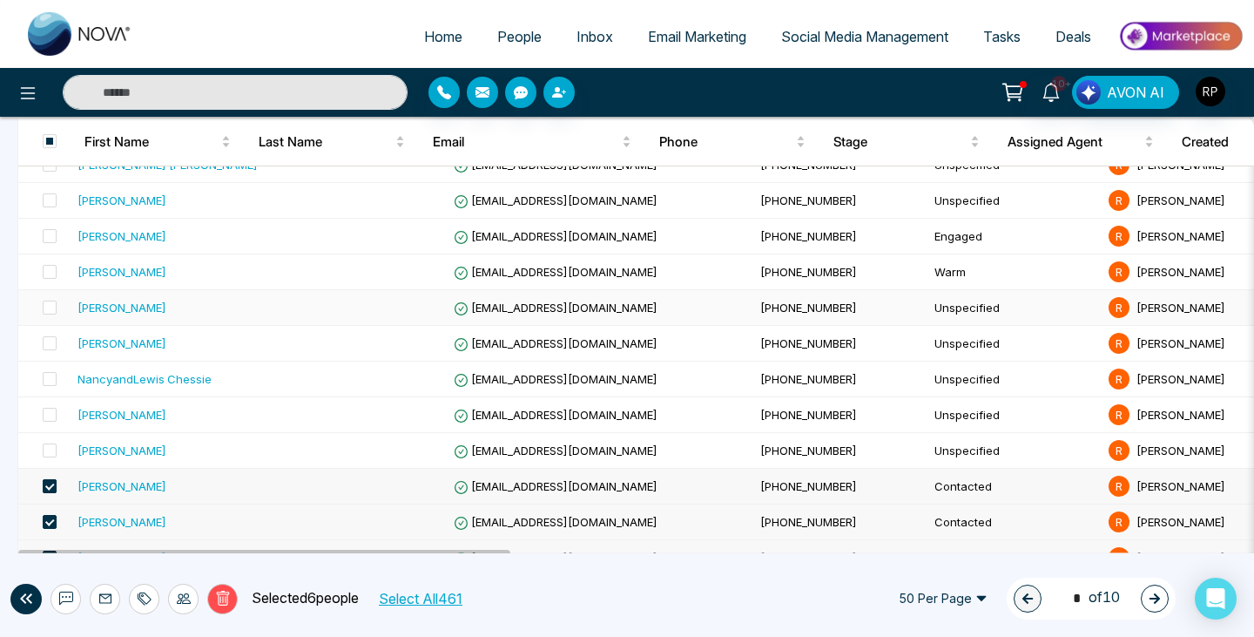
click at [51, 319] on td at bounding box center [44, 308] width 52 height 36
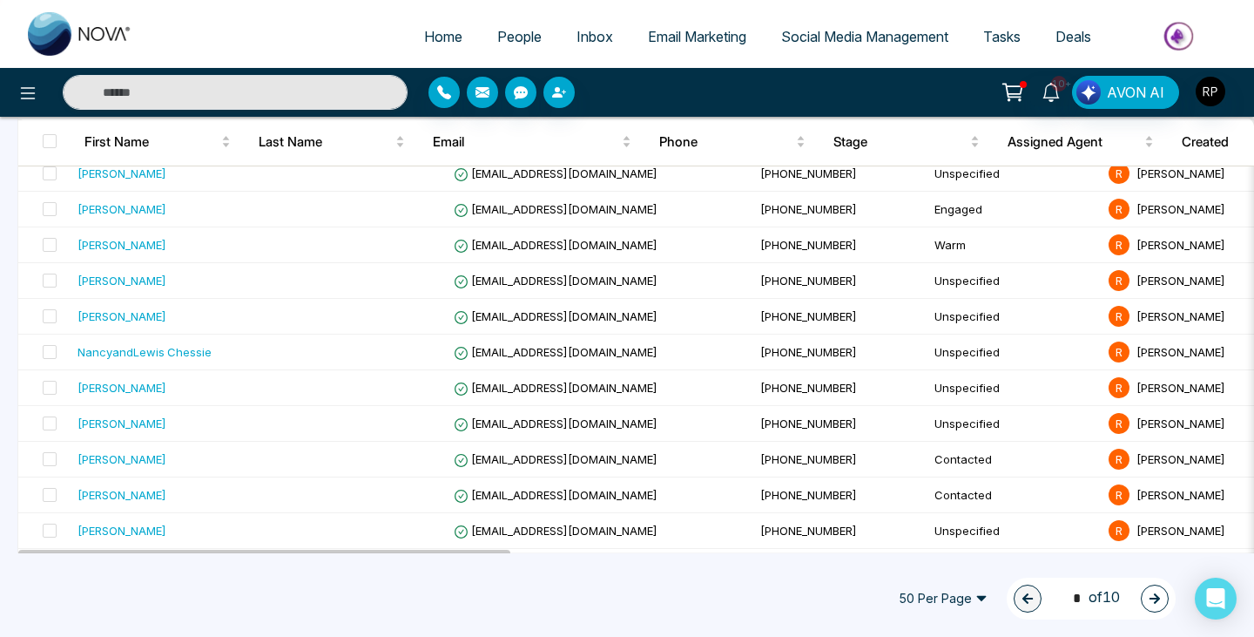
scroll to position [1620, 0]
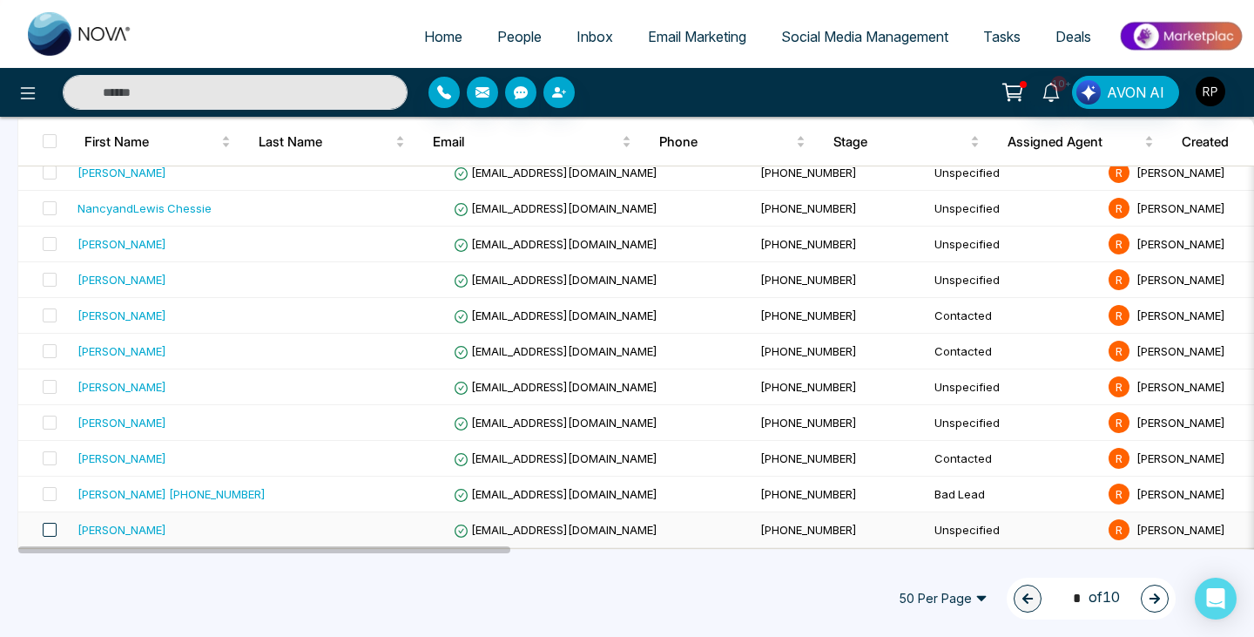
click at [51, 534] on span at bounding box center [50, 530] width 14 height 14
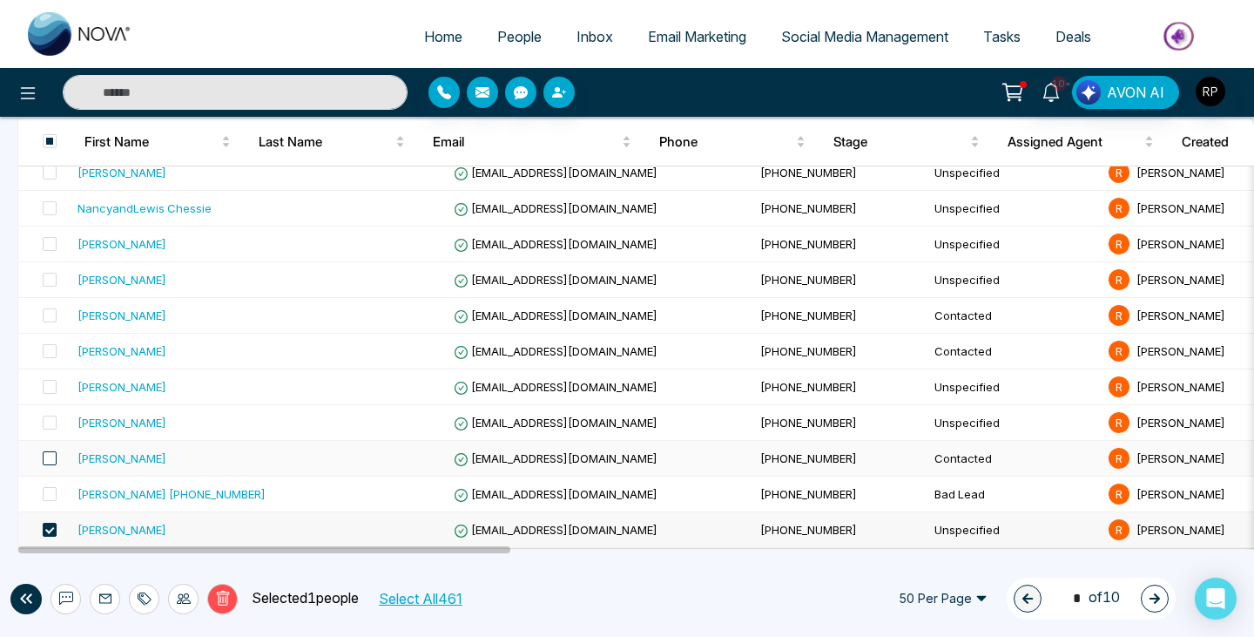
click at [48, 460] on span at bounding box center [50, 458] width 14 height 14
click at [49, 424] on span at bounding box center [50, 422] width 14 height 14
click at [51, 392] on span at bounding box center [50, 387] width 14 height 14
click at [50, 350] on span at bounding box center [50, 351] width 14 height 14
click at [49, 315] on span at bounding box center [50, 315] width 14 height 14
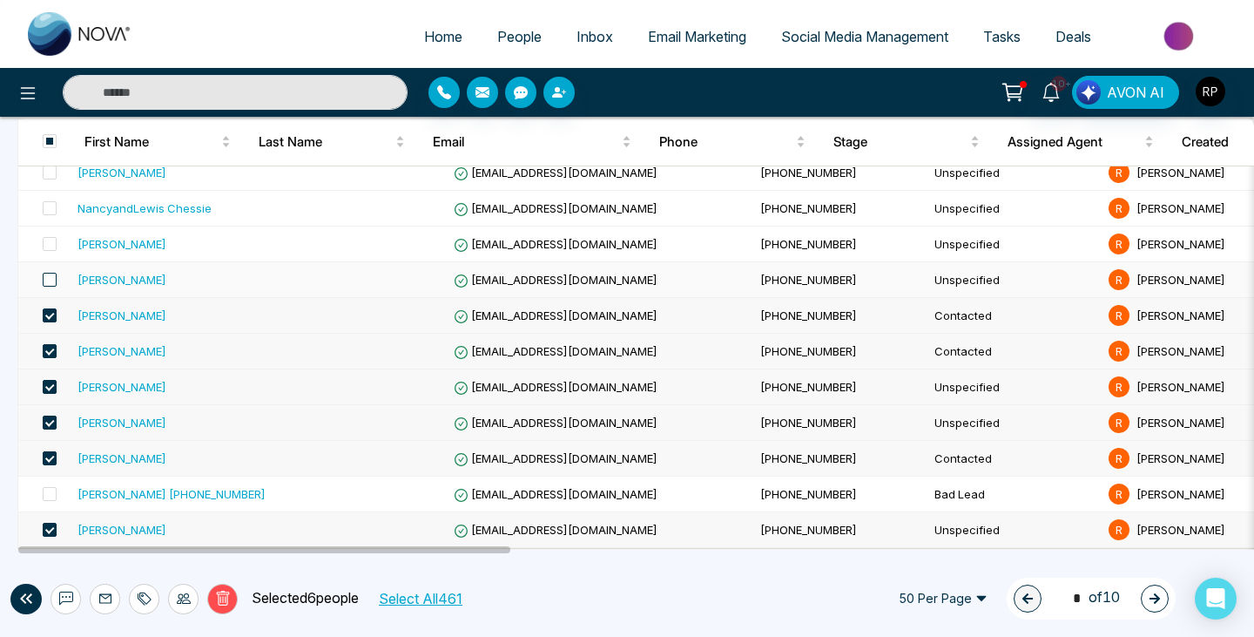
click at [49, 279] on span at bounding box center [50, 280] width 14 height 14
click at [49, 248] on span at bounding box center [50, 244] width 14 height 14
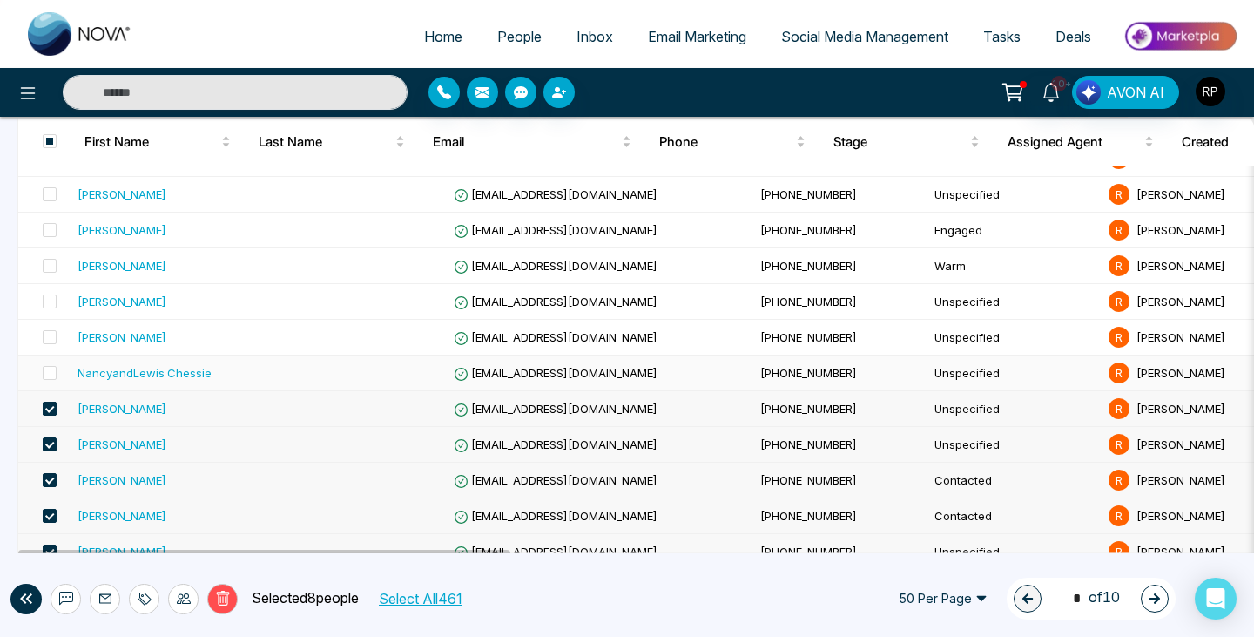
scroll to position [1454, 0]
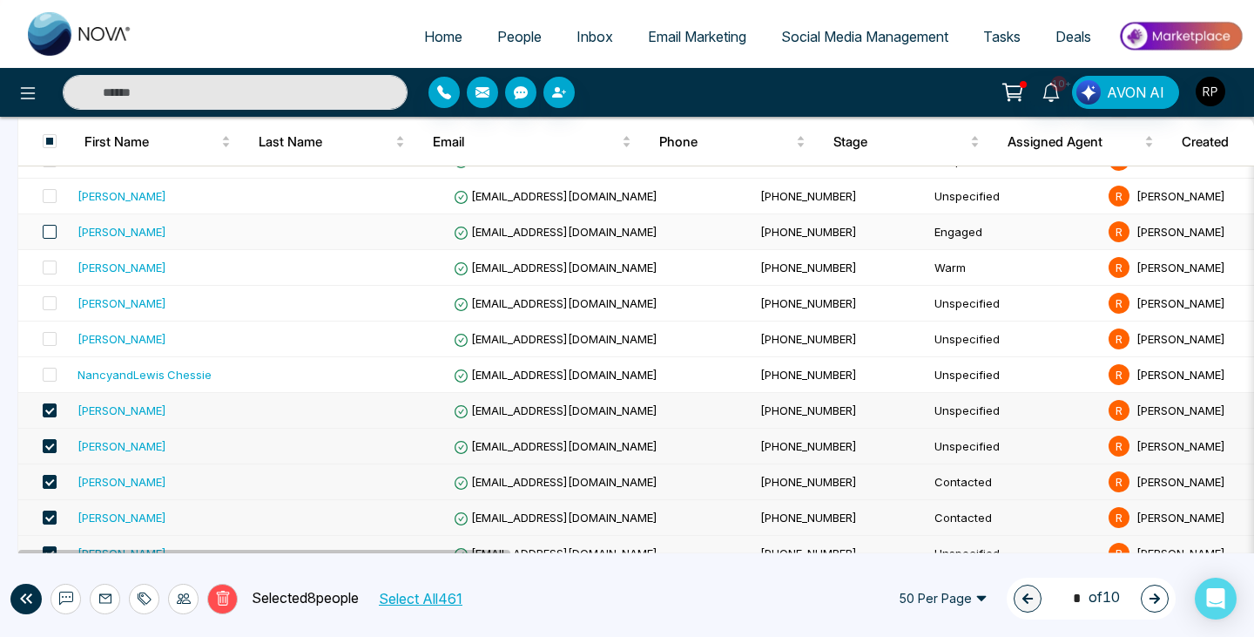
click at [50, 235] on span at bounding box center [50, 232] width 14 height 14
click at [52, 262] on span at bounding box center [50, 267] width 14 height 14
click at [51, 304] on span at bounding box center [50, 303] width 14 height 14
click at [52, 341] on span at bounding box center [50, 339] width 14 height 14
click at [52, 374] on span at bounding box center [50, 375] width 14 height 14
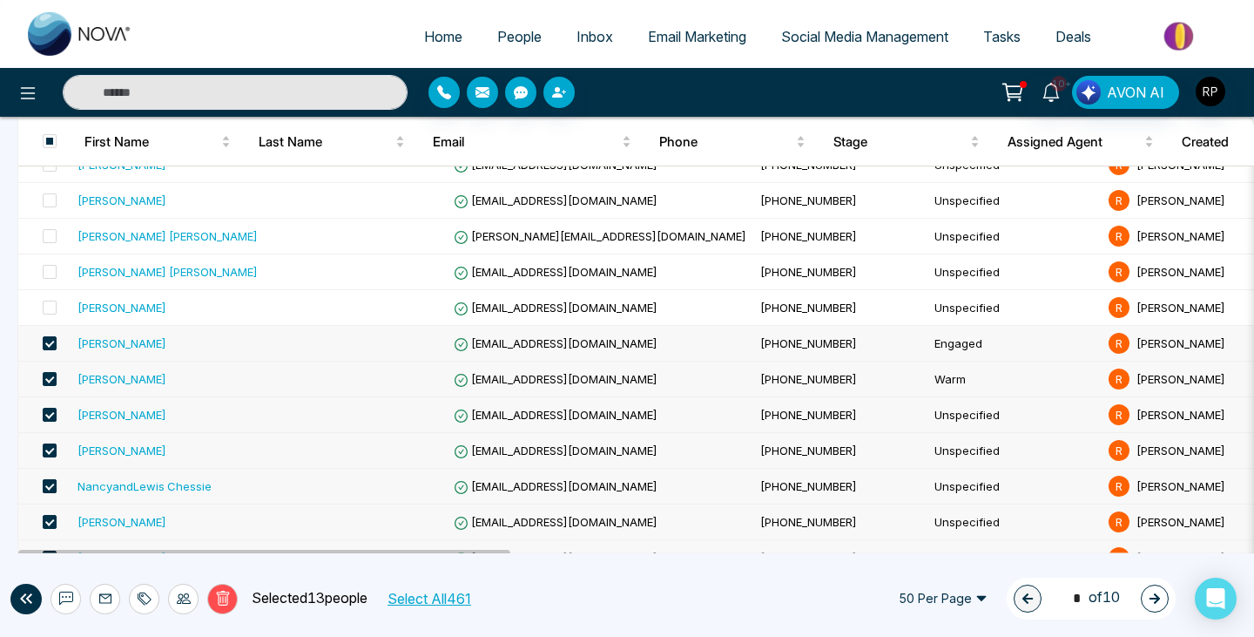
scroll to position [1339, 0]
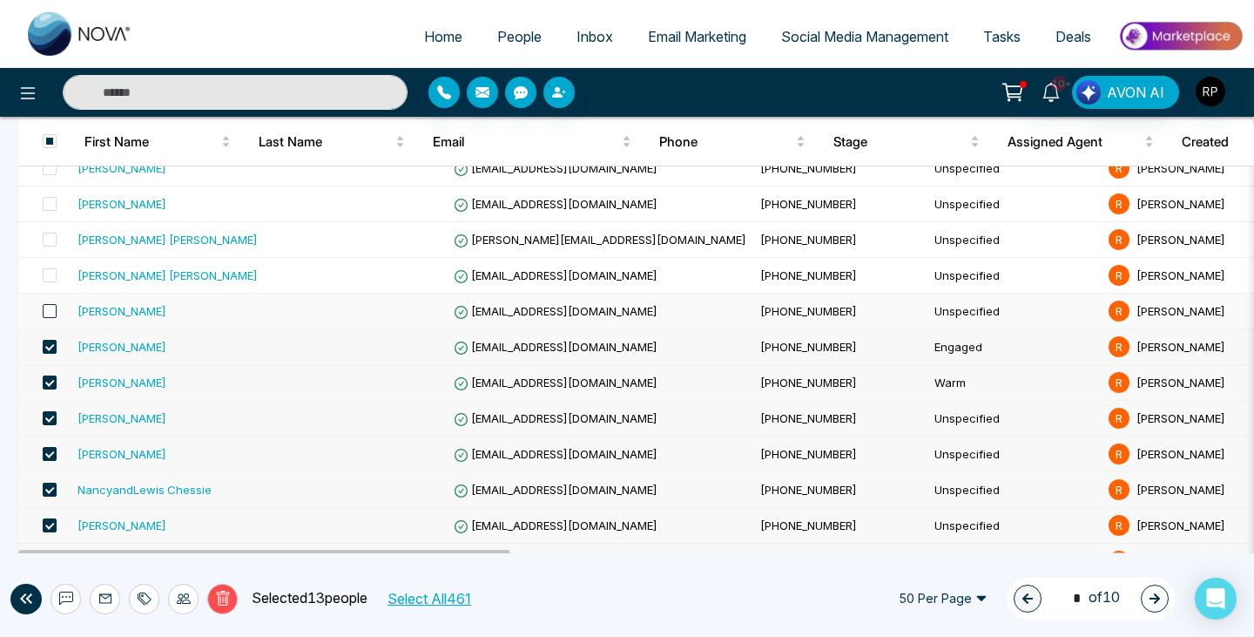
click at [49, 307] on span at bounding box center [50, 311] width 14 height 14
click at [51, 279] on span at bounding box center [50, 275] width 14 height 14
click at [53, 243] on span at bounding box center [50, 240] width 14 height 14
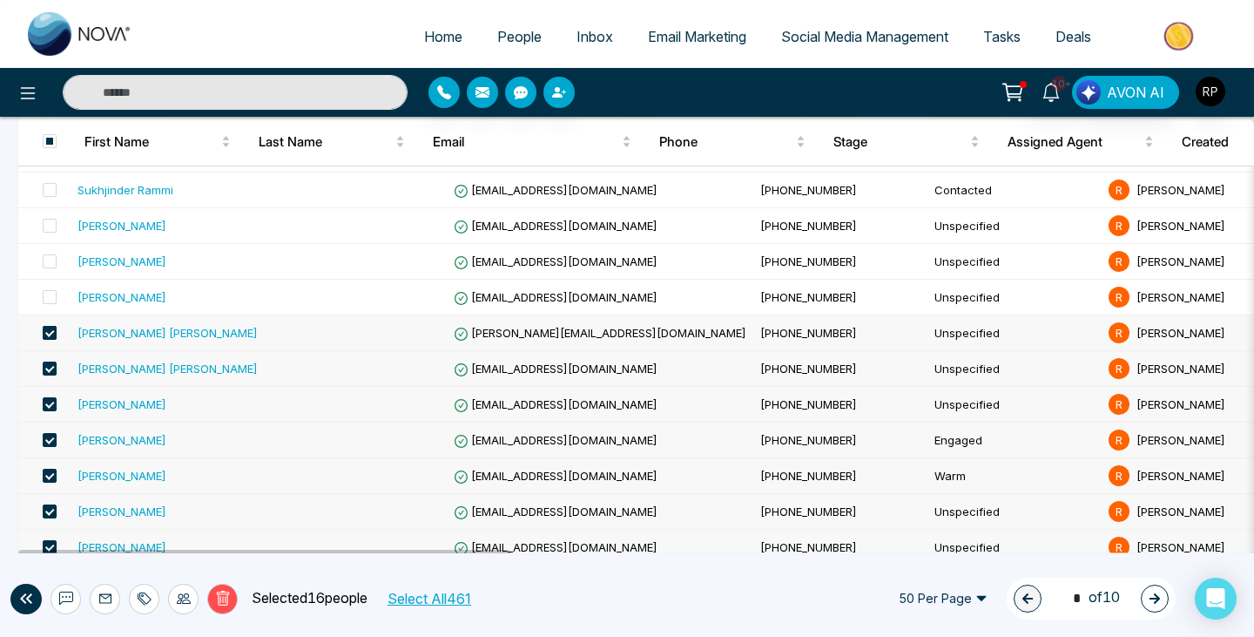
scroll to position [1244, 0]
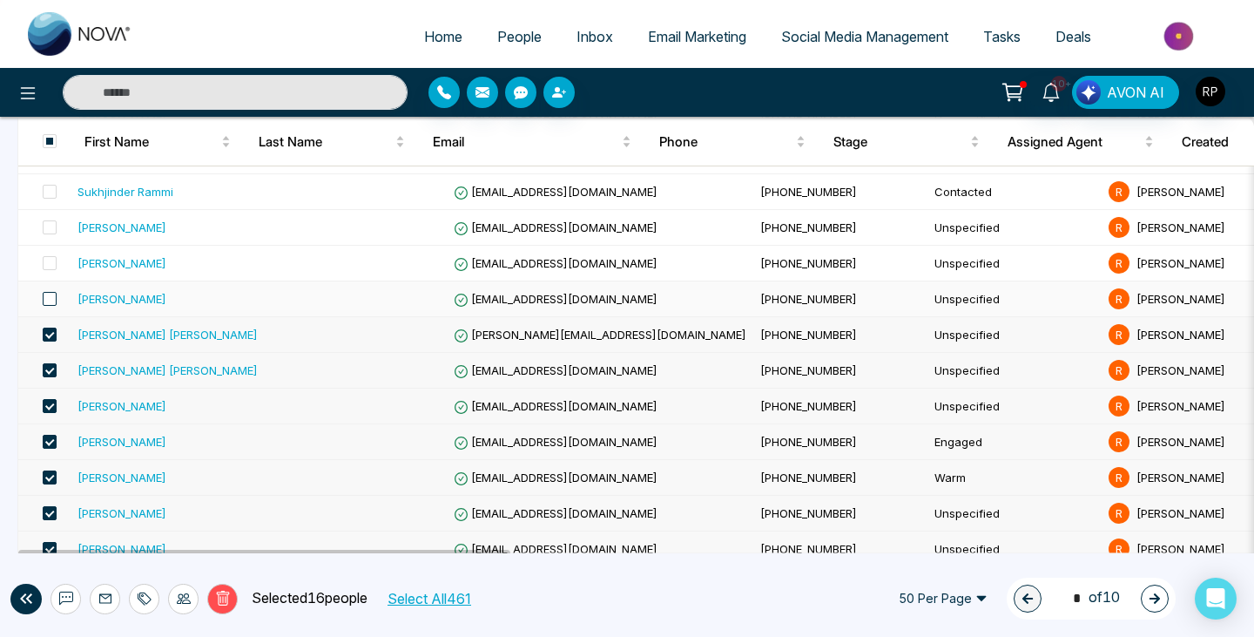
click at [53, 298] on span at bounding box center [50, 299] width 14 height 14
click at [48, 260] on span at bounding box center [50, 263] width 14 height 14
click at [50, 234] on label at bounding box center [44, 227] width 24 height 19
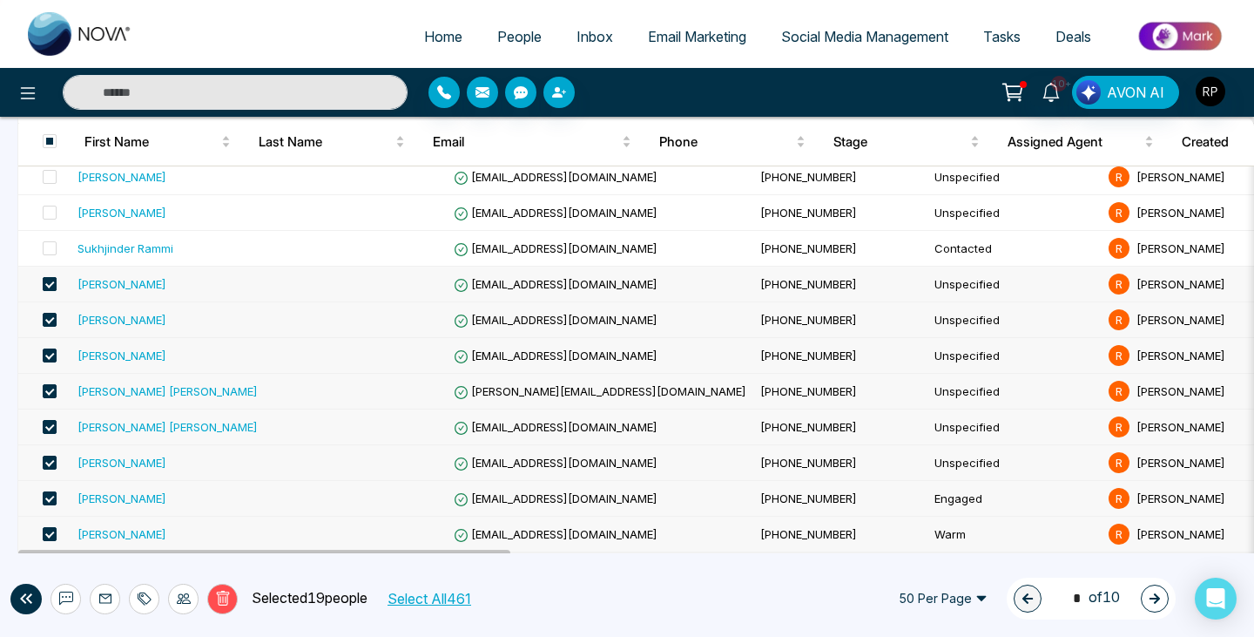
scroll to position [1171, 0]
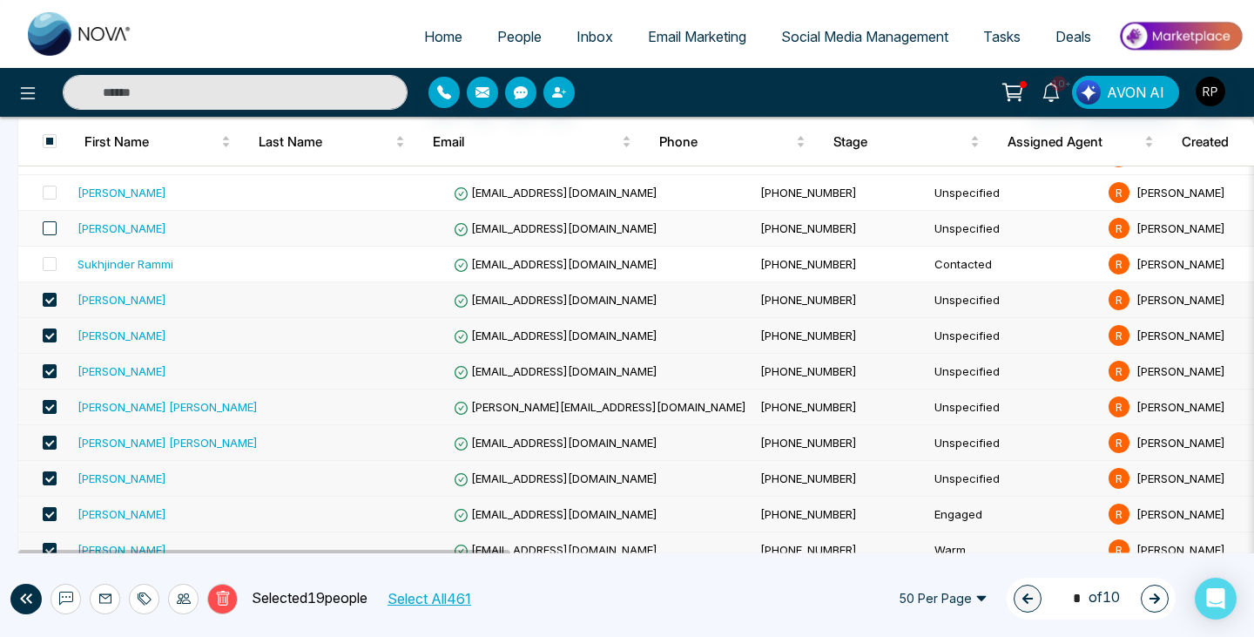
click at [50, 232] on span at bounding box center [50, 228] width 14 height 14
click at [67, 591] on icon at bounding box center [66, 597] width 14 height 13
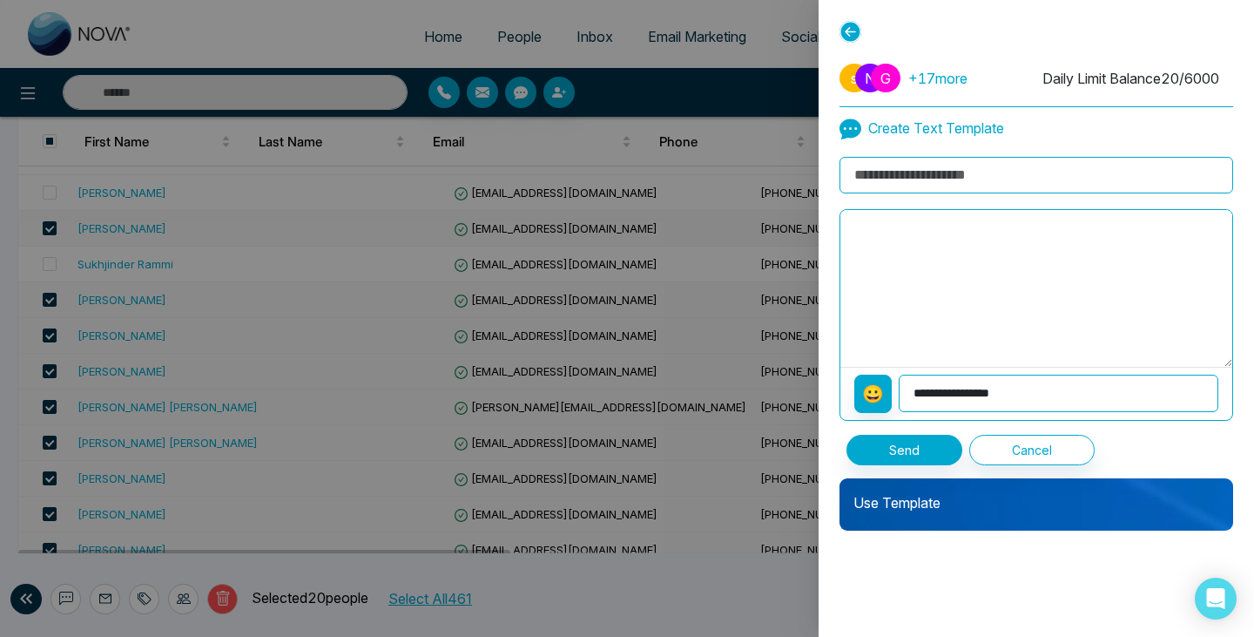
click at [926, 180] on input at bounding box center [1037, 175] width 394 height 37
type input "**********"
click at [952, 265] on textarea at bounding box center [1036, 288] width 392 height 157
paste textarea "**********"
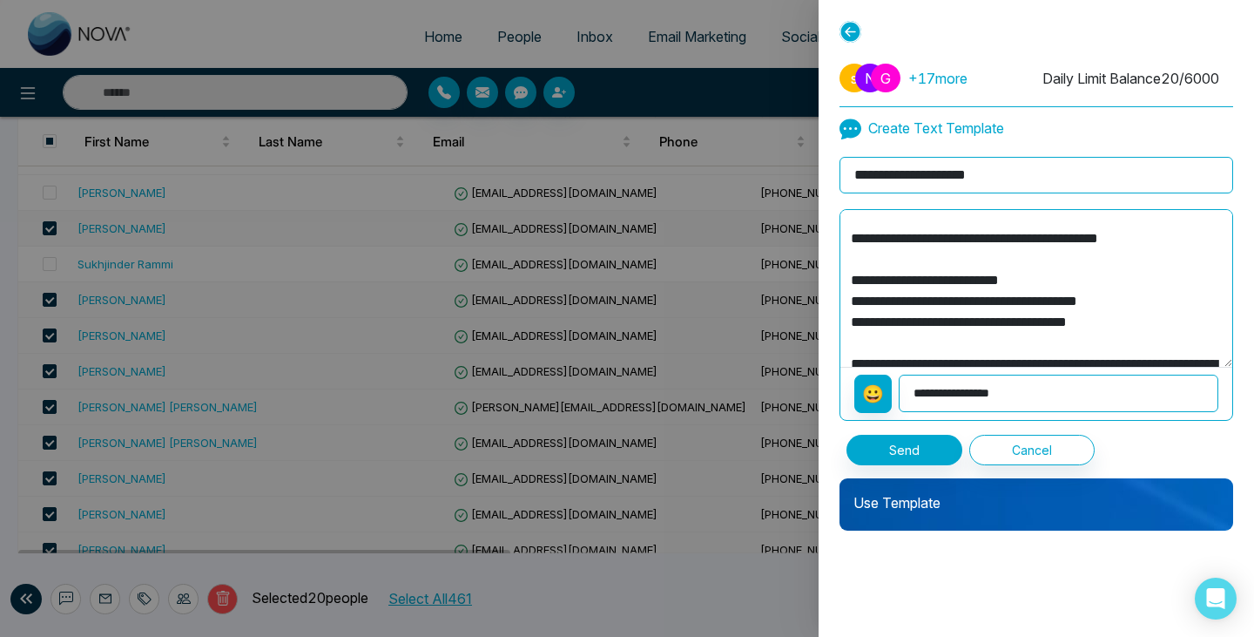
scroll to position [0, 0]
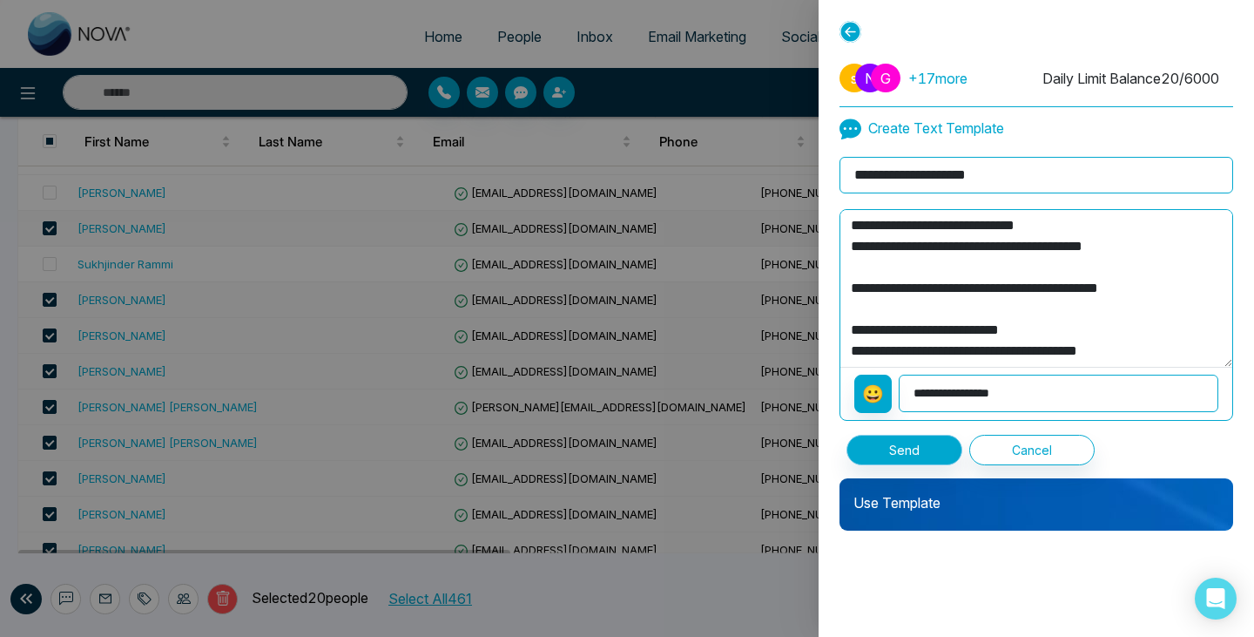
type textarea "**********"
click at [932, 451] on button "Send" at bounding box center [905, 450] width 116 height 30
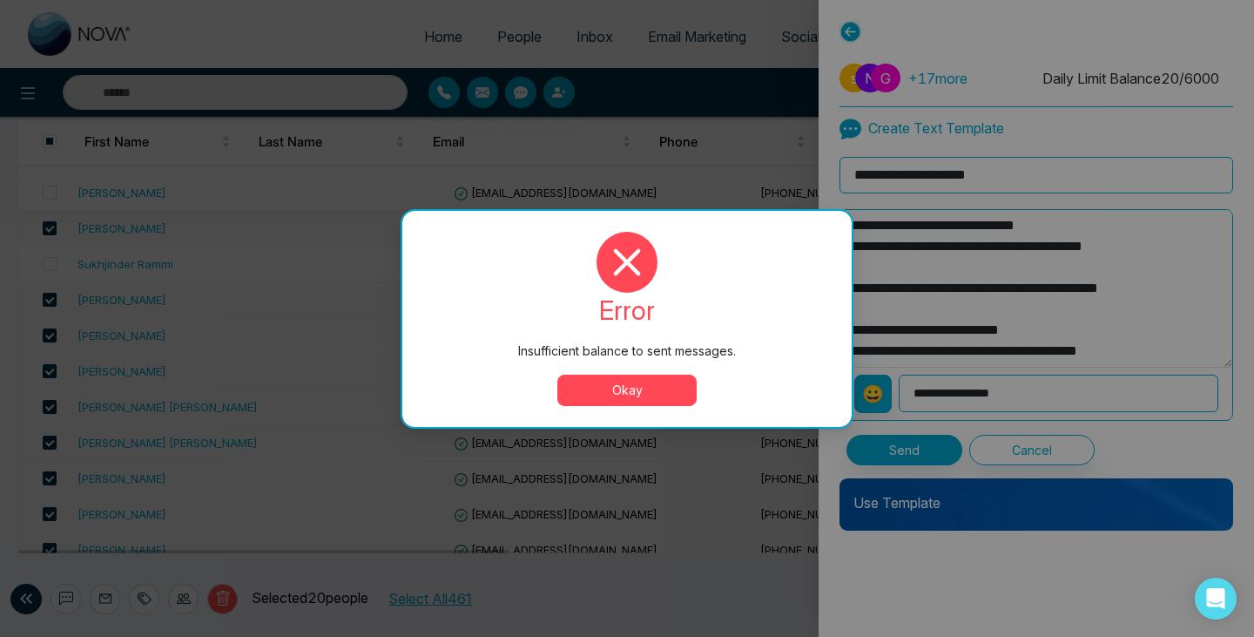
click at [611, 393] on button "Okay" at bounding box center [626, 389] width 139 height 31
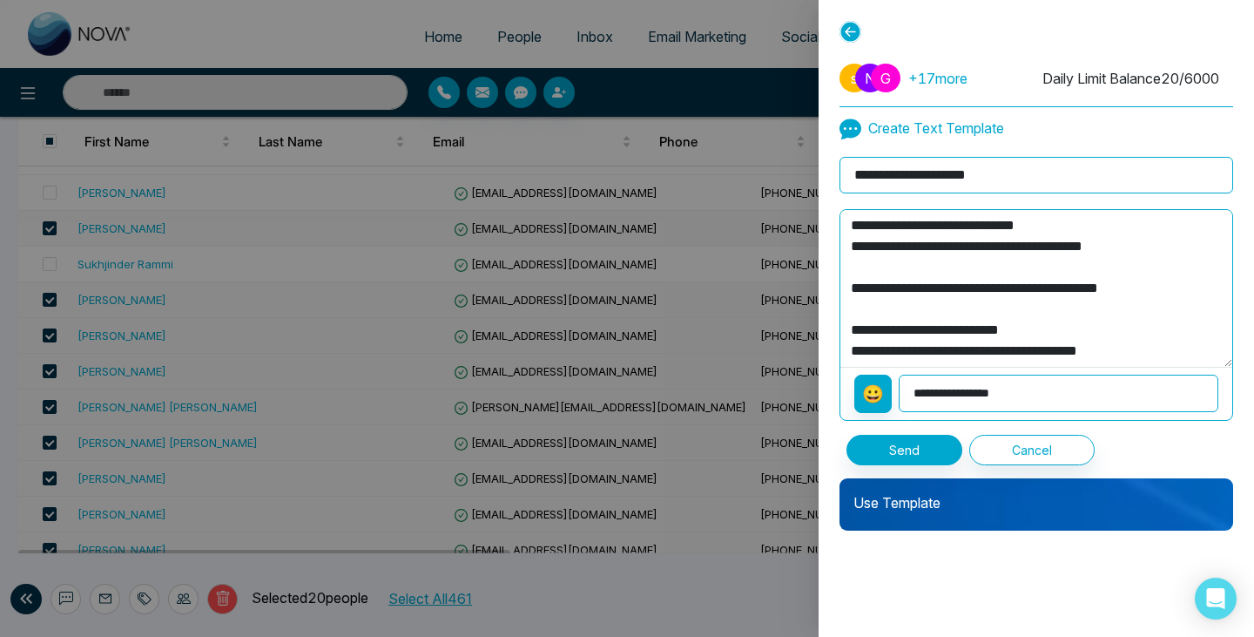
click at [847, 37] on icon at bounding box center [851, 32] width 22 height 22
